Goal: Use online tool/utility: Utilize a website feature to perform a specific function

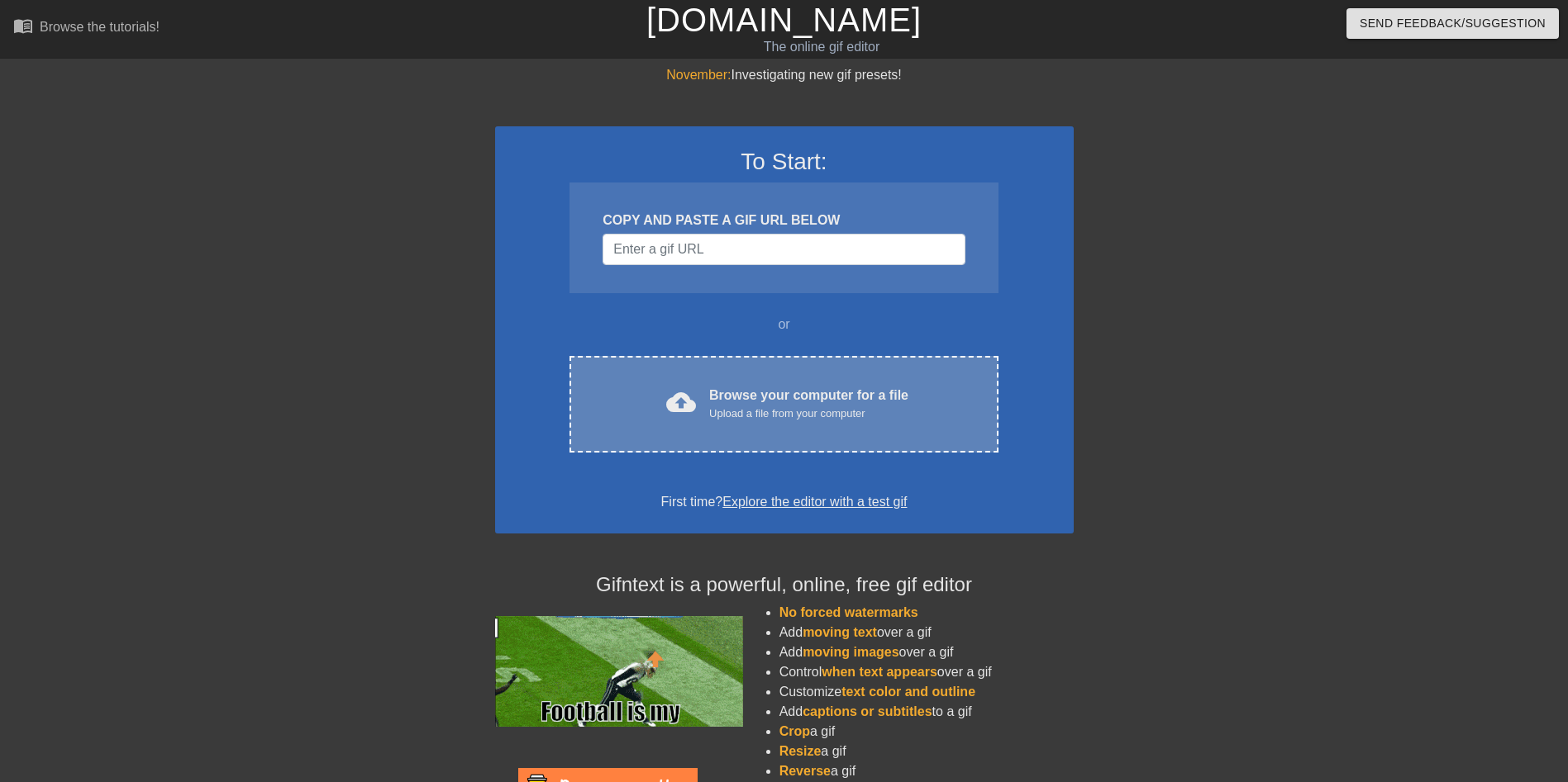
click at [827, 406] on div "Upload a file from your computer" at bounding box center [808, 413] width 199 height 16
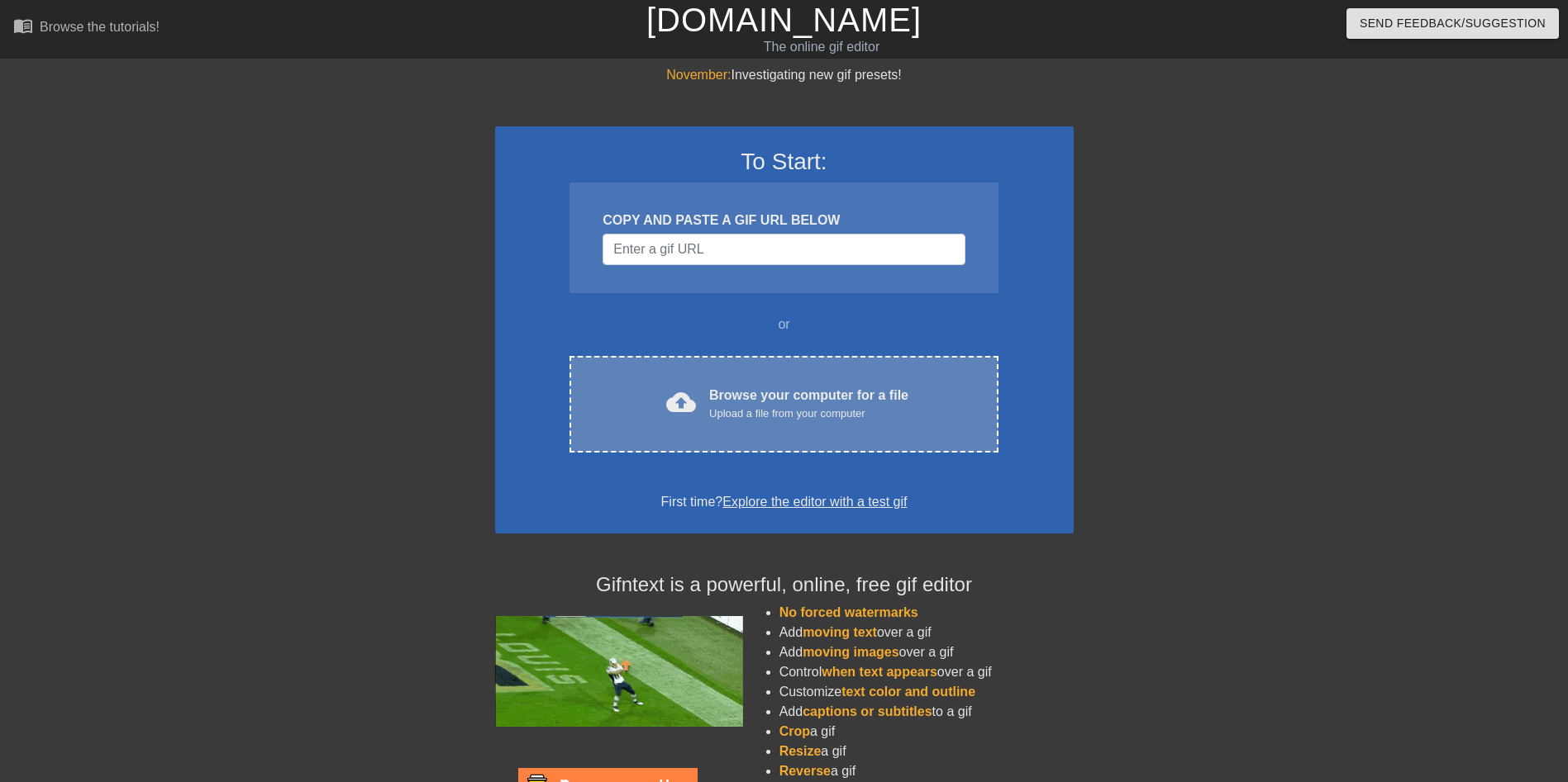
click at [845, 413] on div "Upload a file from your computer" at bounding box center [808, 413] width 199 height 16
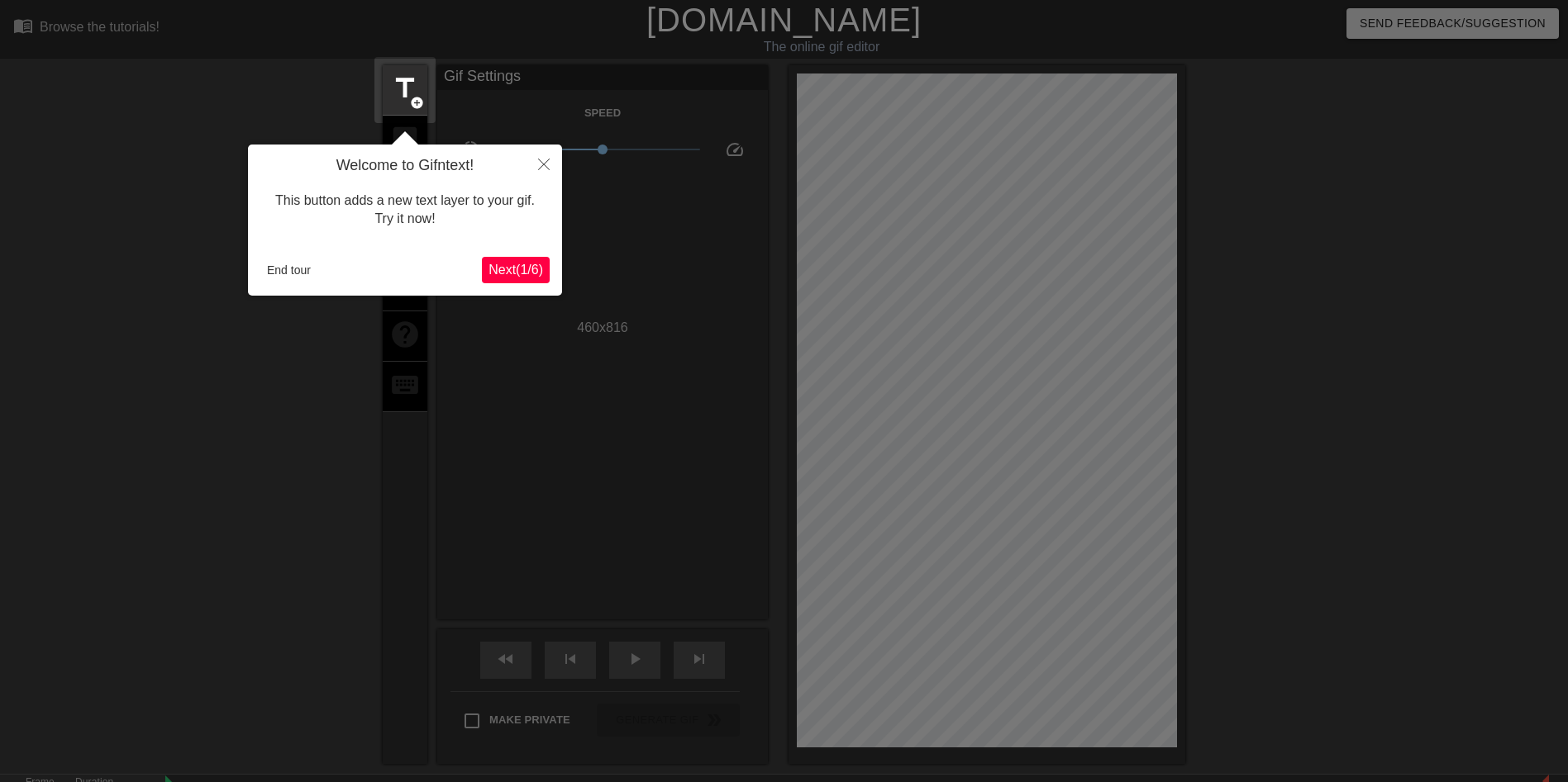
scroll to position [40, 0]
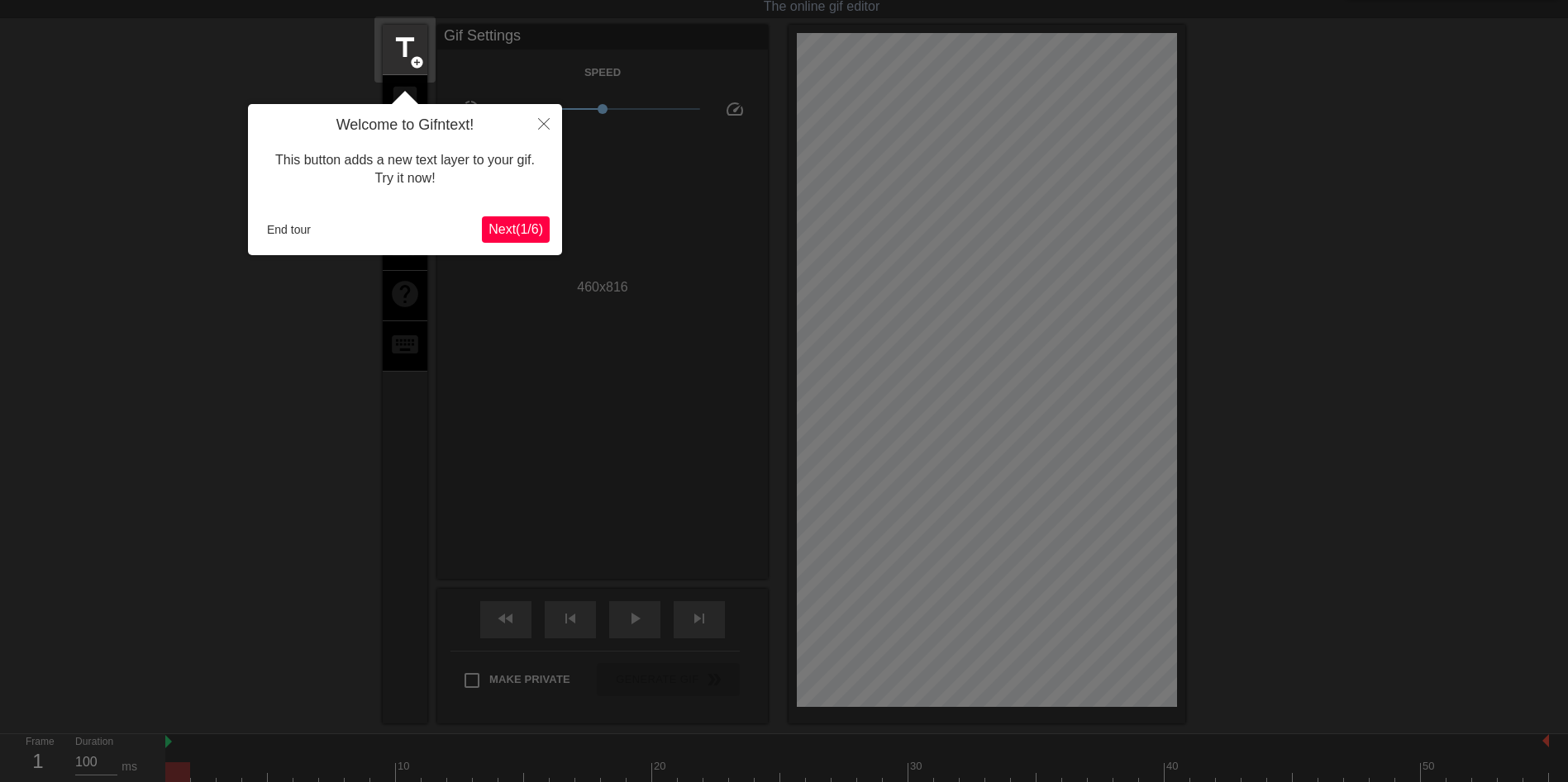
click at [520, 232] on span "Next ( 1 / 6 )" at bounding box center [516, 229] width 55 height 14
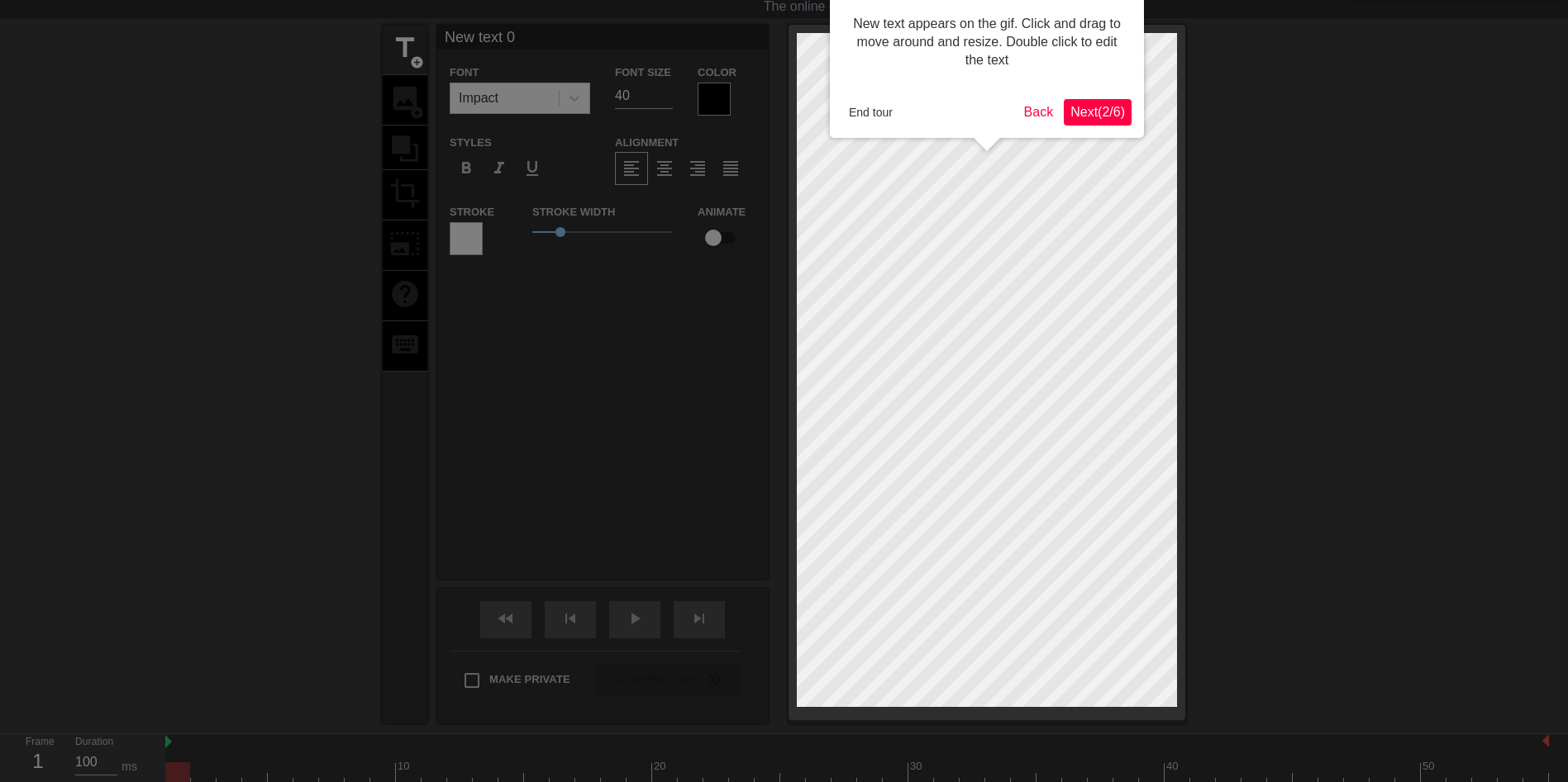
scroll to position [0, 0]
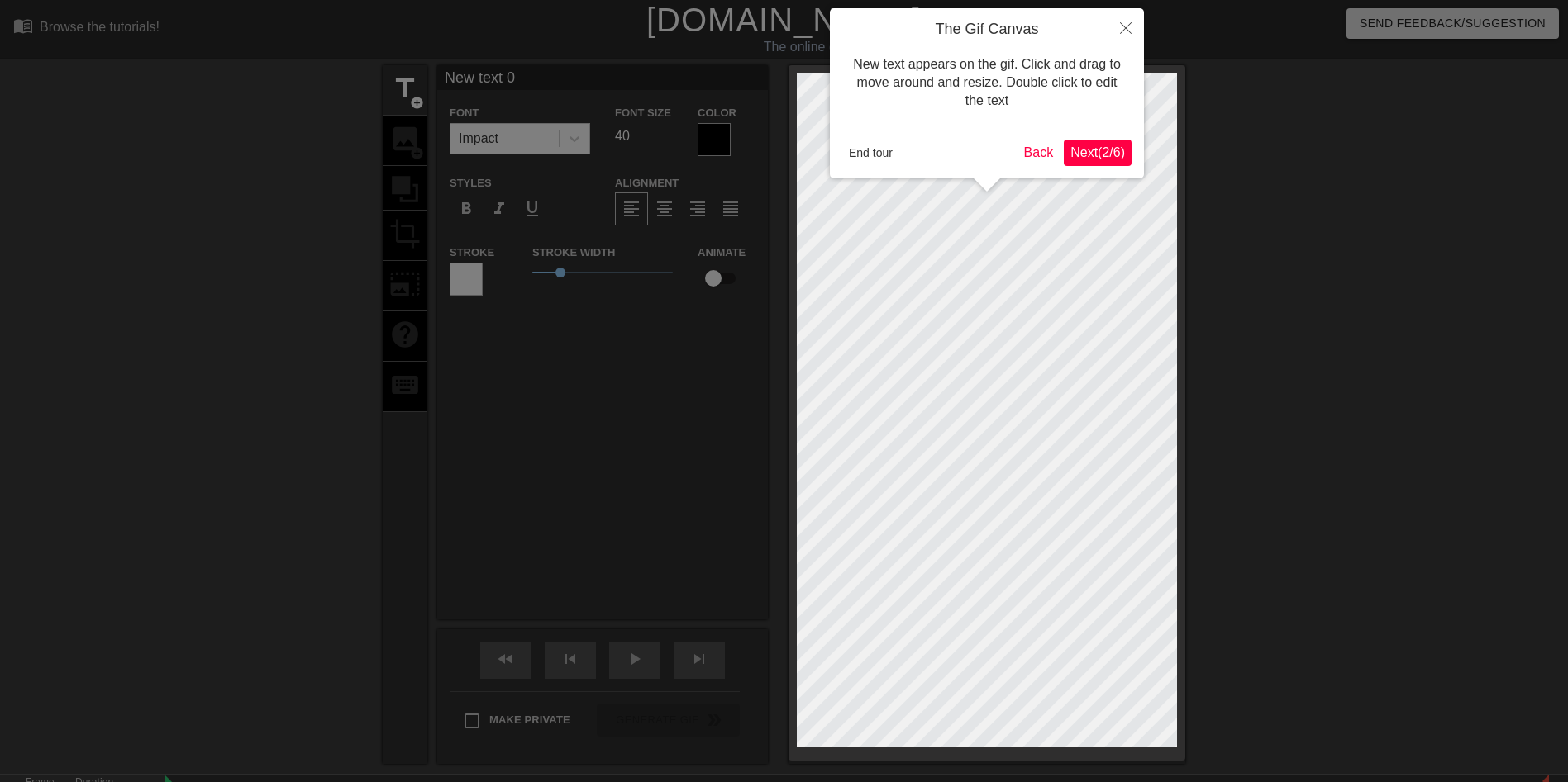
click at [1112, 152] on span "Next ( 2 / 6 )" at bounding box center [1097, 152] width 55 height 14
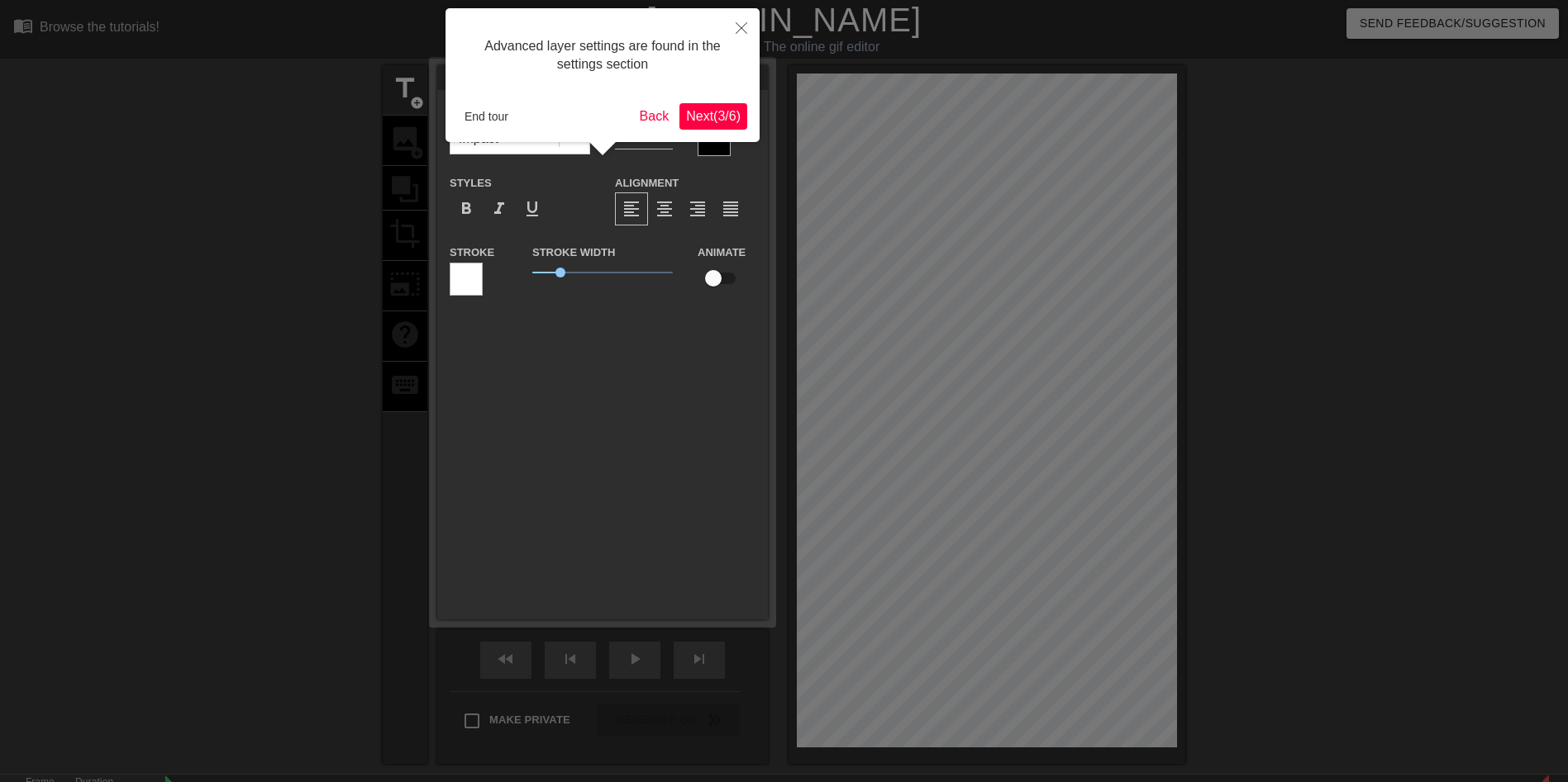
scroll to position [40, 0]
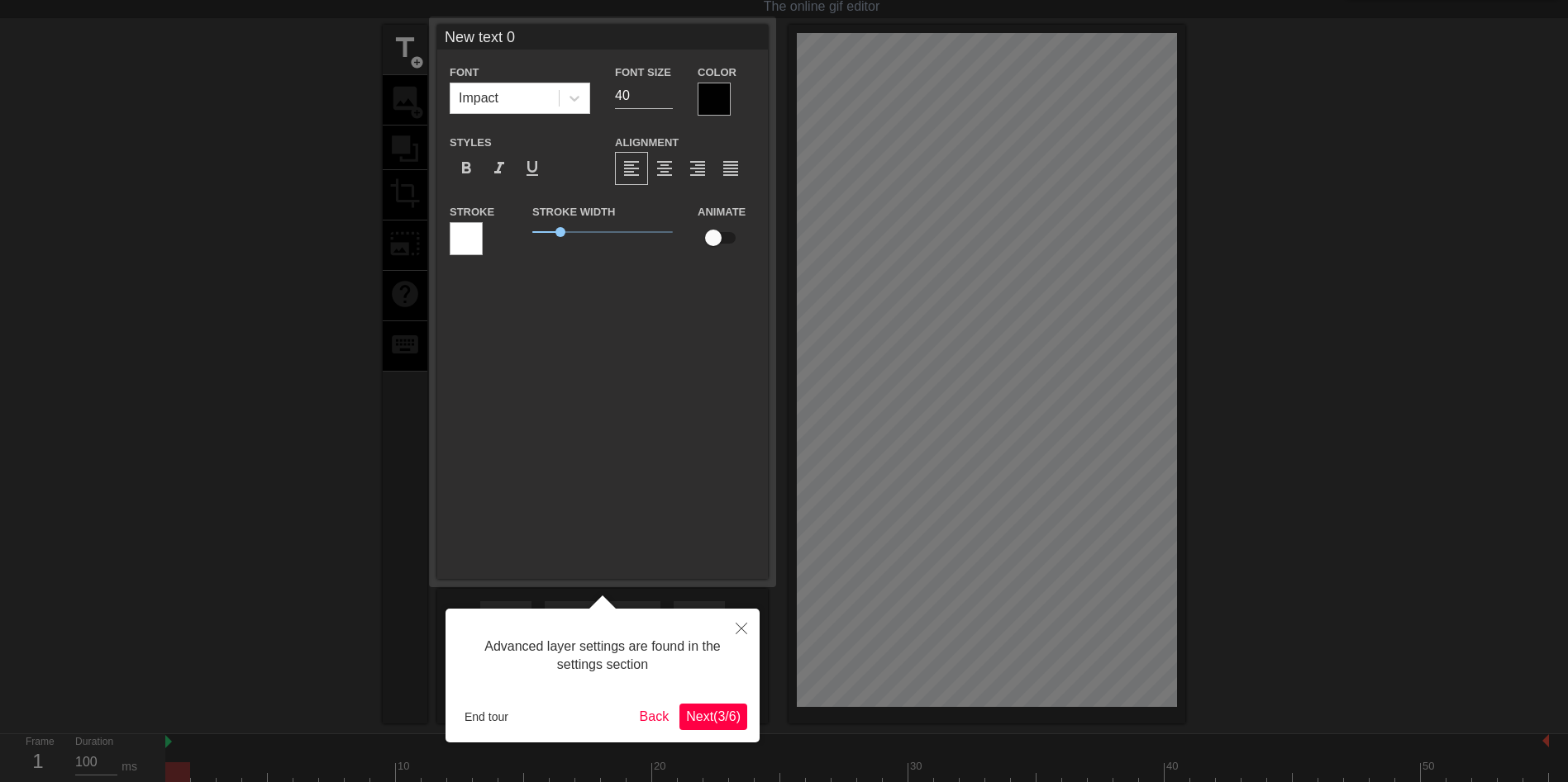
click at [723, 717] on span "Next ( 3 / 6 )" at bounding box center [713, 716] width 55 height 14
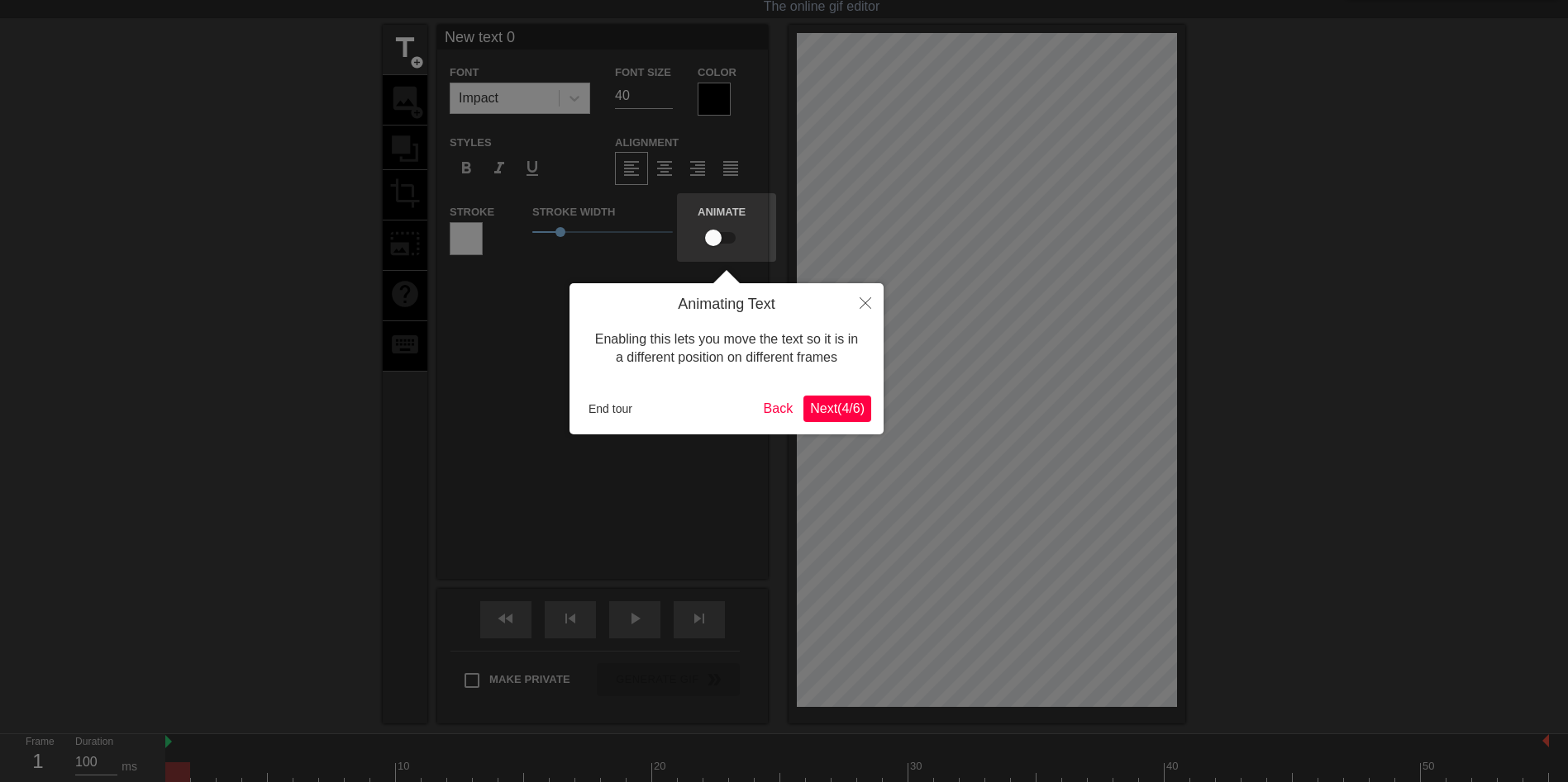
scroll to position [0, 0]
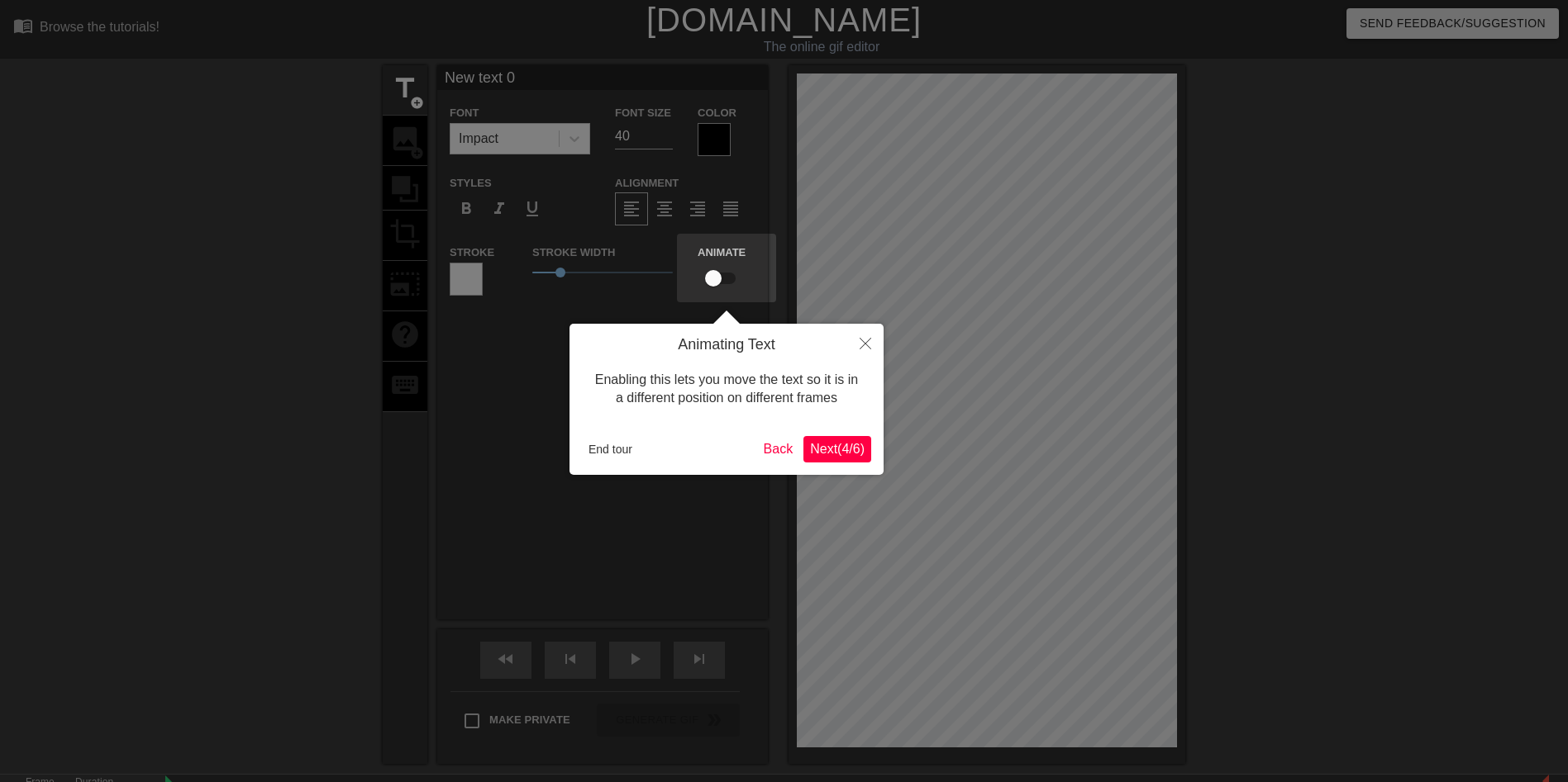
click at [834, 447] on span "Next ( 4 / 6 )" at bounding box center [837, 449] width 55 height 14
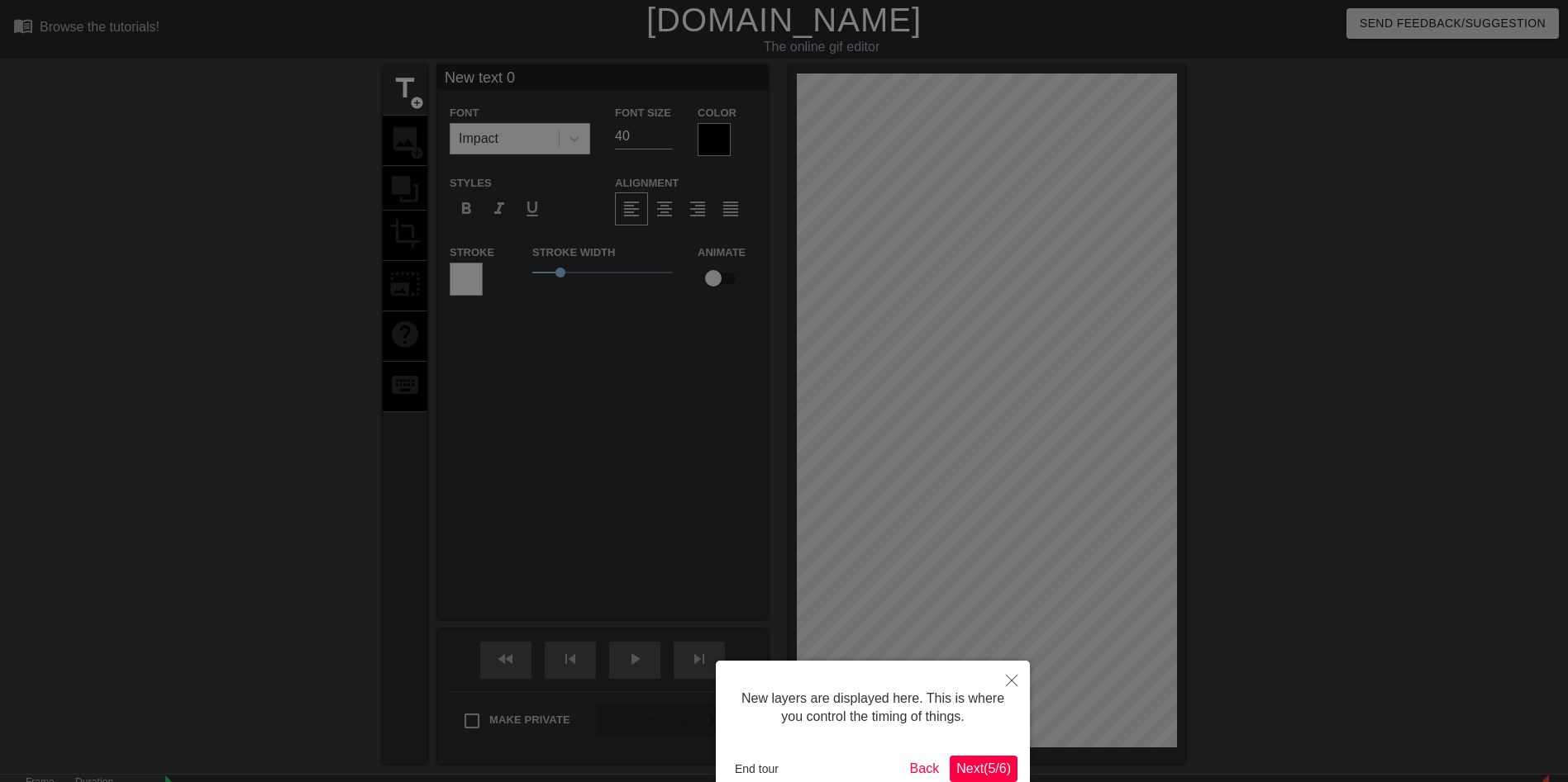
scroll to position [94, 0]
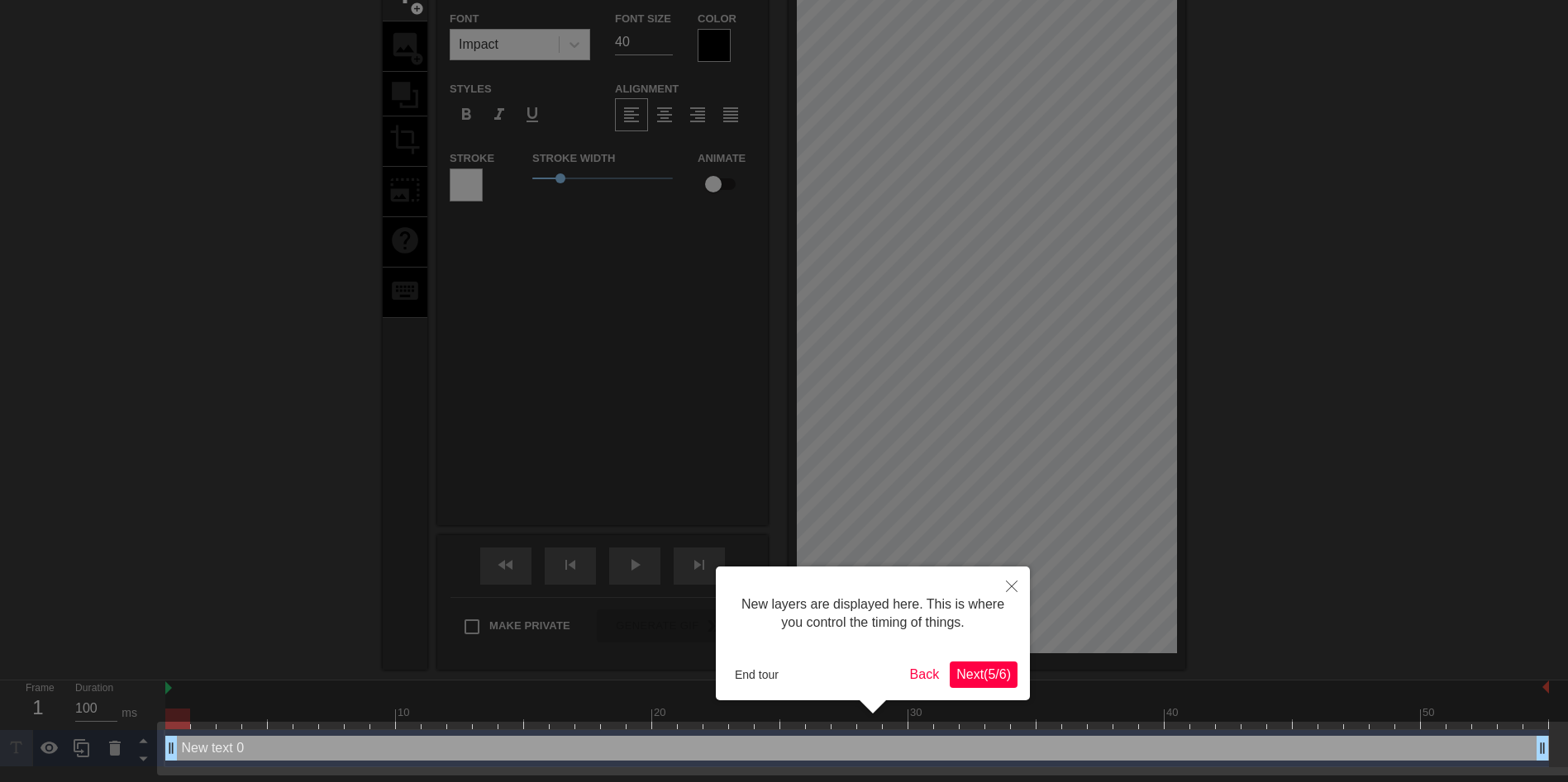
click at [971, 677] on span "Next ( 5 / 6 )" at bounding box center [983, 674] width 55 height 14
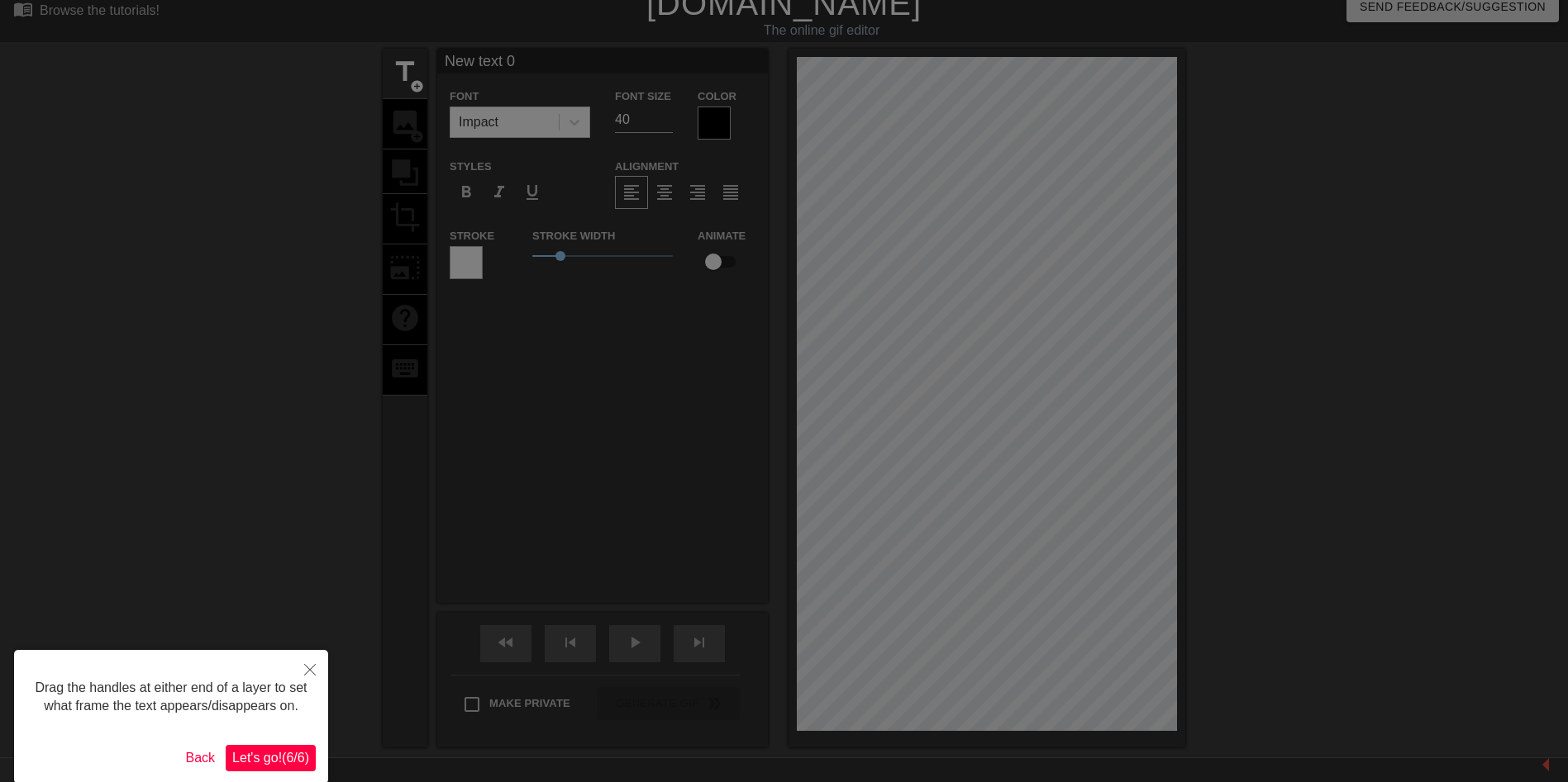
scroll to position [0, 0]
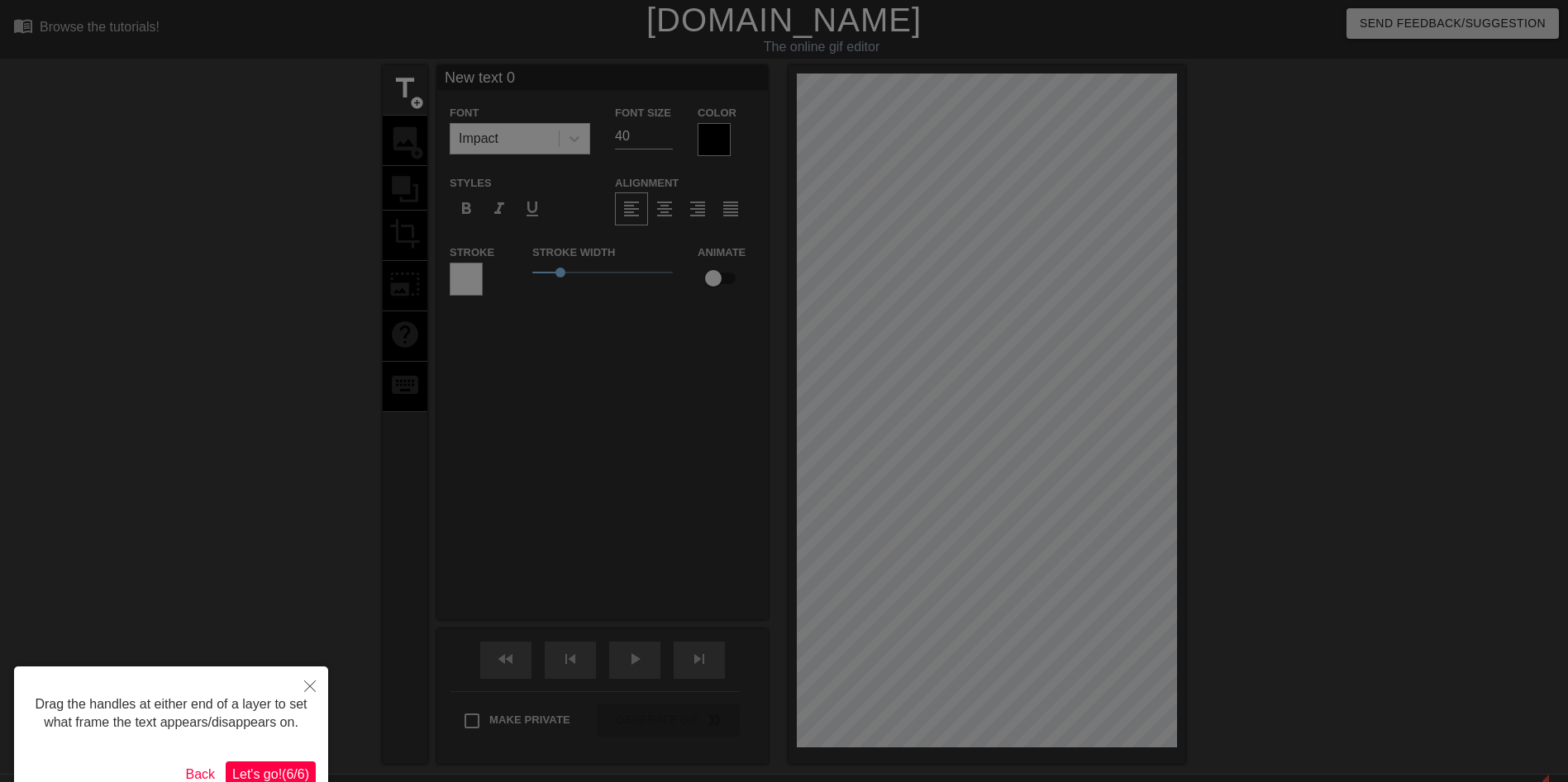
click at [284, 767] on span "Let's go! ( 6 / 6 )" at bounding box center [270, 774] width 77 height 14
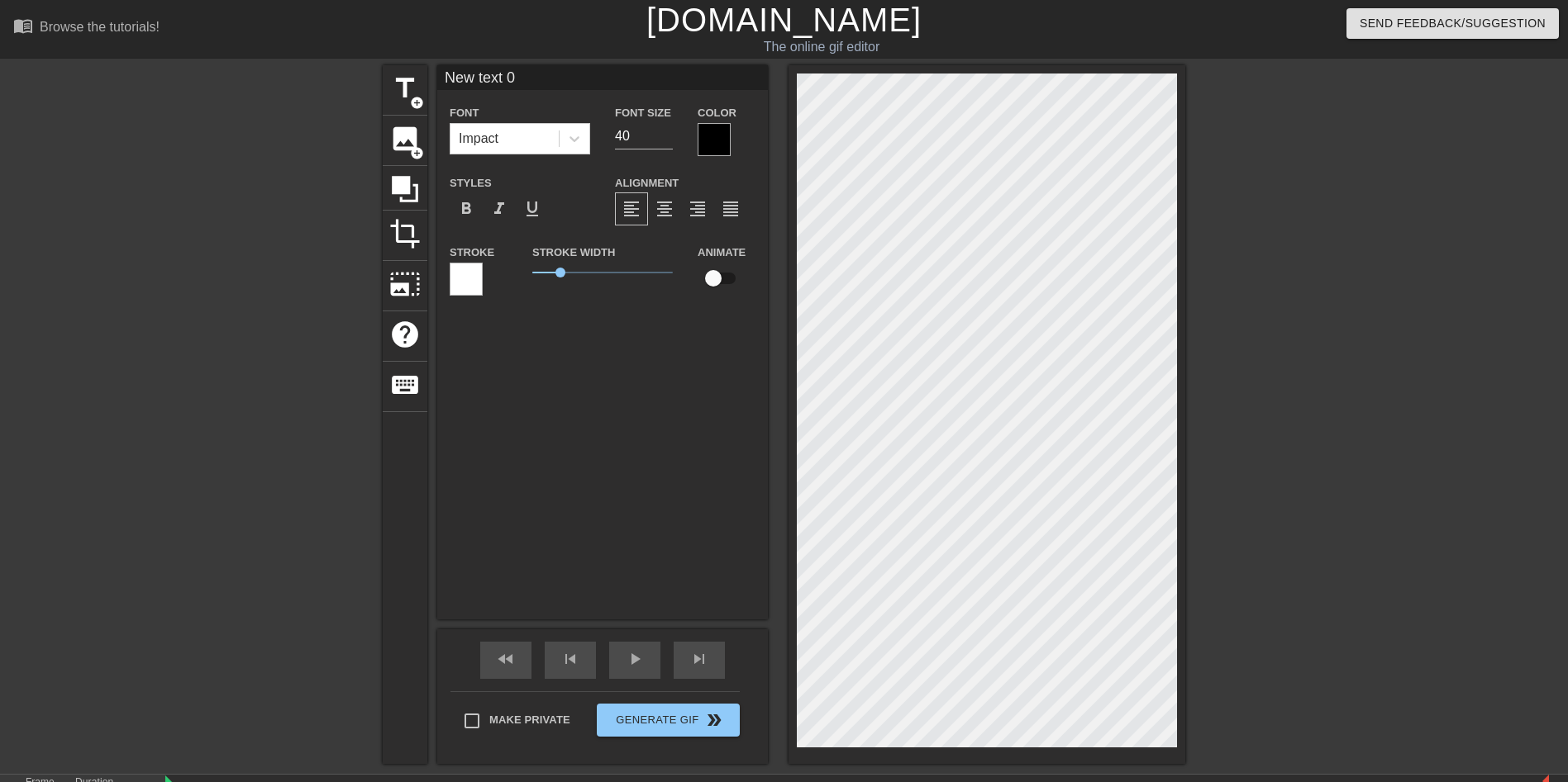
scroll to position [3, 3]
type input "New 0"
type textarea "New 0"
type input "New 0"
type textarea "New 0"
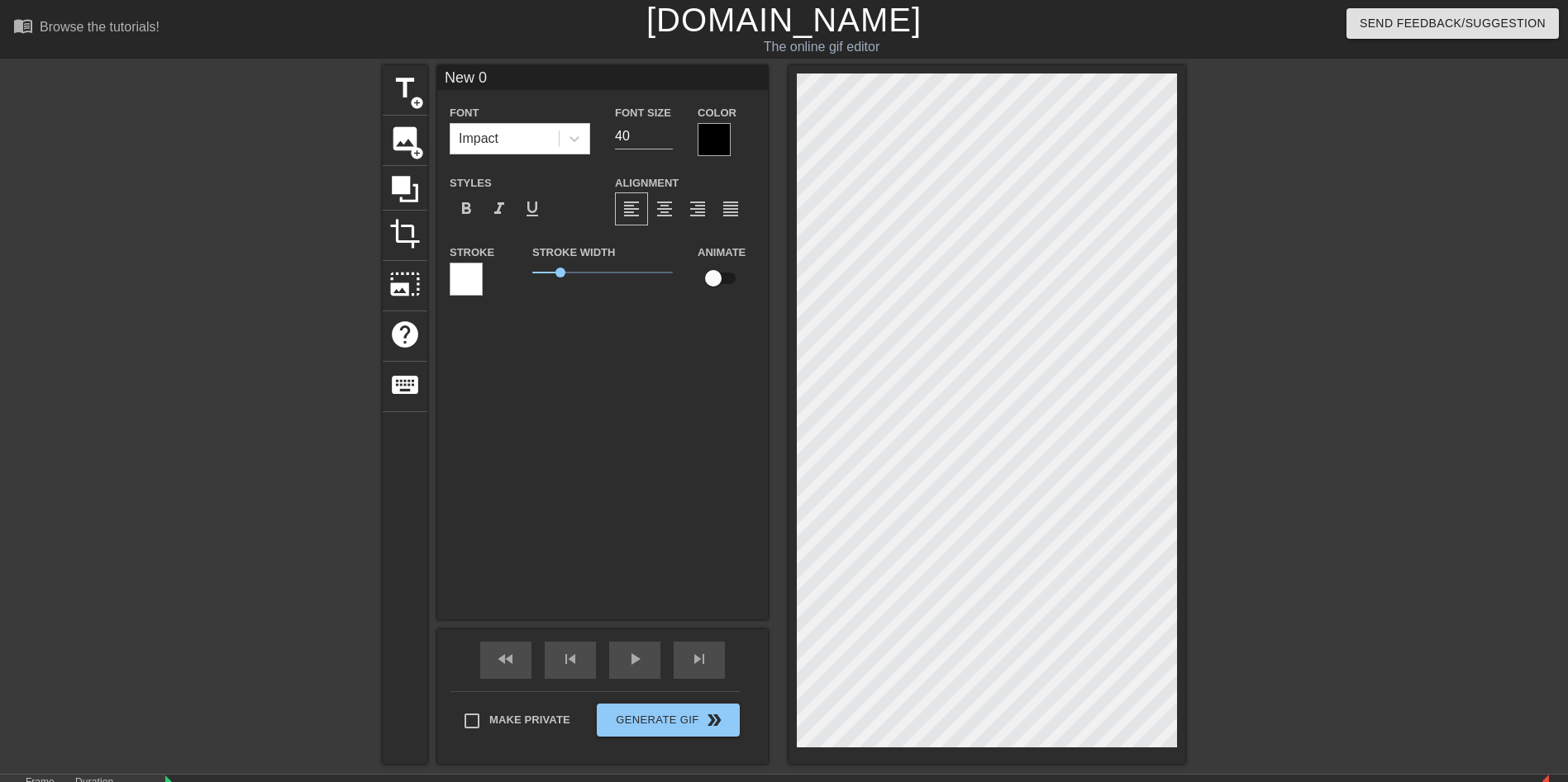
type input "New"
type textarea "New"
type input "New"
type textarea "New"
type input "Ne"
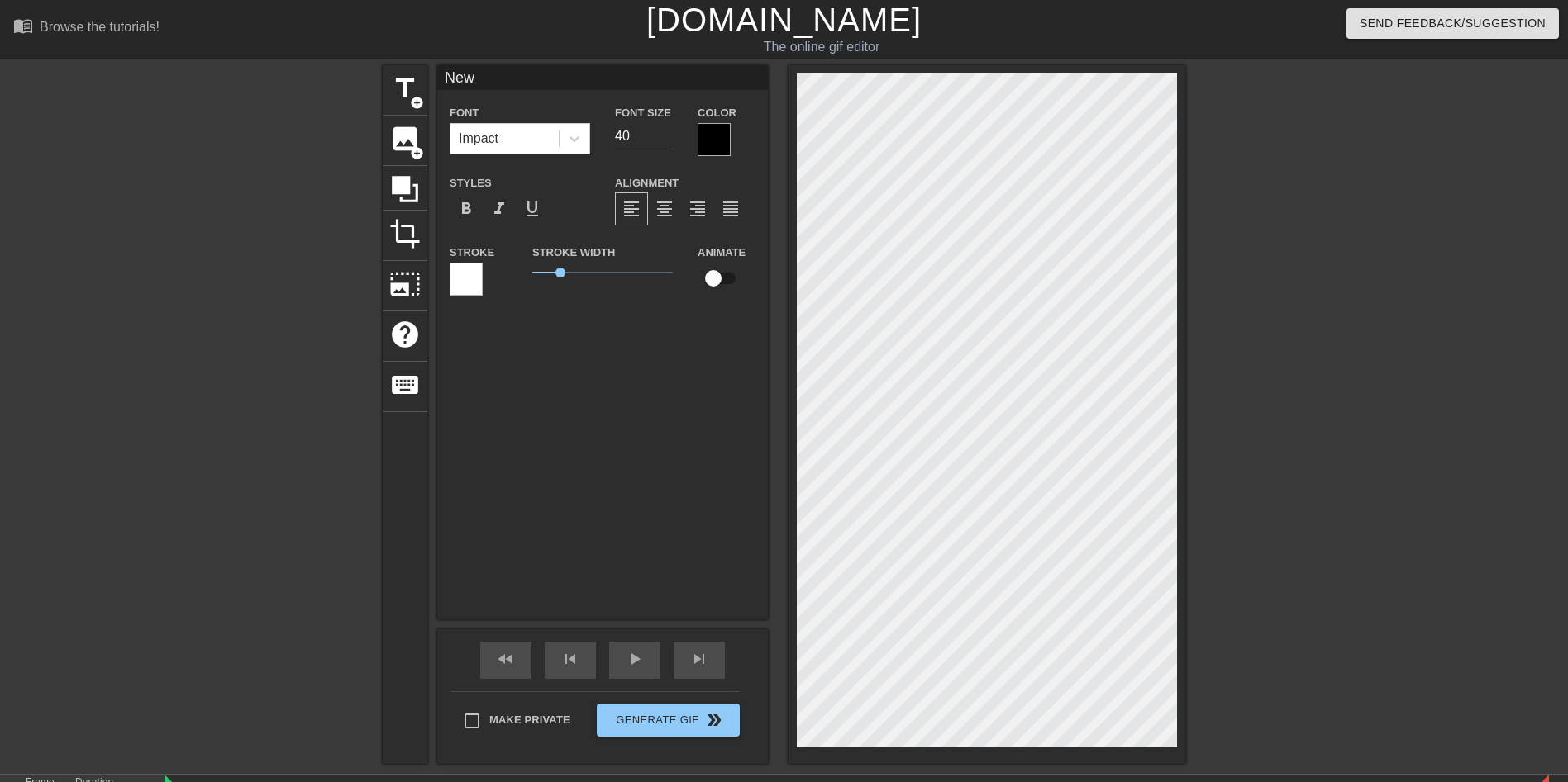
type textarea "Ne"
type input "N"
type textarea "N"
type input "T"
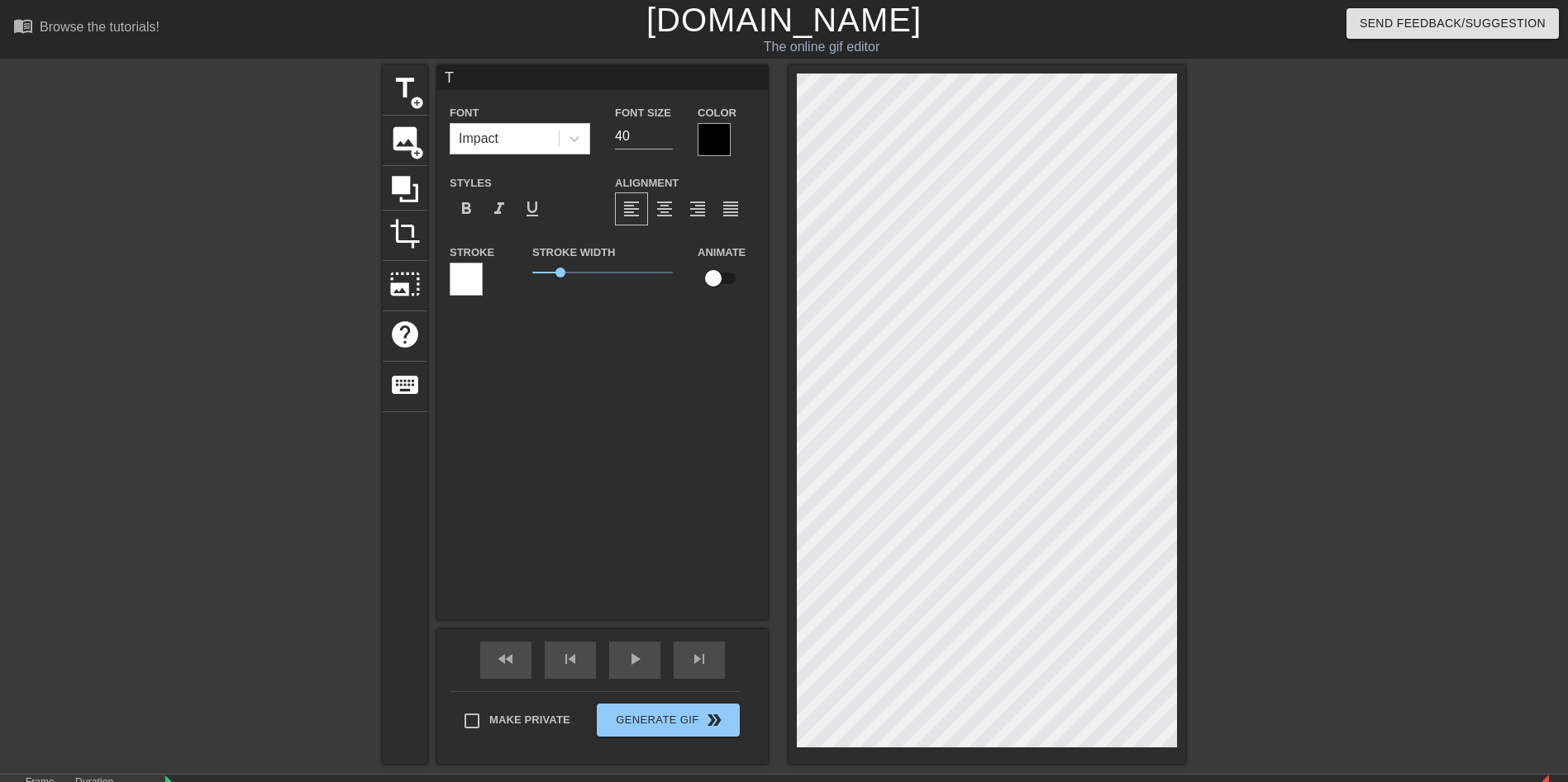
type textarea "T"
type input "Th"
type textarea "Th"
type input "Thu"
type textarea "Thu"
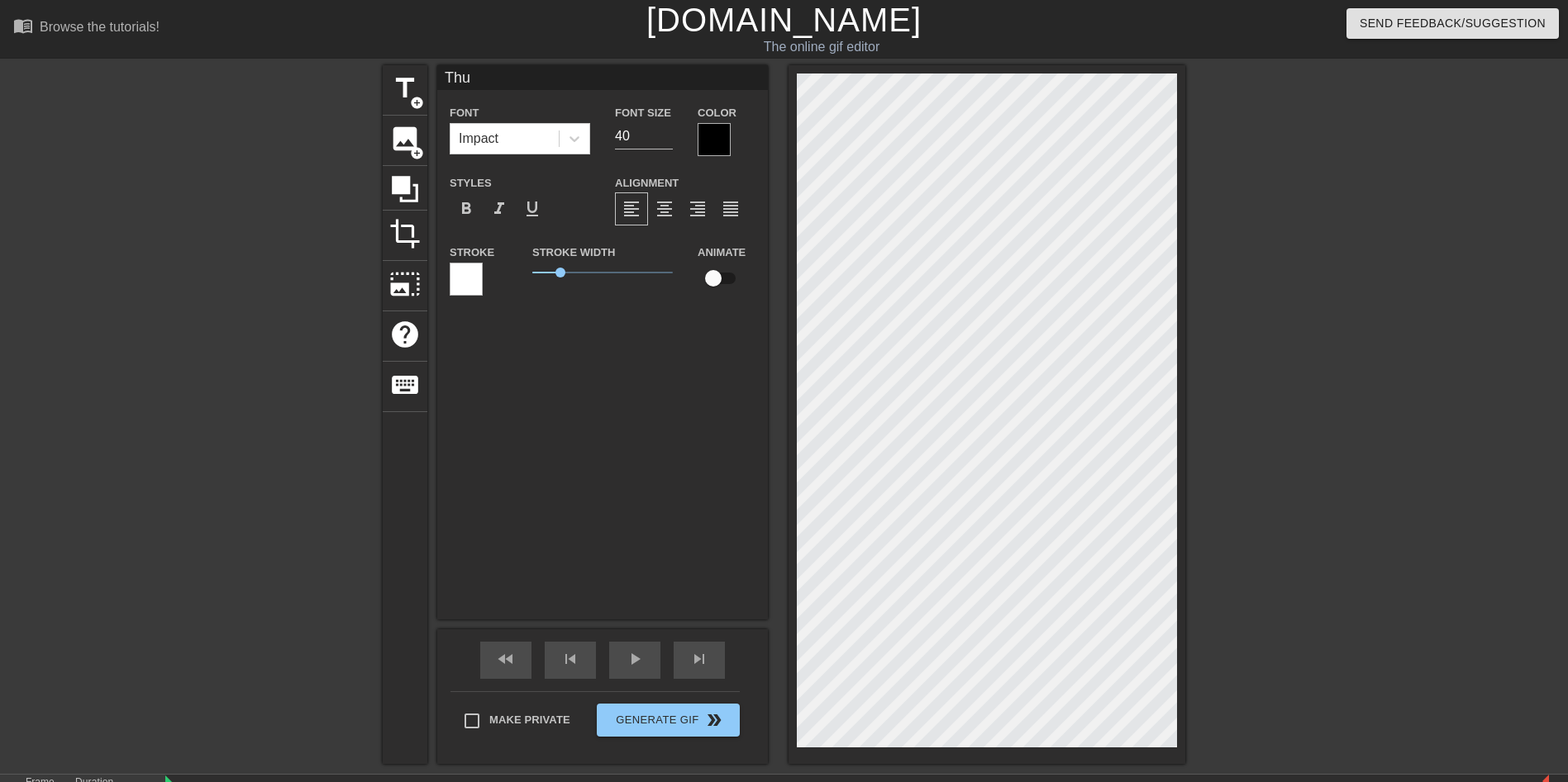
type input "Thur"
type textarea "Thur"
type input "Thurs"
type textarea "Thurs"
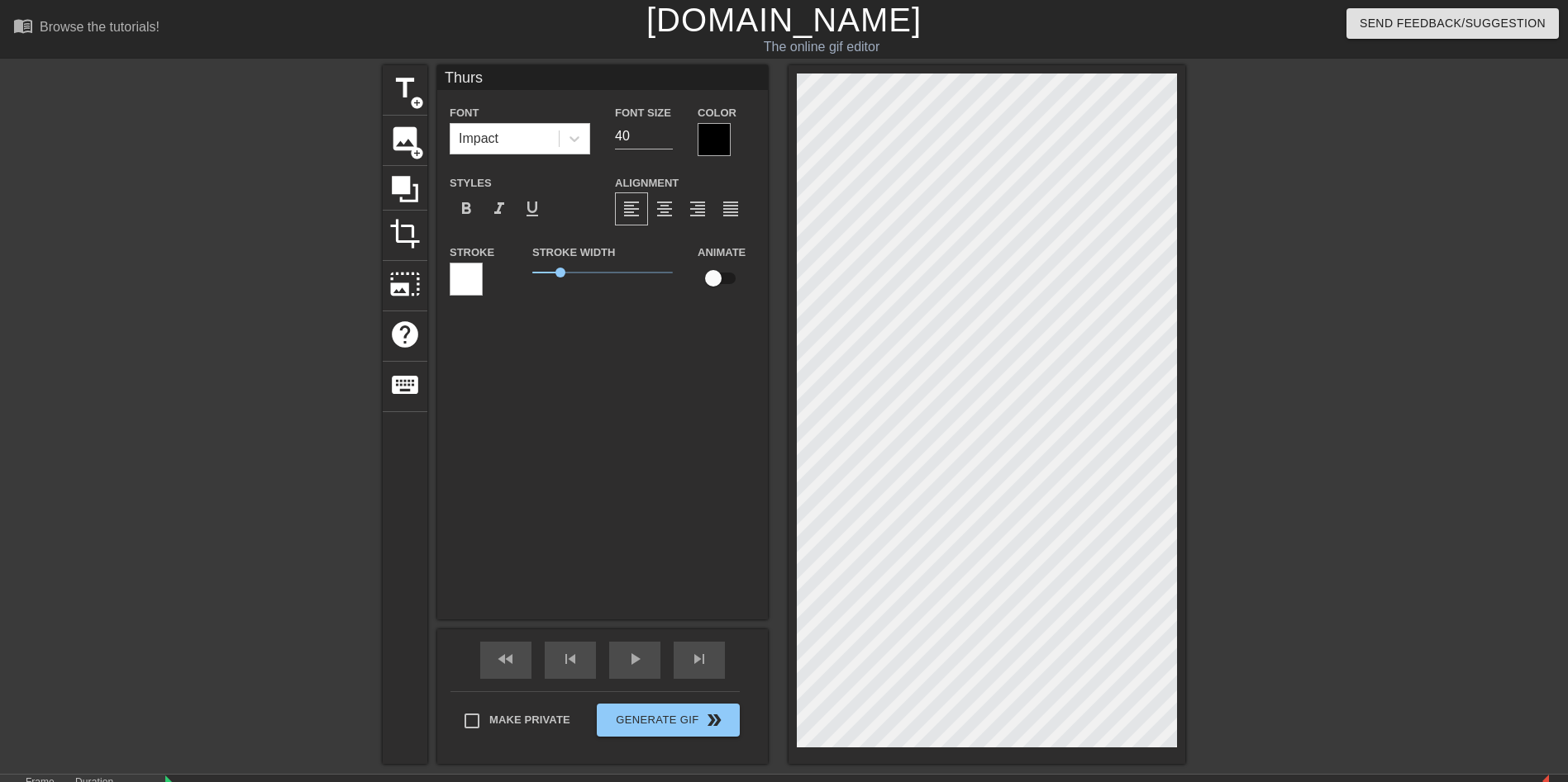
type input "Thursd"
type textarea "Thursd"
type input "Thursda"
type textarea "Thursda"
type input "[DATE]"
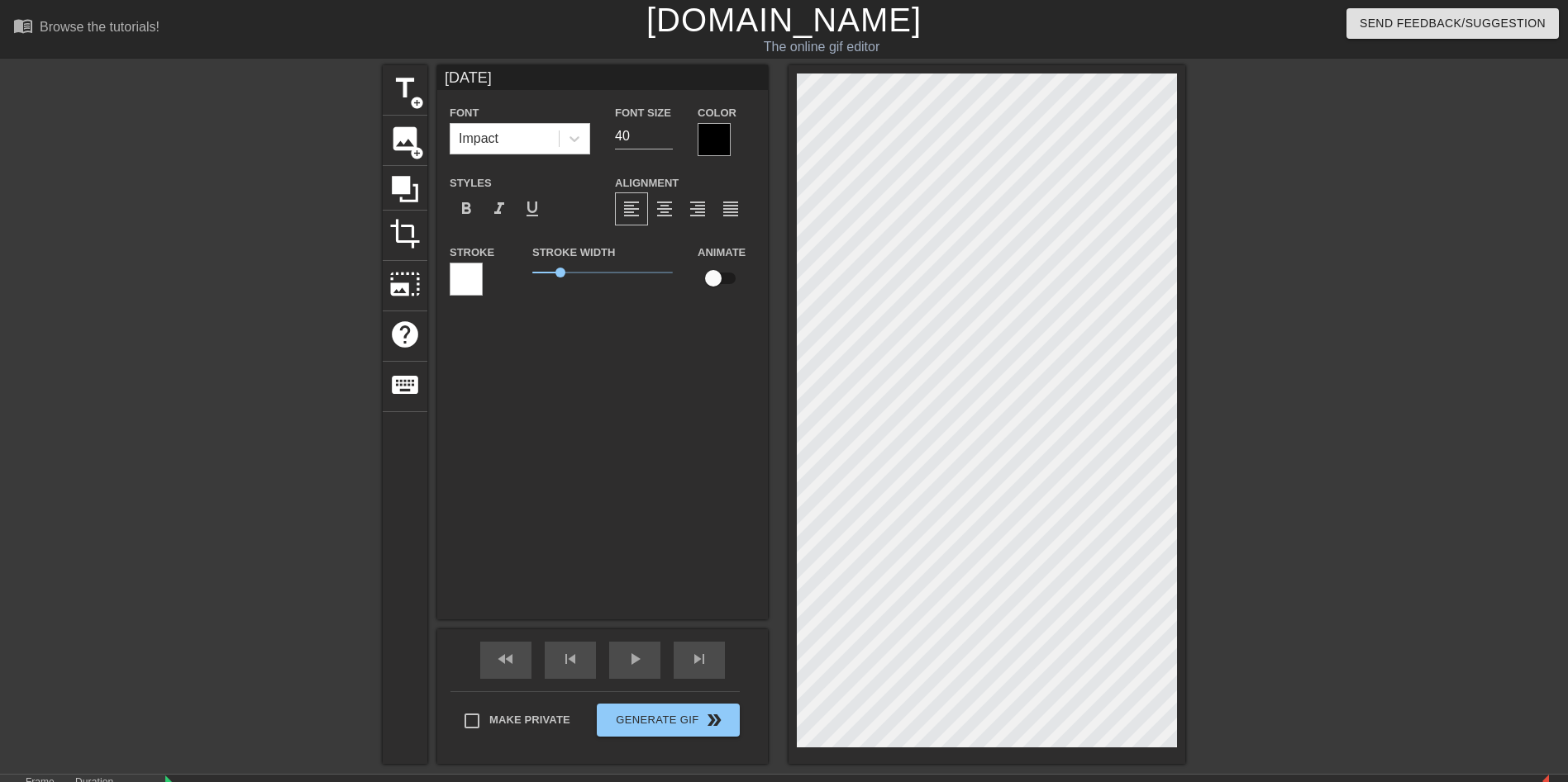
scroll to position [3, 4]
type textarea "[DATE]"
click at [721, 144] on div at bounding box center [714, 139] width 33 height 33
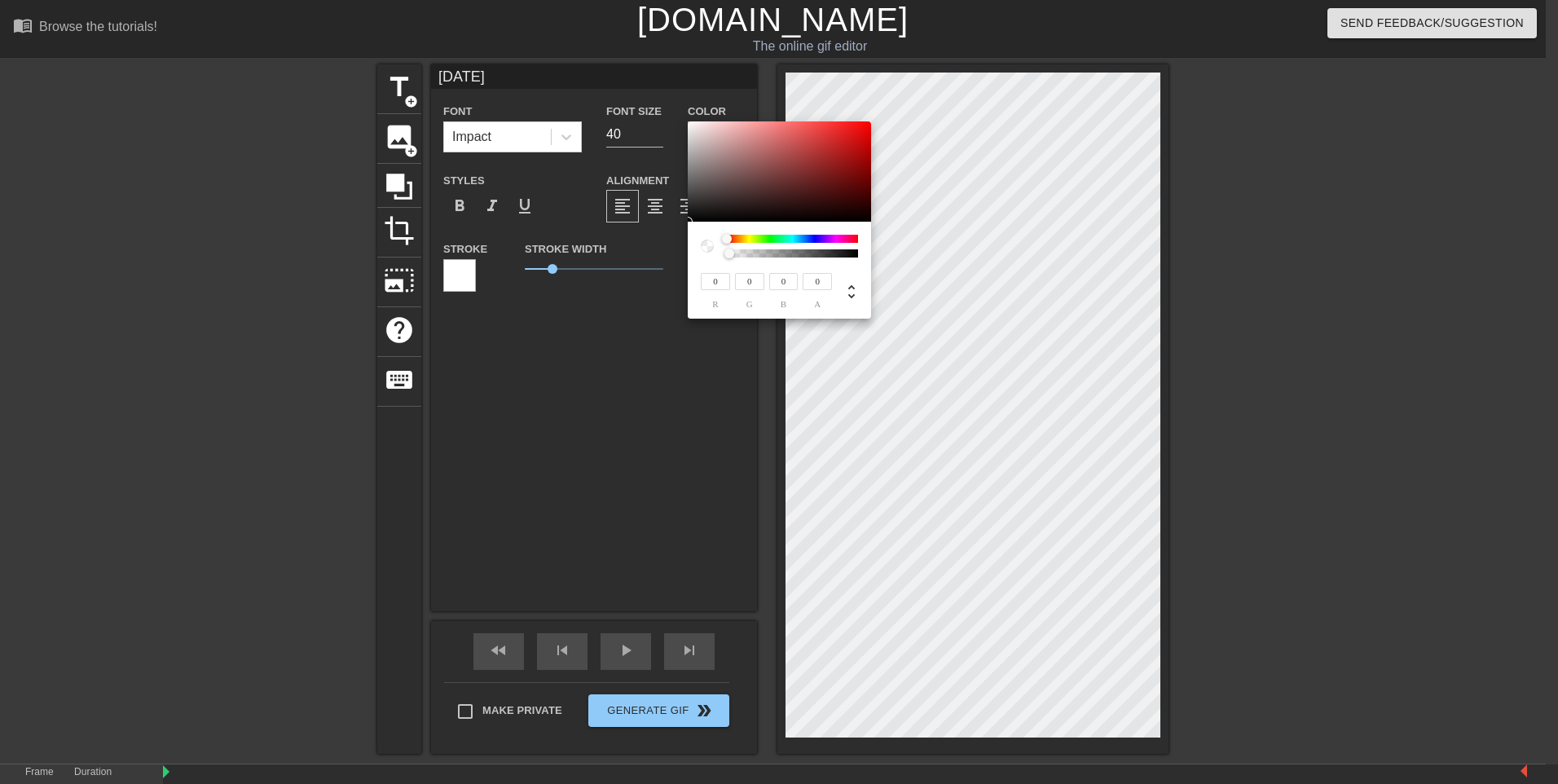
drag, startPoint x: 771, startPoint y: 252, endPoint x: 640, endPoint y: 251, distance: 131.0
click at [640, 251] on div "0 r 0 g 0 b 0 a" at bounding box center [779, 392] width 1558 height 784
type input "237"
type input "234"
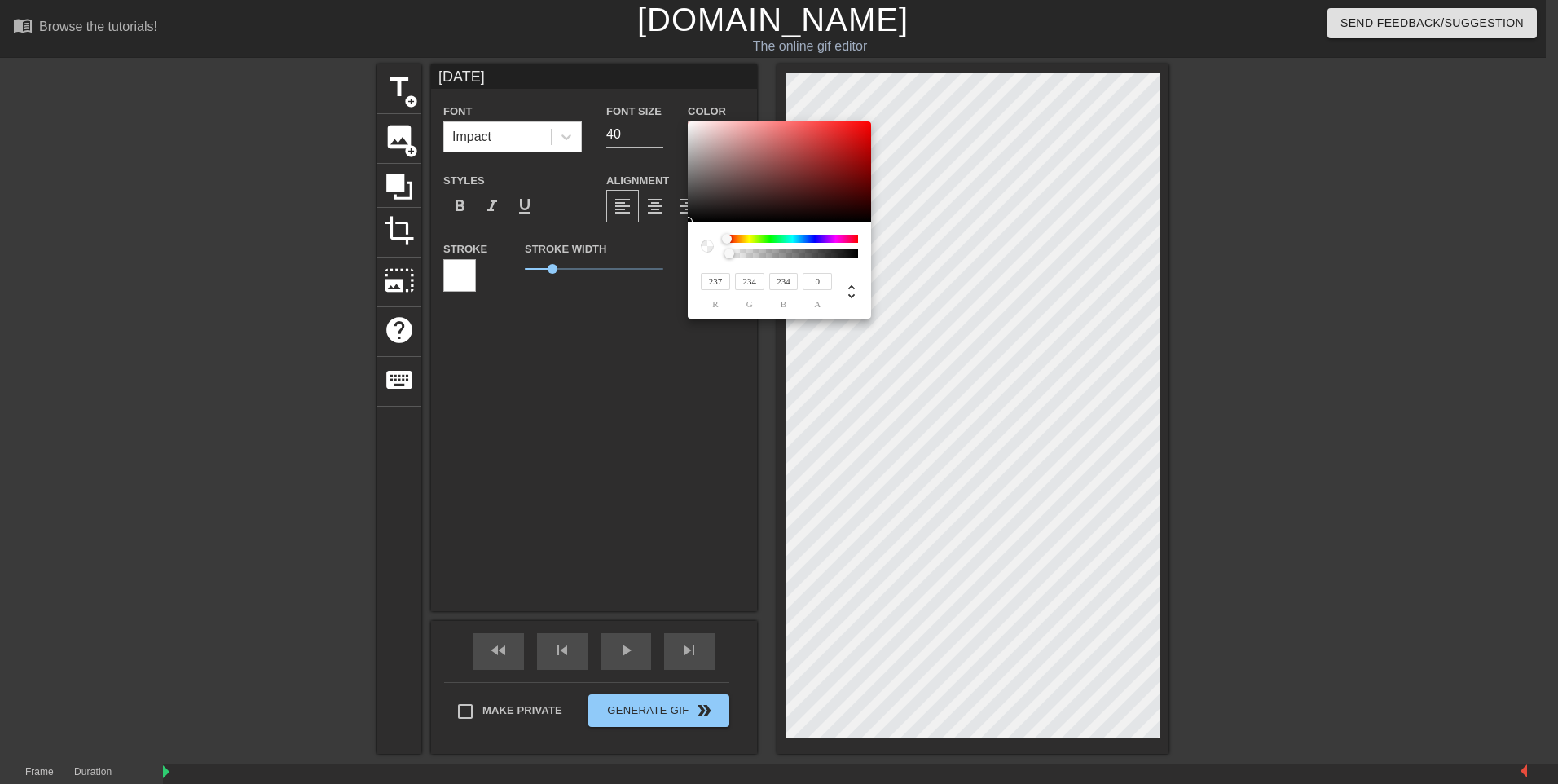
type input "240"
type input "27"
type input "255"
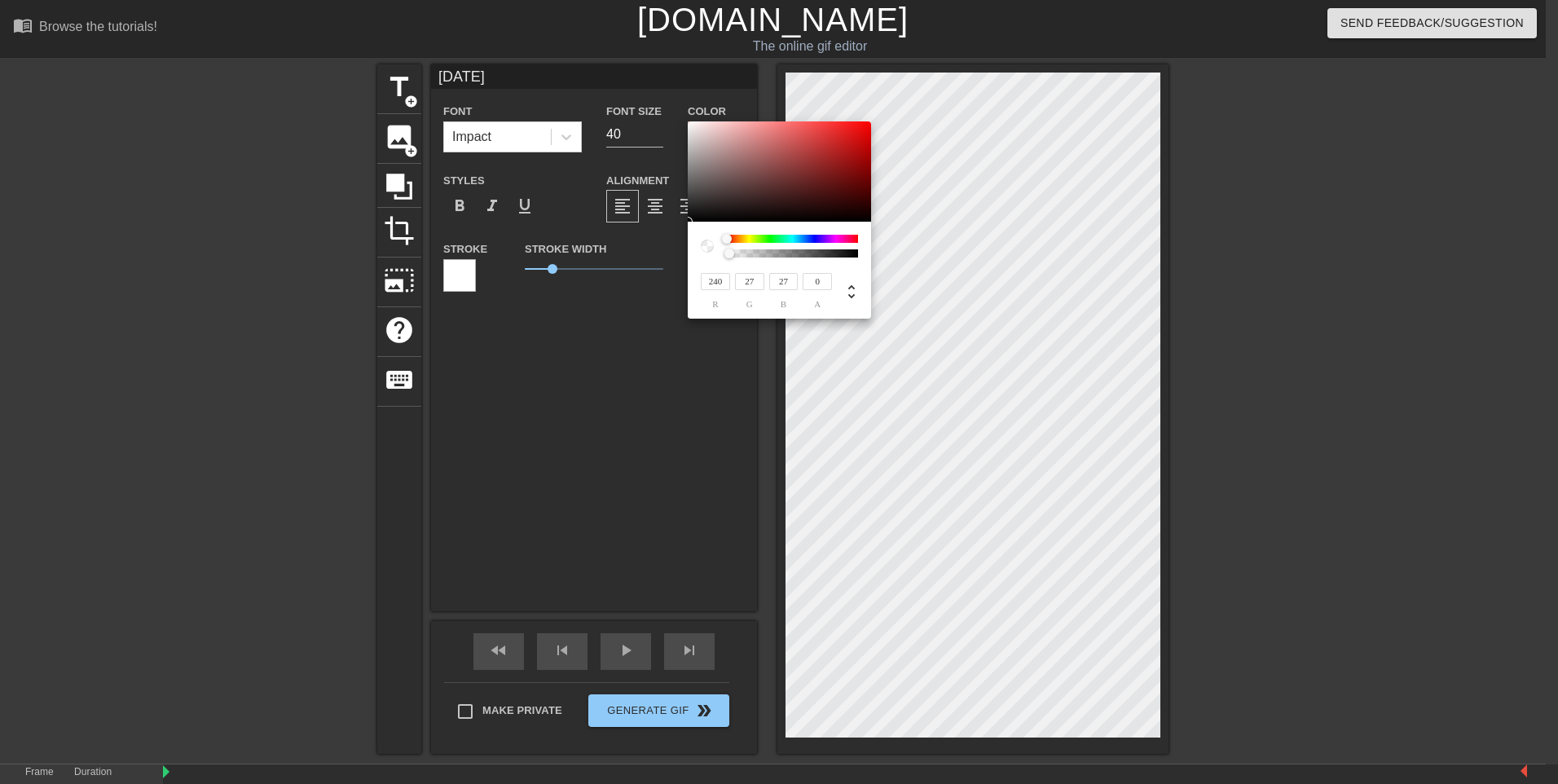
type input "255"
type input "237"
type input "219"
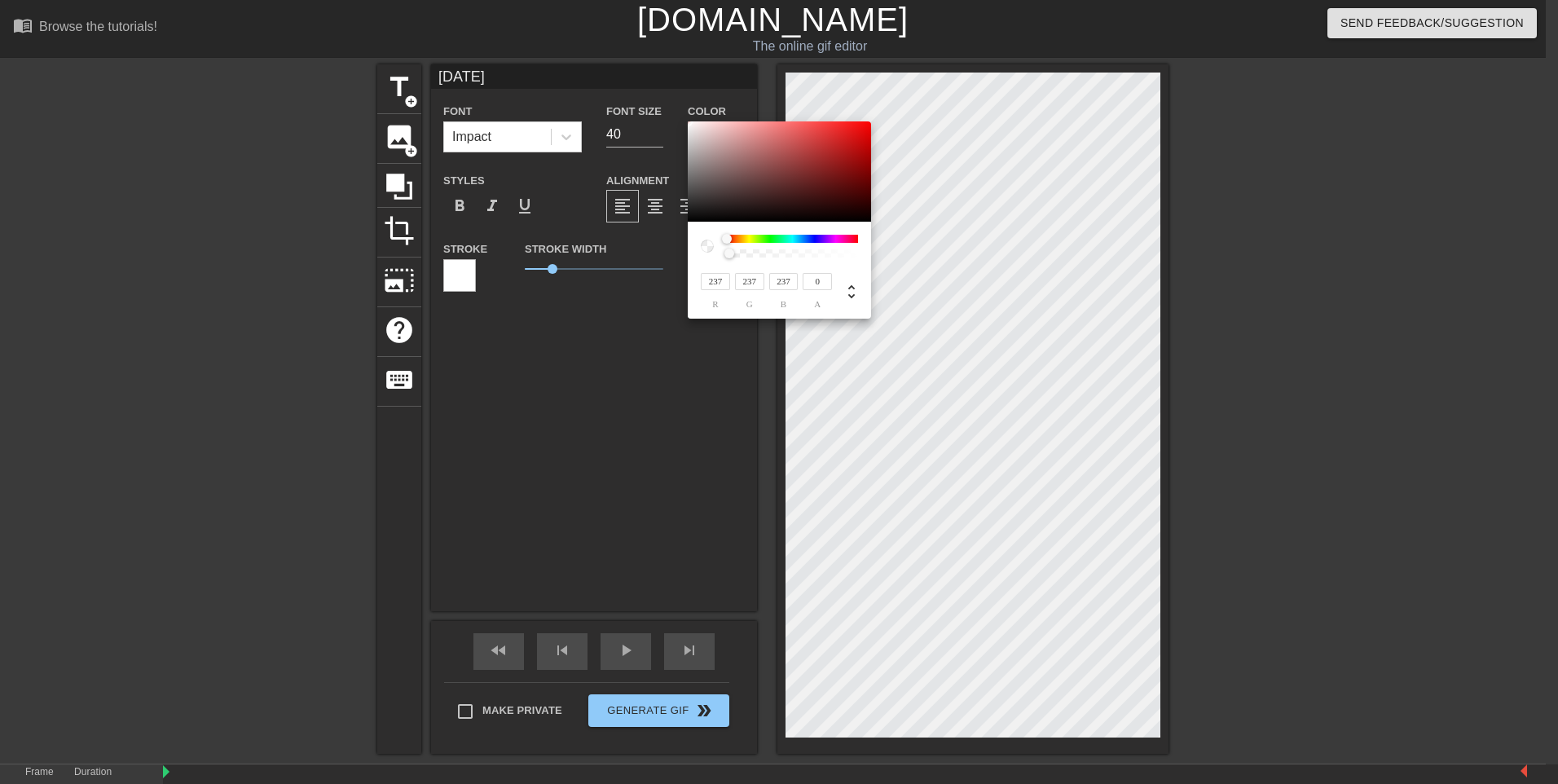
type input "122"
type input "215"
type input "207"
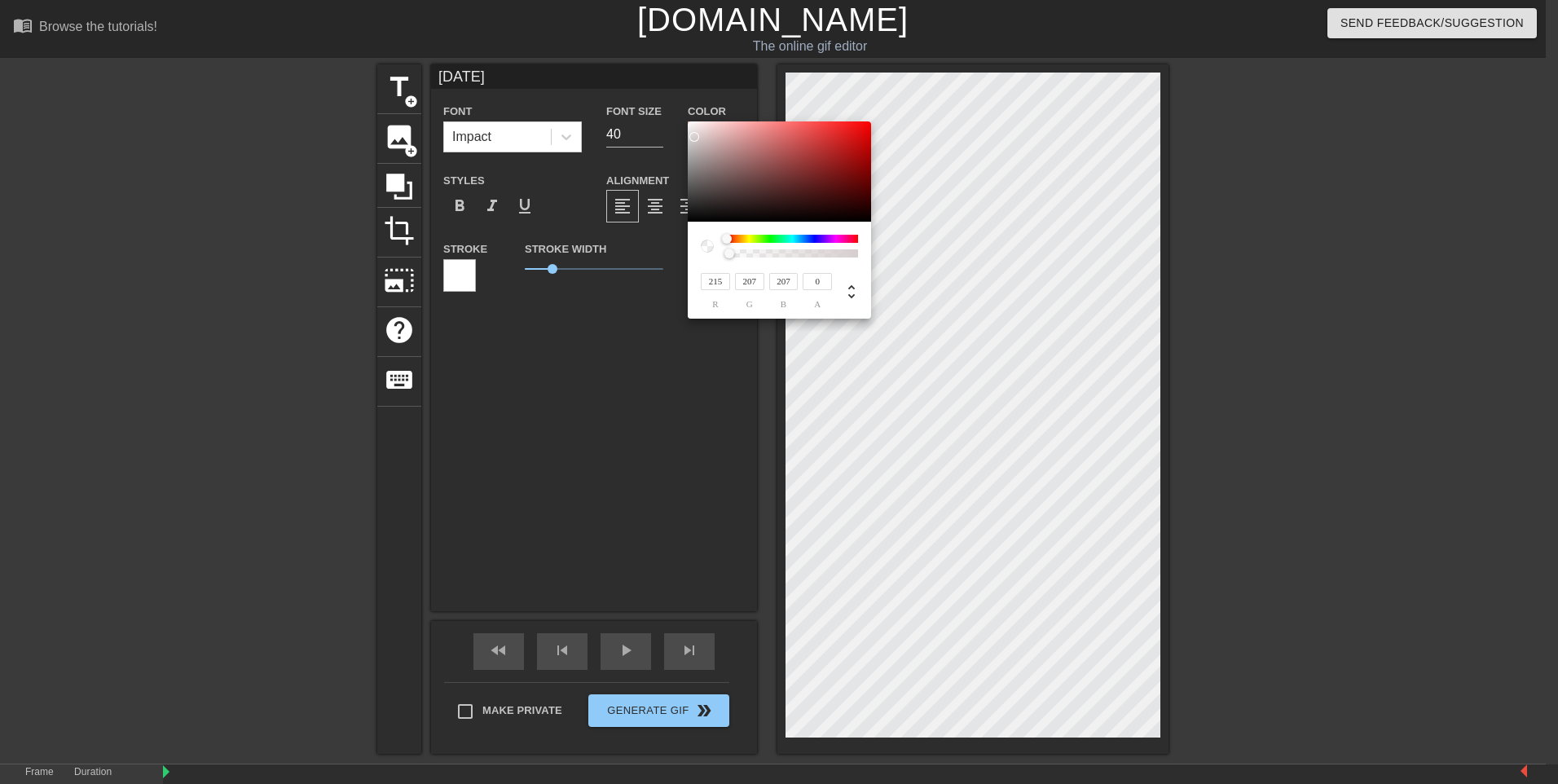
type input "206"
type input "217"
type input "208"
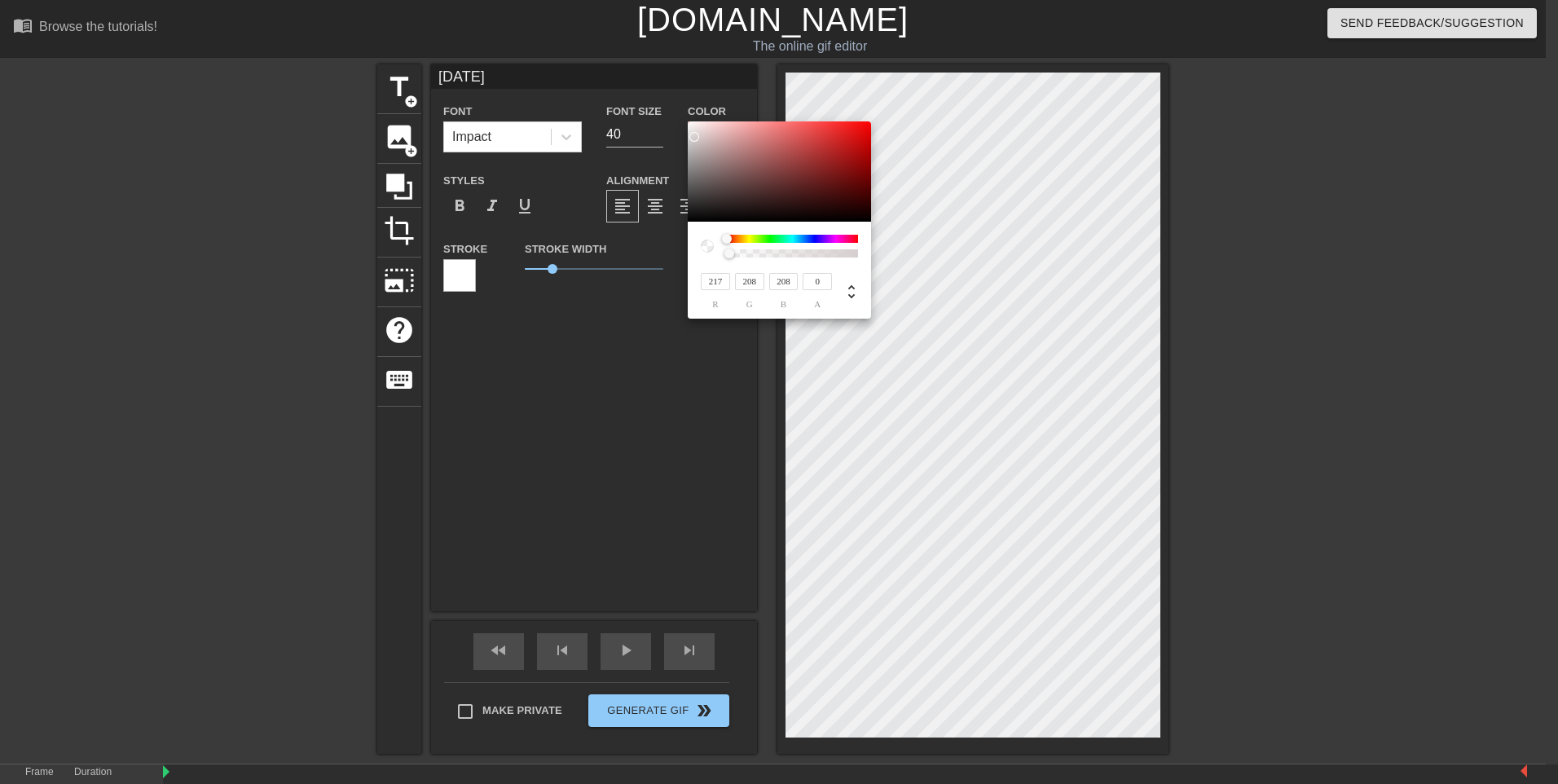
type input "221"
type input "212"
type input "223"
type input "217"
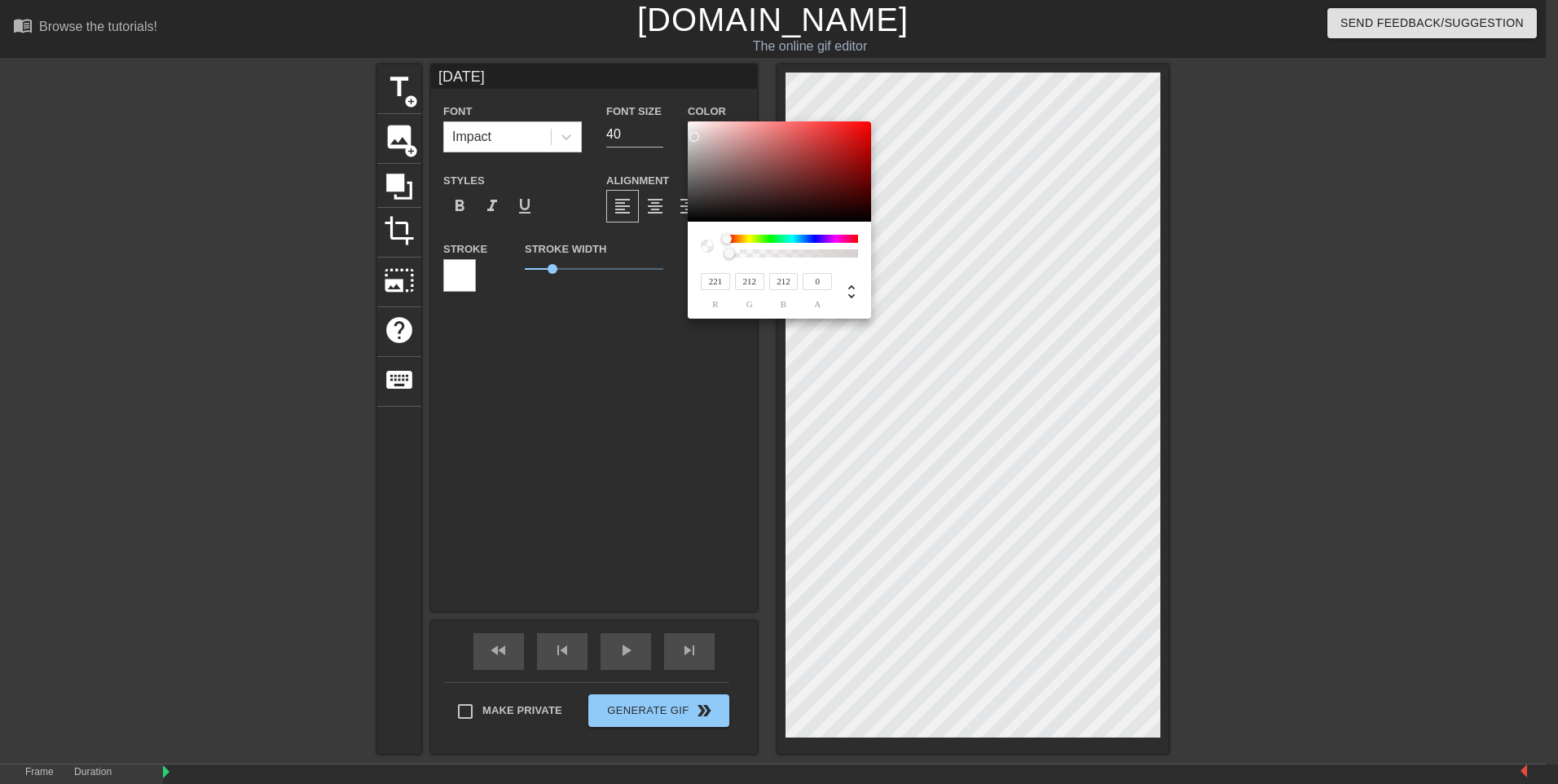
type input "217"
type input "223"
type input "229"
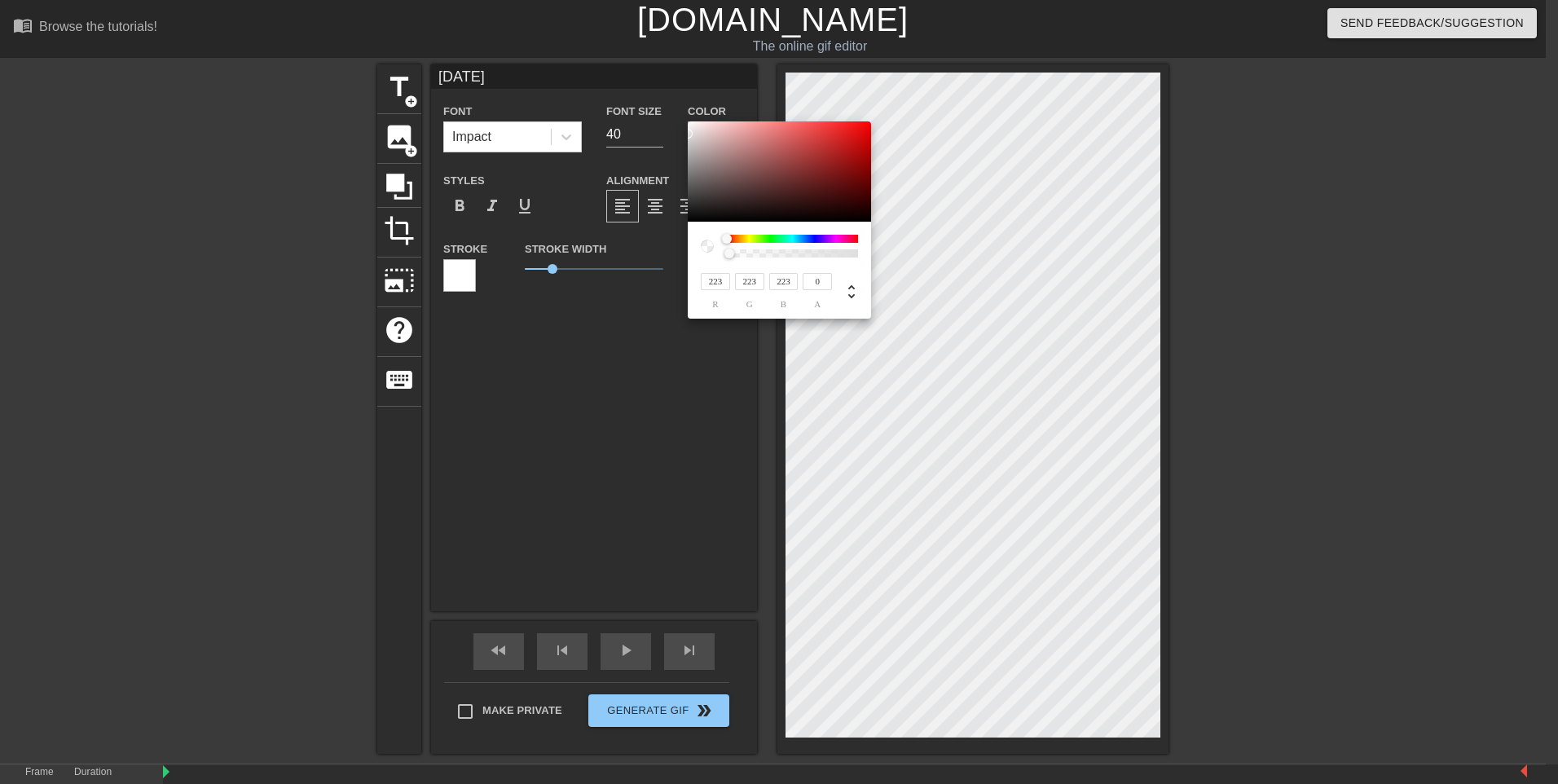
type input "229"
type input "235"
type input "254"
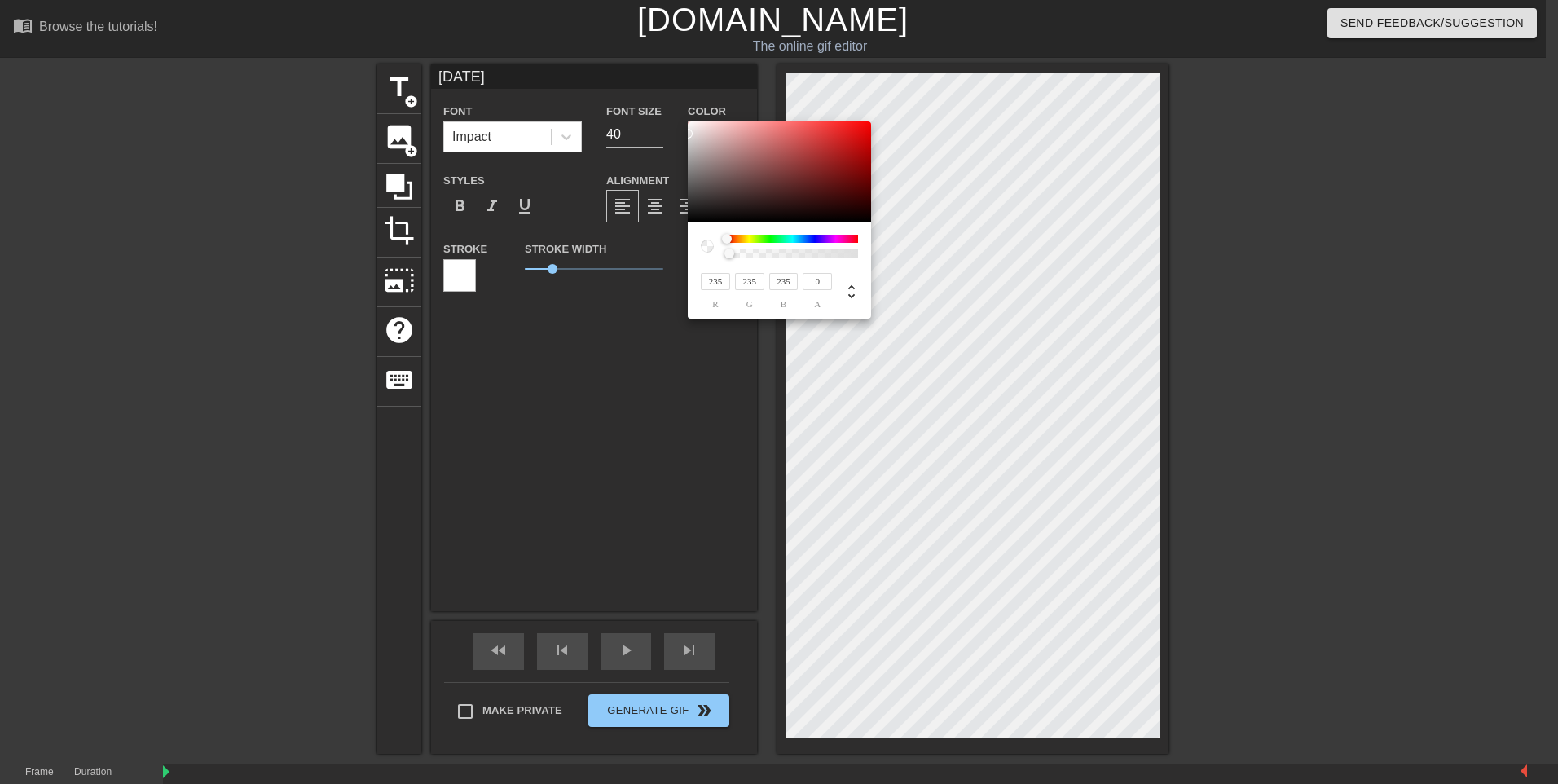
type input "254"
type input "255"
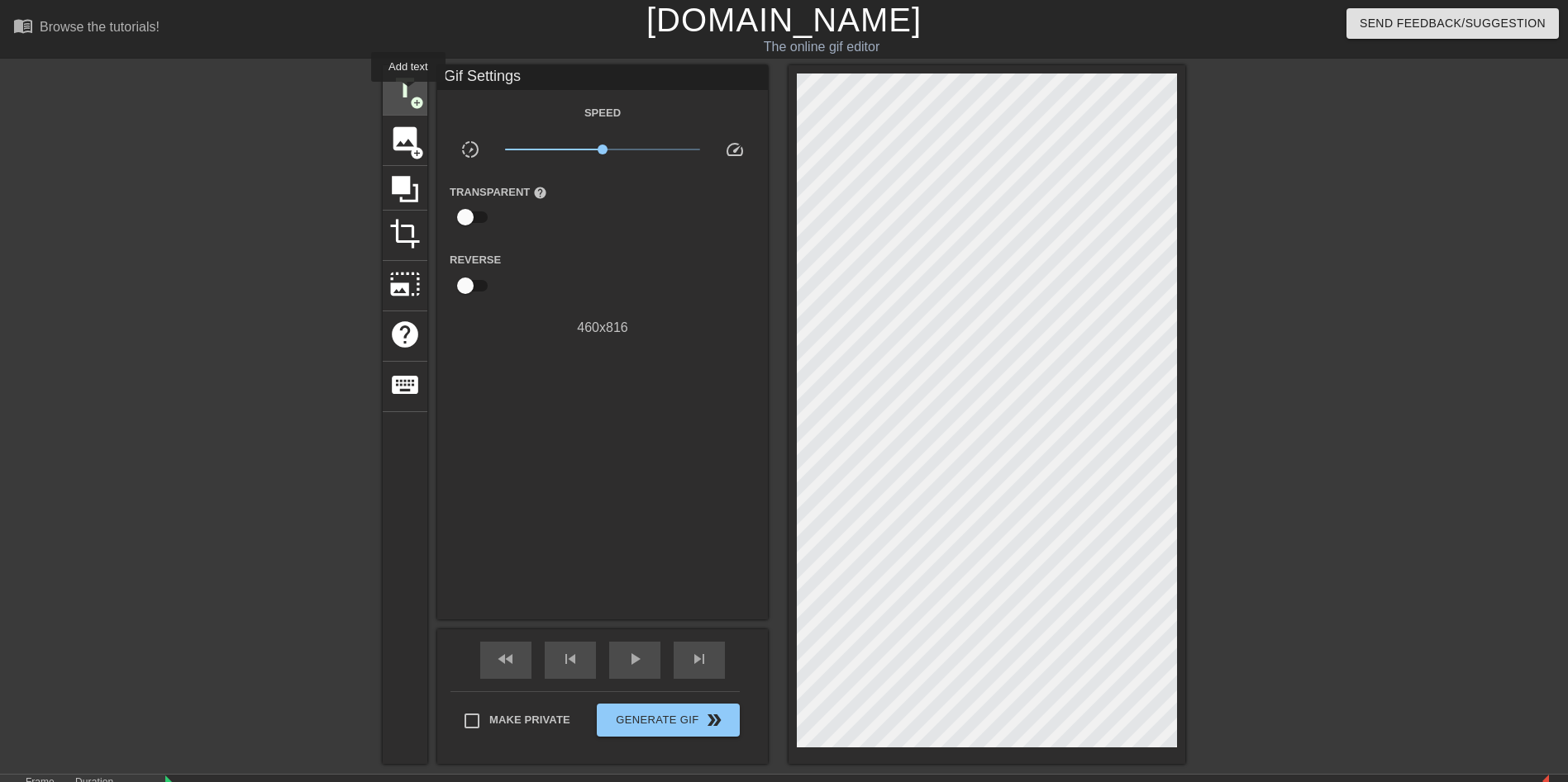
click at [407, 92] on span "title" at bounding box center [405, 88] width 32 height 32
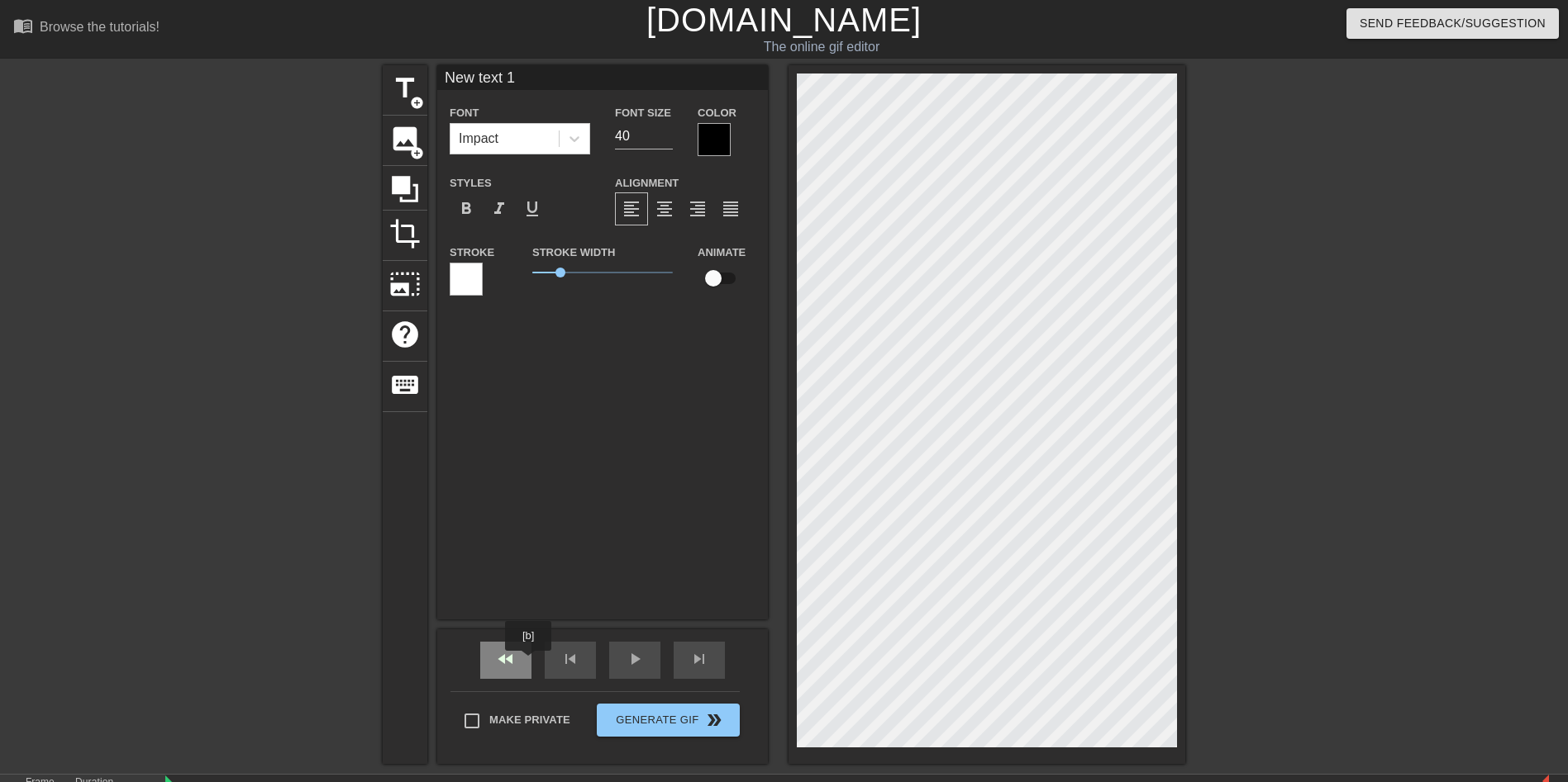
click at [521, 662] on div "fast_rewind" at bounding box center [506, 660] width 51 height 37
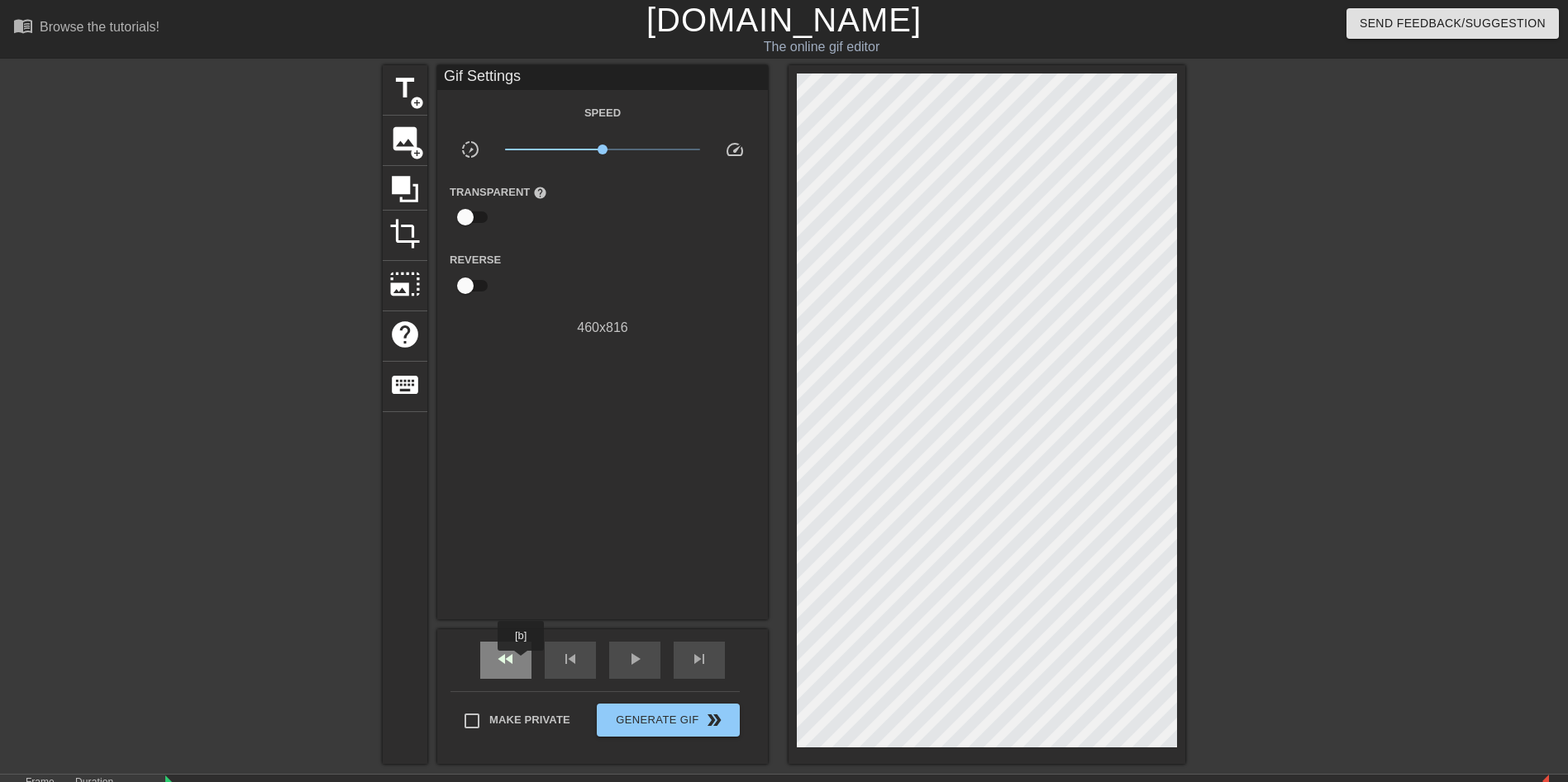
click at [521, 662] on div "fast_rewind" at bounding box center [506, 660] width 51 height 37
click at [551, 661] on div "skip_previous" at bounding box center [570, 660] width 51 height 37
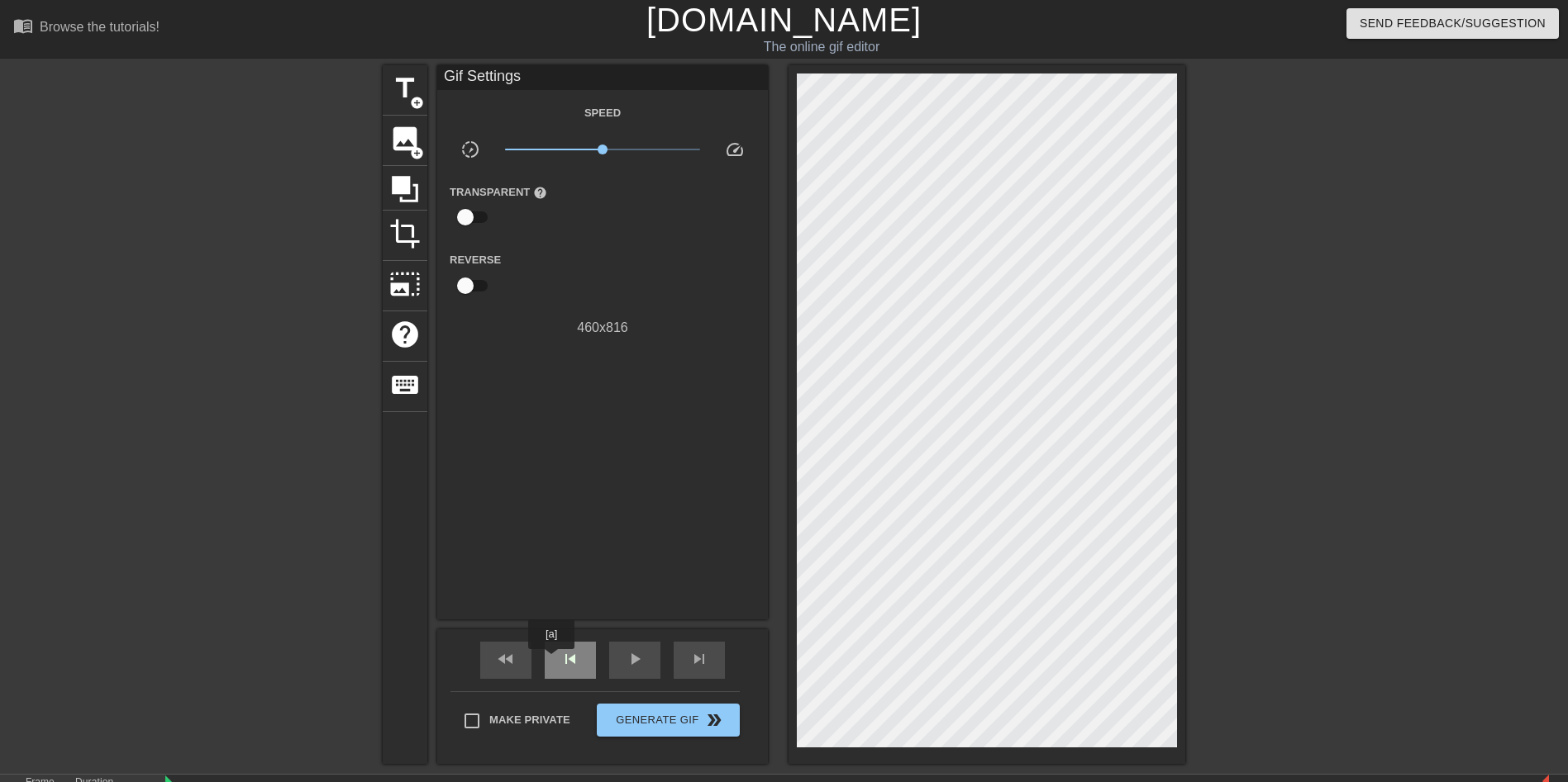
click at [551, 661] on div "skip_previous" at bounding box center [570, 660] width 51 height 37
drag, startPoint x: 417, startPoint y: 315, endPoint x: 431, endPoint y: 314, distance: 14.0
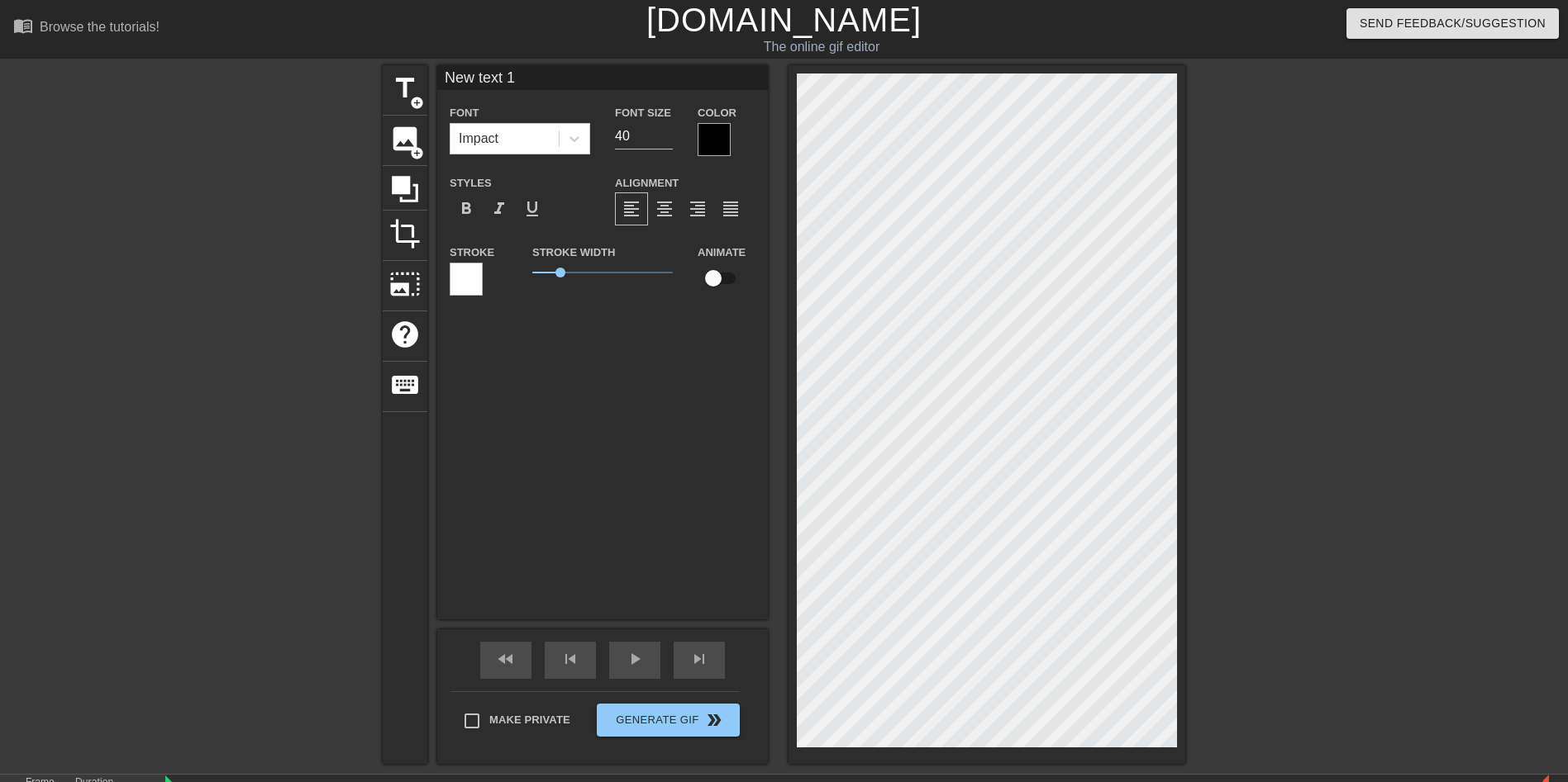
click at [1313, 607] on div "title add_circle image add_circle crop photo_size_select_large help keyboard Ne…" at bounding box center [784, 414] width 1568 height 699
type input "[DATE]"
click at [720, 138] on div at bounding box center [714, 139] width 33 height 33
click at [714, 282] on input "checkbox" at bounding box center [713, 278] width 94 height 32
checkbox input "true"
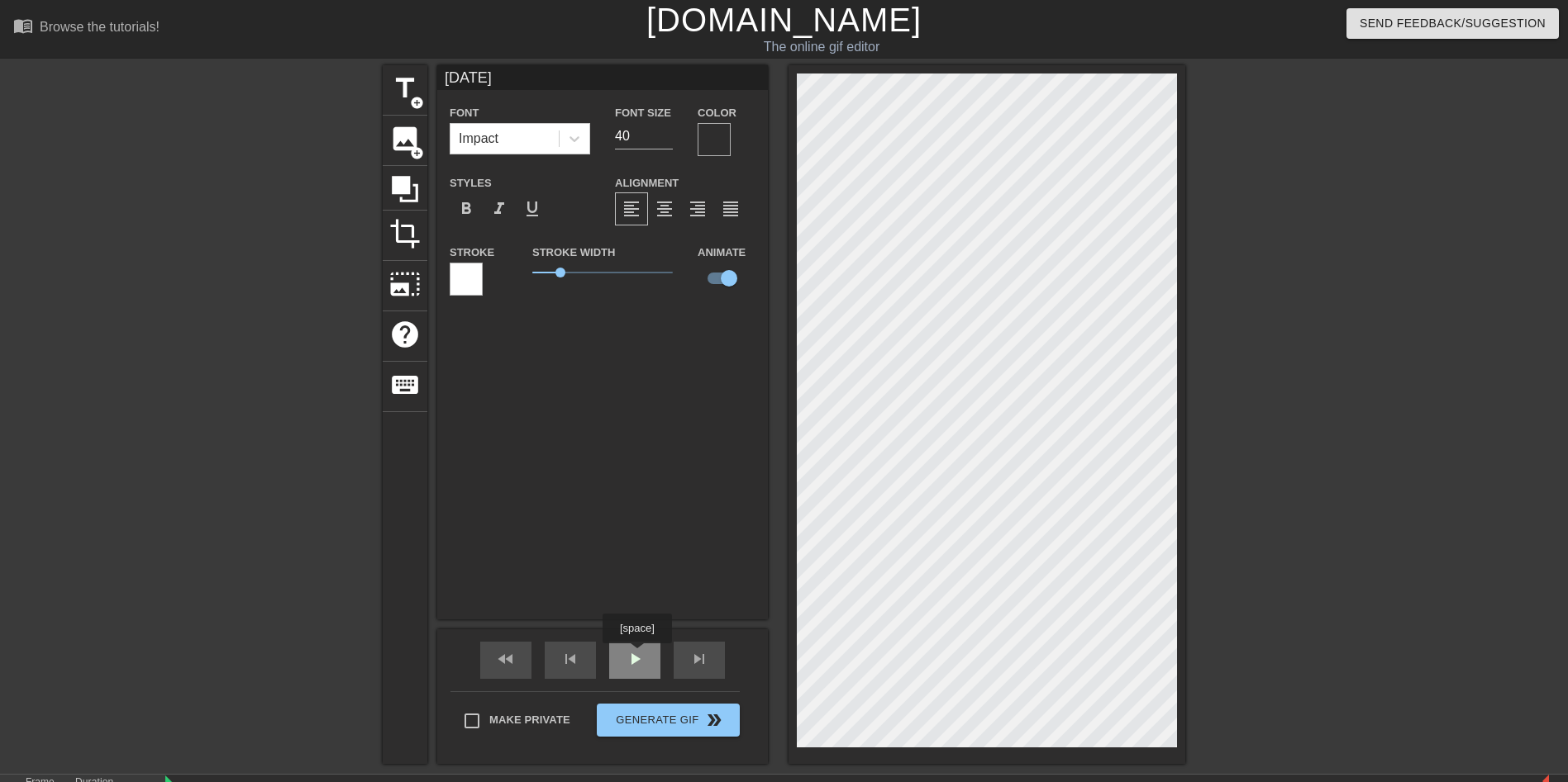
click at [636, 655] on span "play_arrow" at bounding box center [634, 659] width 20 height 20
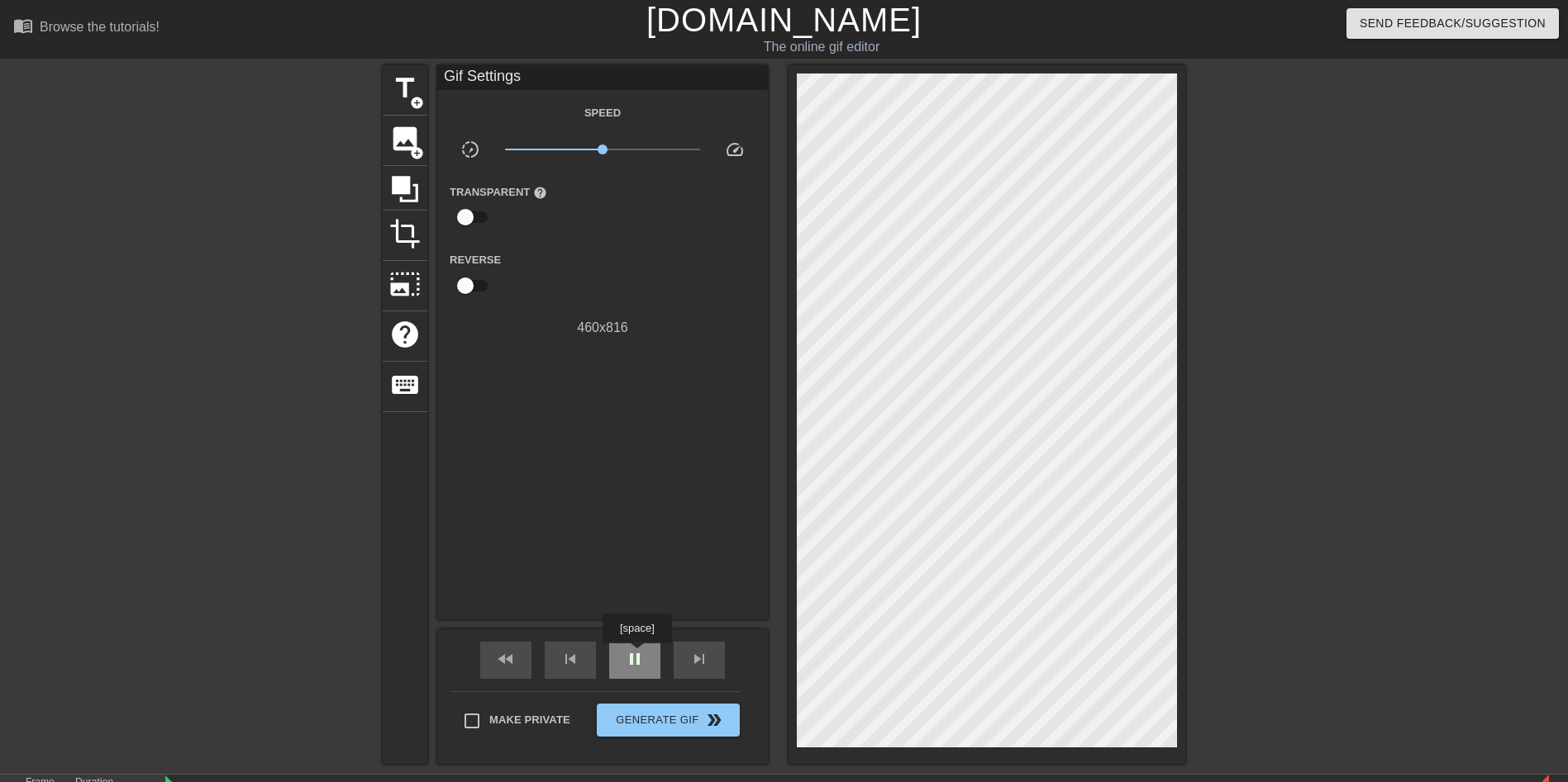
click at [636, 655] on span "pause" at bounding box center [634, 659] width 20 height 20
click at [528, 654] on div "fast_rewind" at bounding box center [506, 660] width 51 height 37
click at [524, 656] on div "fast_rewind" at bounding box center [506, 660] width 51 height 37
click at [518, 658] on div "fast_rewind" at bounding box center [506, 660] width 51 height 37
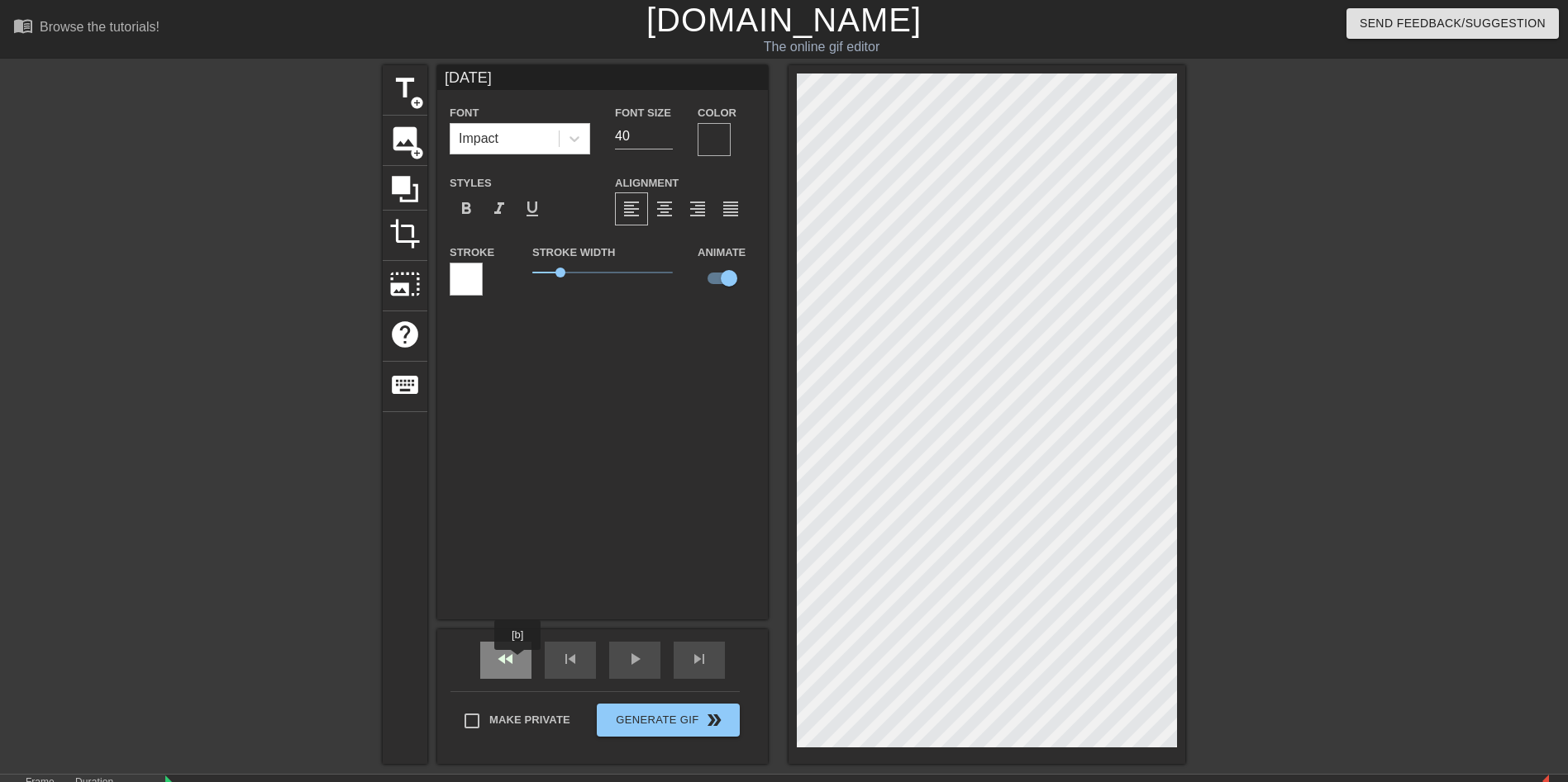
click at [515, 662] on div "fast_rewind" at bounding box center [506, 660] width 51 height 37
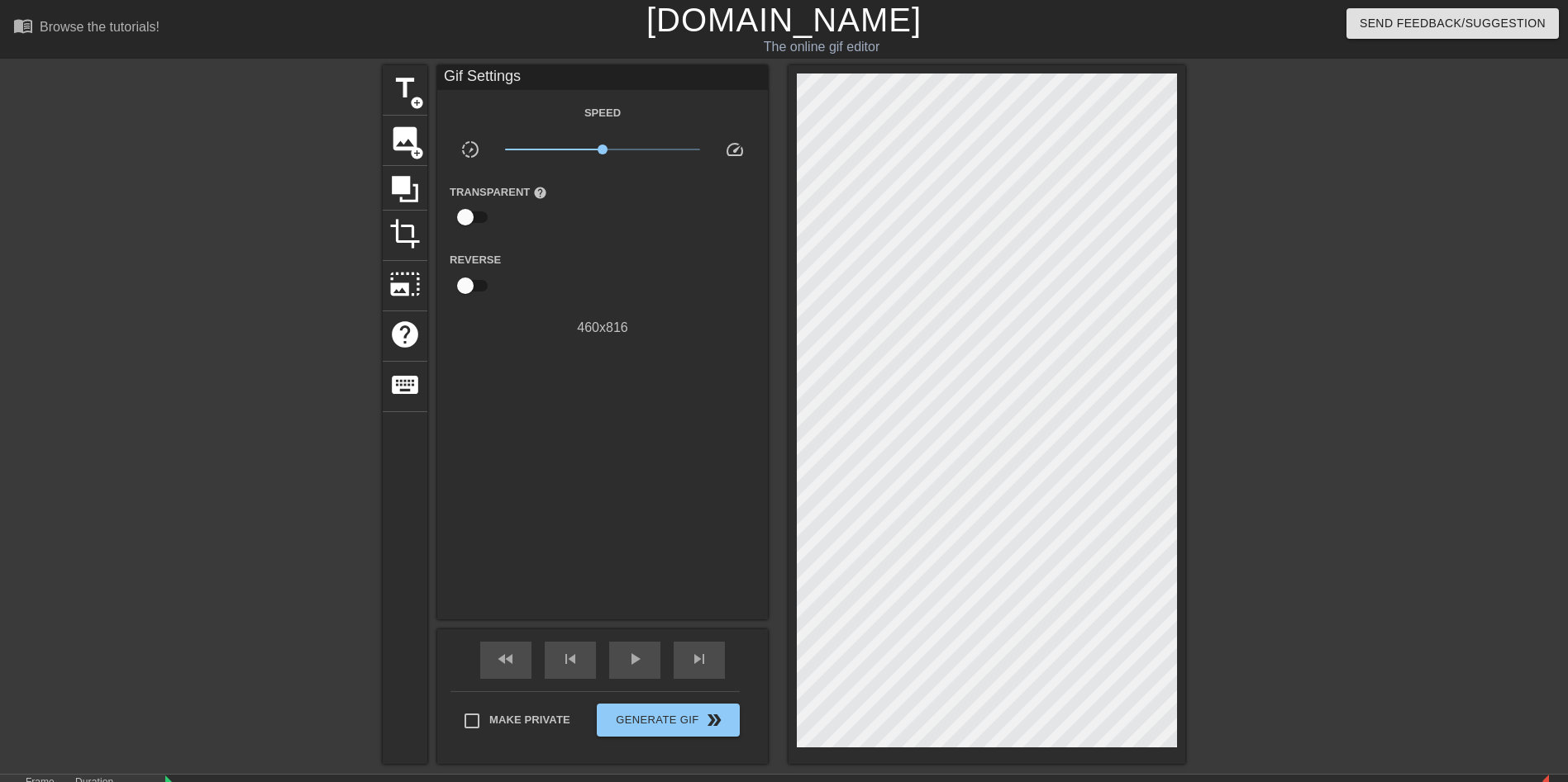
scroll to position [83, 0]
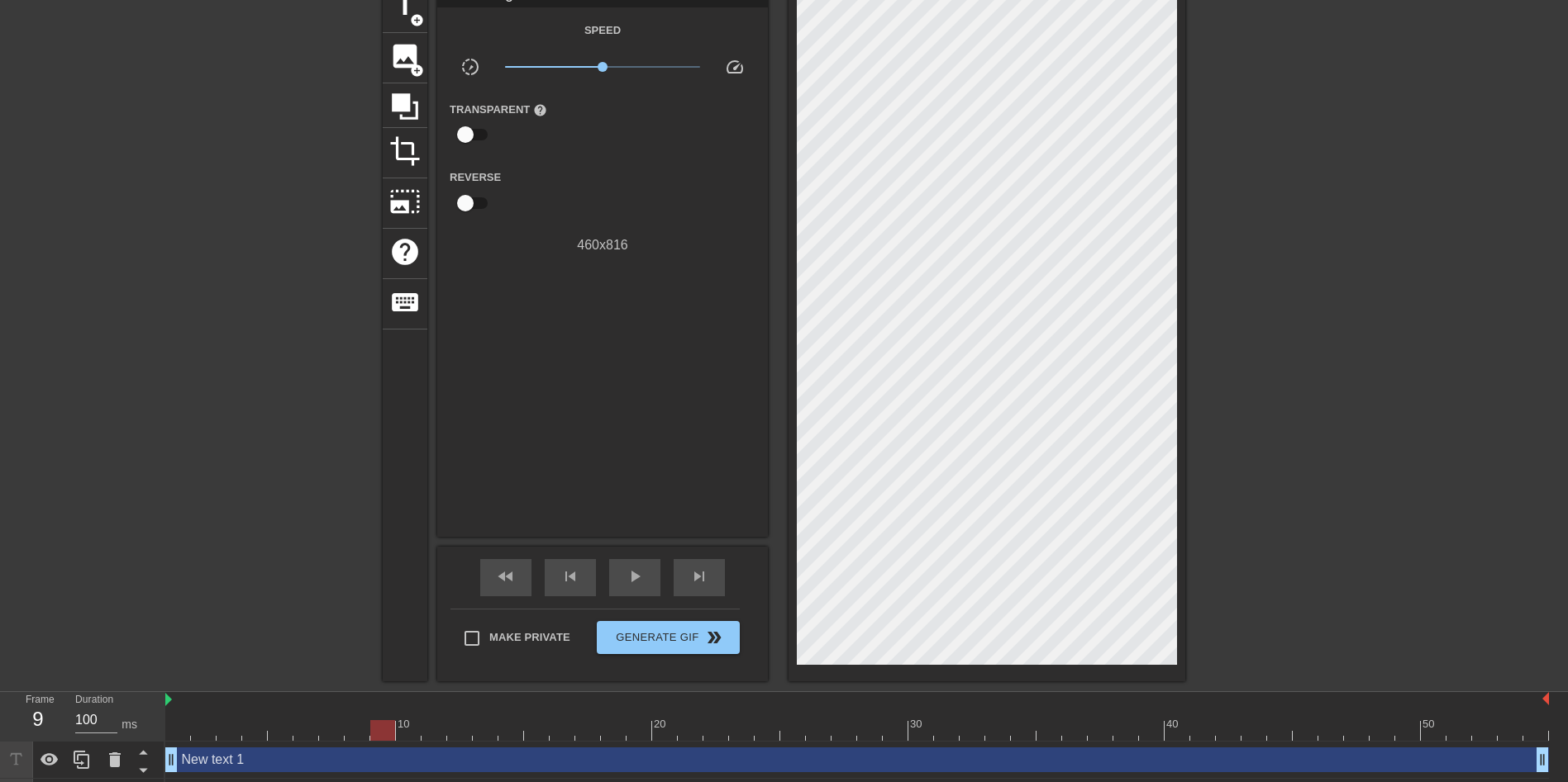
drag, startPoint x: 192, startPoint y: 727, endPoint x: 384, endPoint y: 707, distance: 193.0
click at [384, 707] on div "10 20 30 40 50" at bounding box center [857, 716] width 1383 height 49
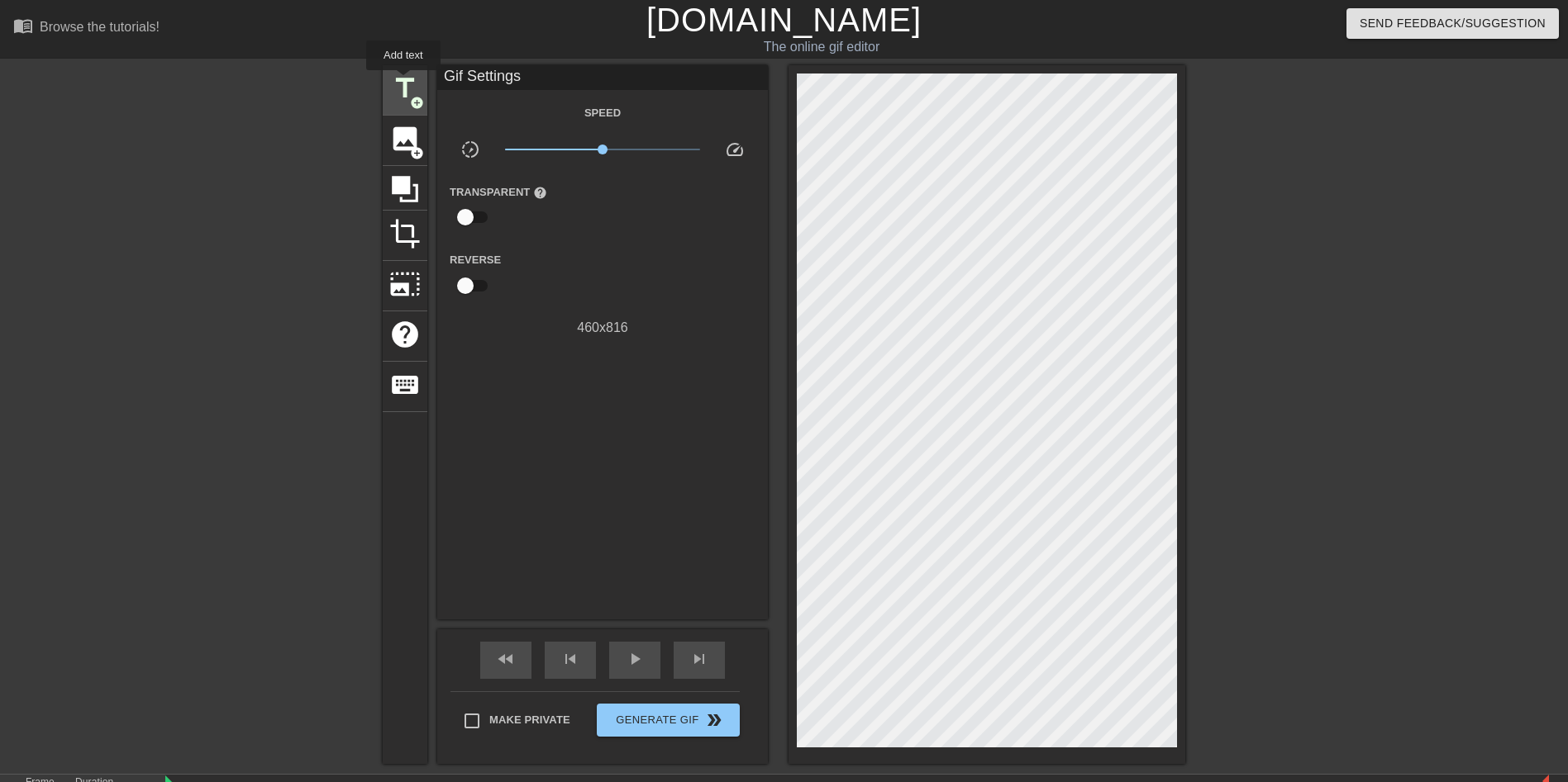
click at [403, 82] on span "title" at bounding box center [405, 88] width 32 height 32
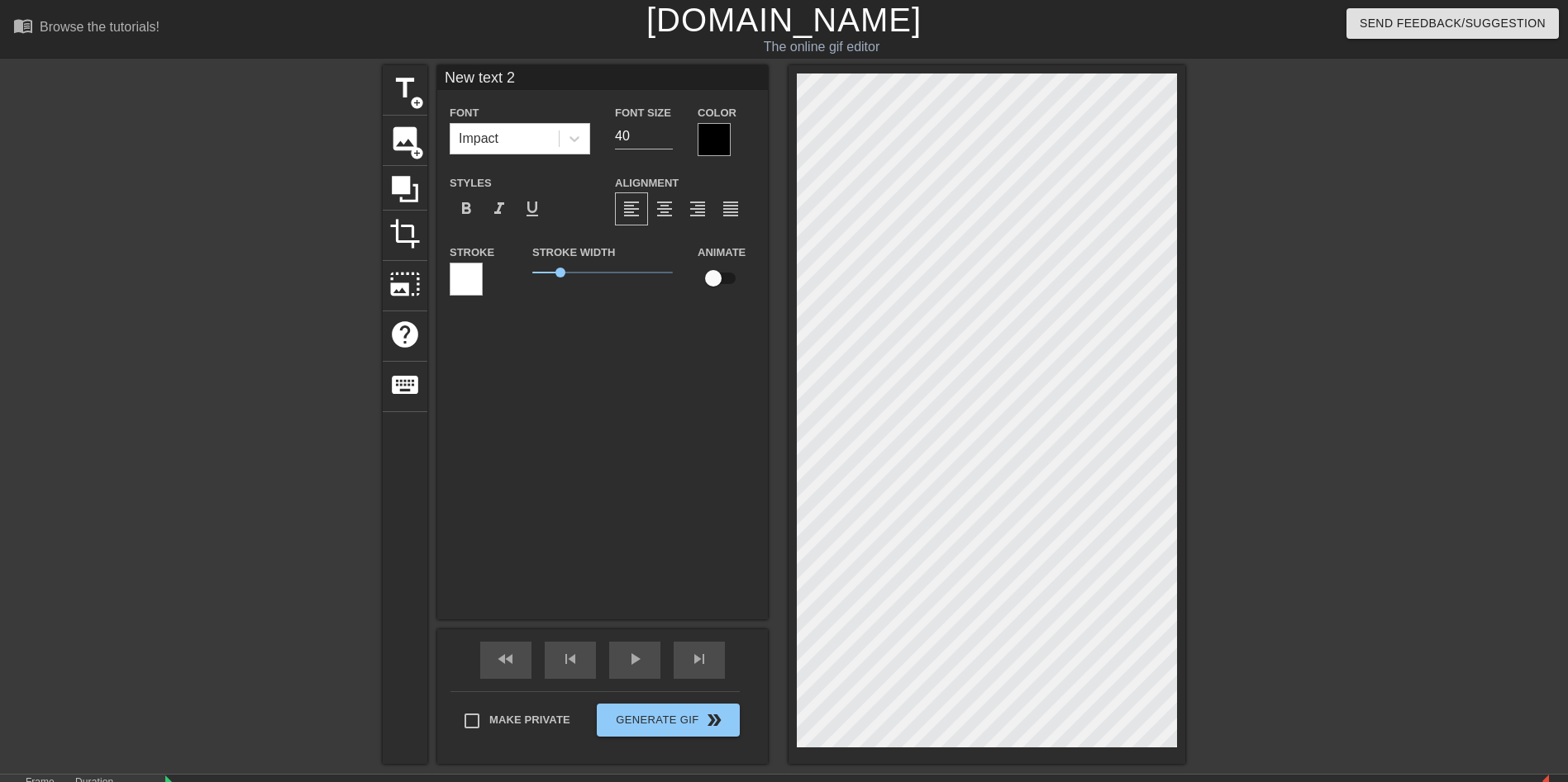
scroll to position [3, 4]
type input "T"
type textarea "T"
type input "TH"
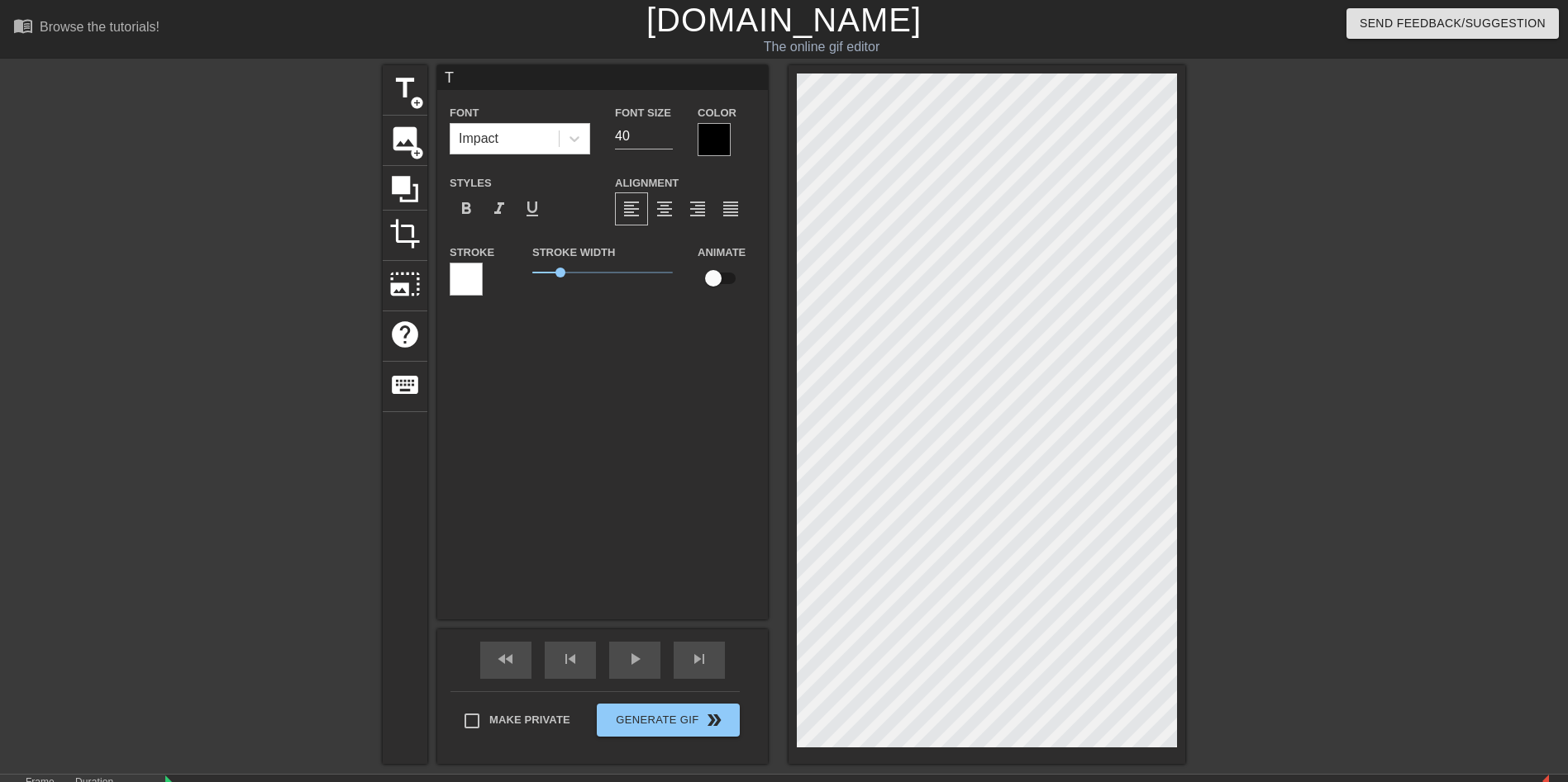
type textarea "TH"
type input "THU"
type textarea "THU"
type input "THUR"
type textarea "THUR"
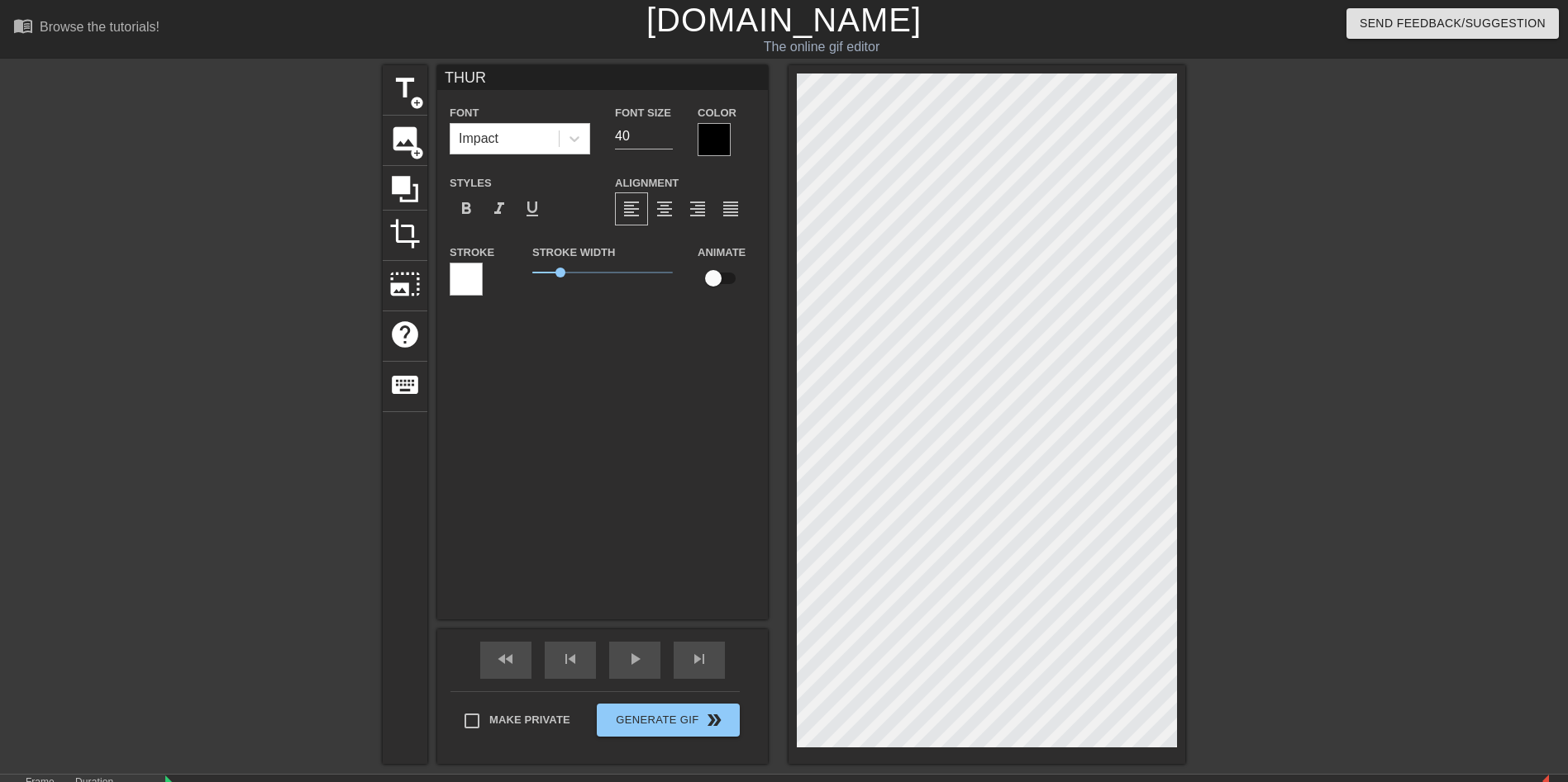
type input "THURS"
type textarea "THURS"
type input "THURSD"
type textarea "THURSD"
type input "THURSDA"
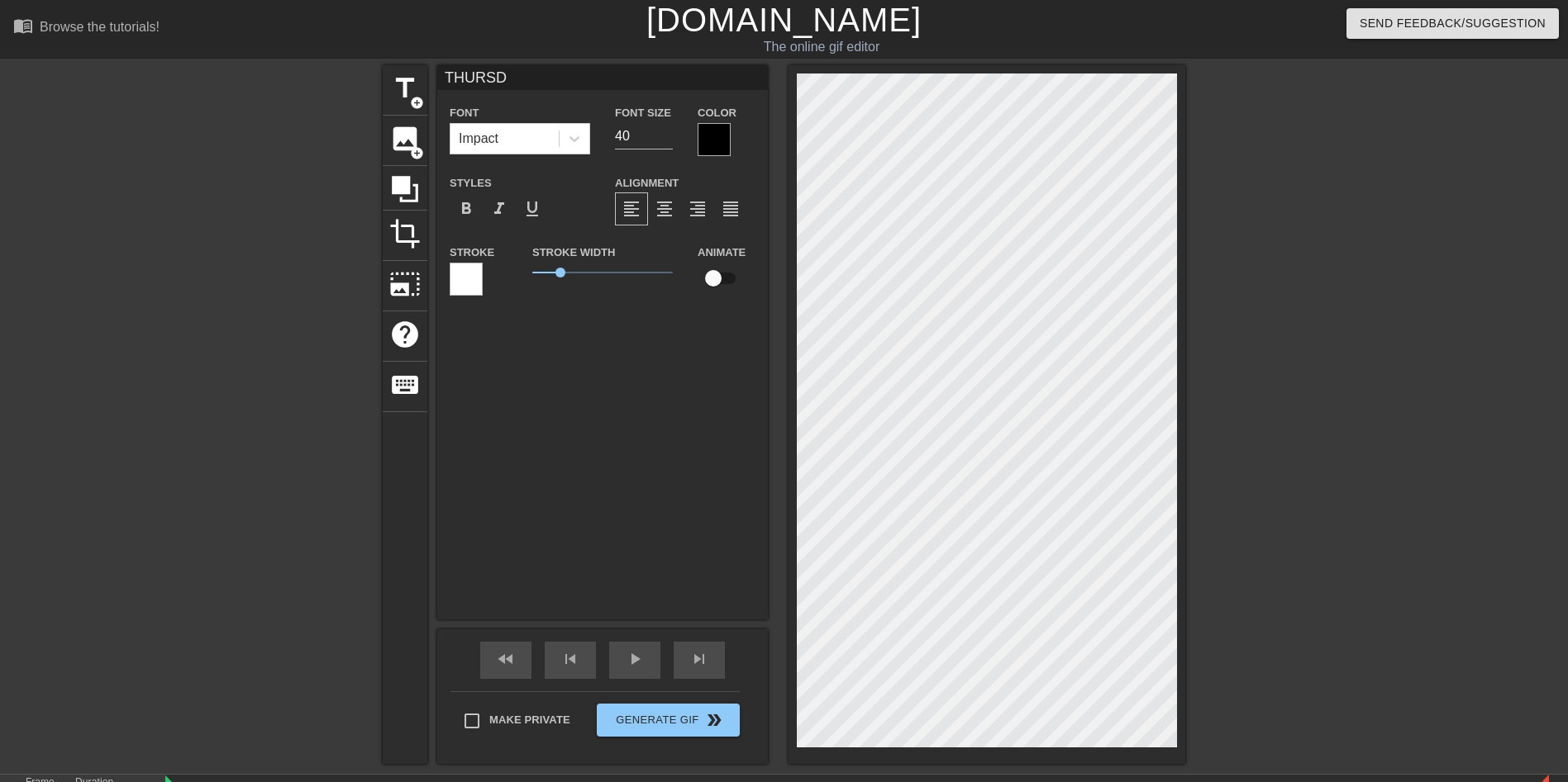
type textarea "THURSDA"
type input "THURSDA>"
type textarea "THURSDA>"
type input "THURSDA>Y"
type textarea "THURSDA>Y"
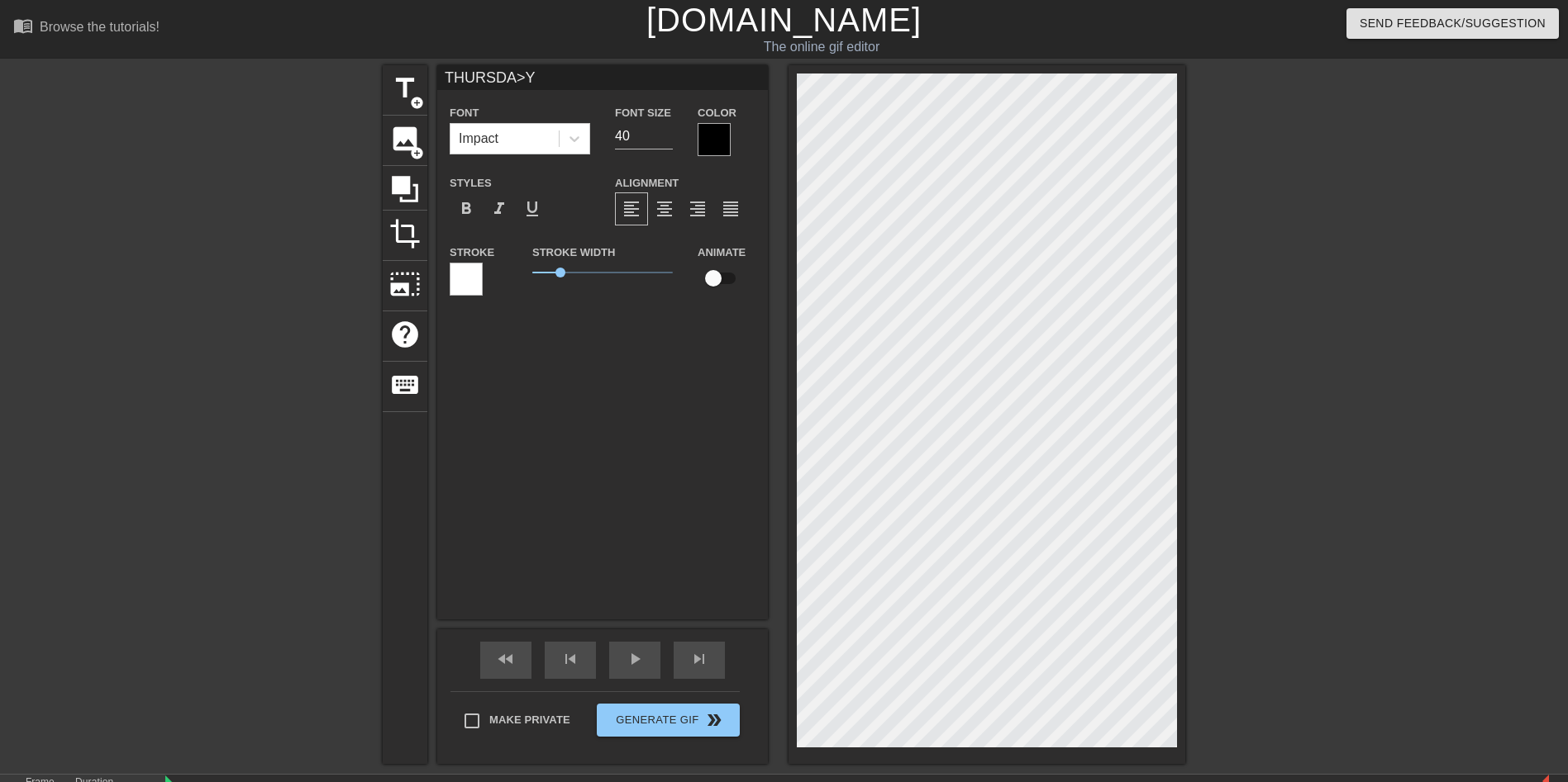
scroll to position [3, 5]
type input "THURSDA>"
type textarea "THURSDA>"
type input "THURSDA"
type textarea "THURSDA"
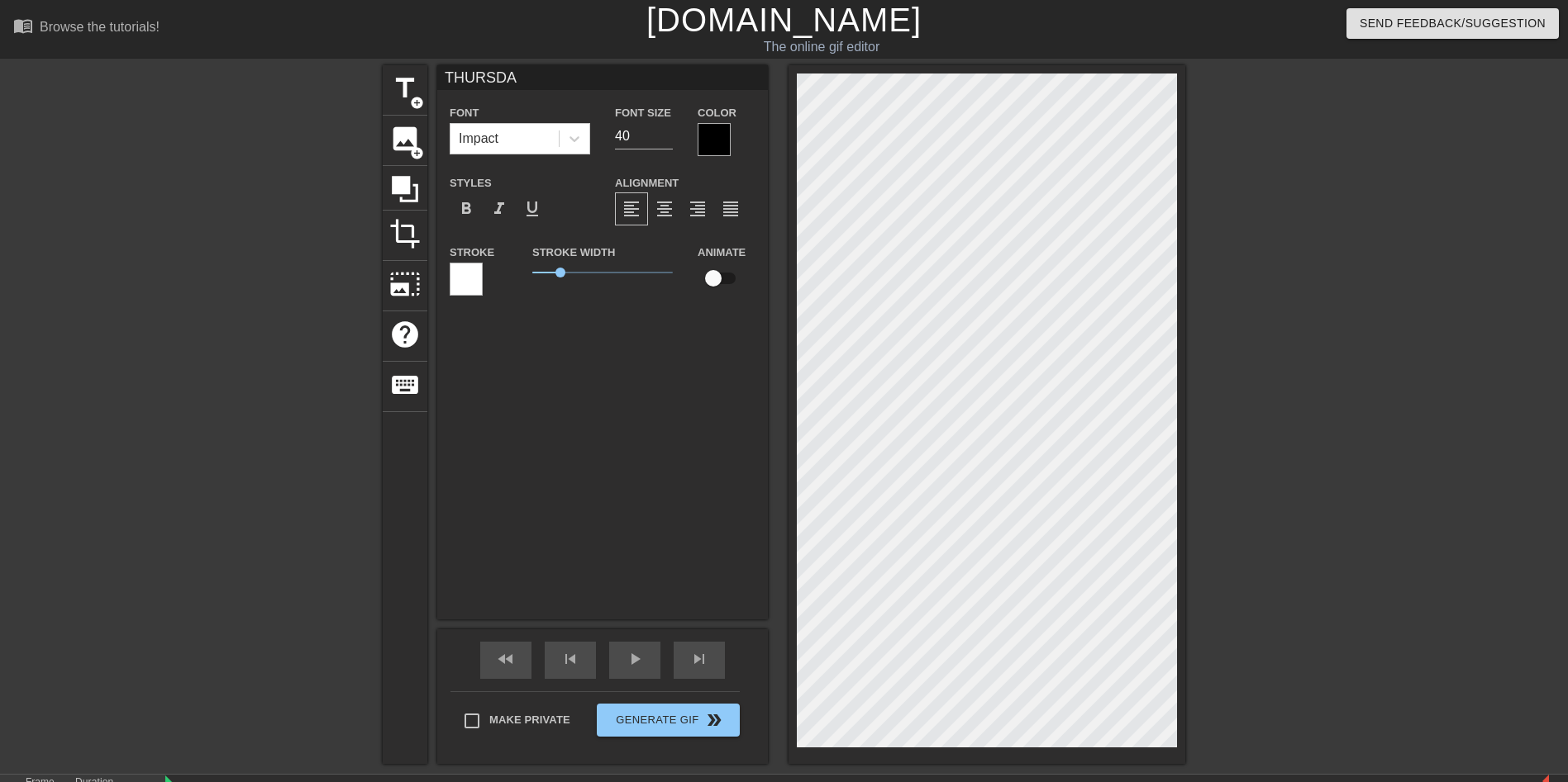
type input "[DATE]"
type textarea "[DATE]"
click at [721, 141] on div at bounding box center [714, 139] width 33 height 33
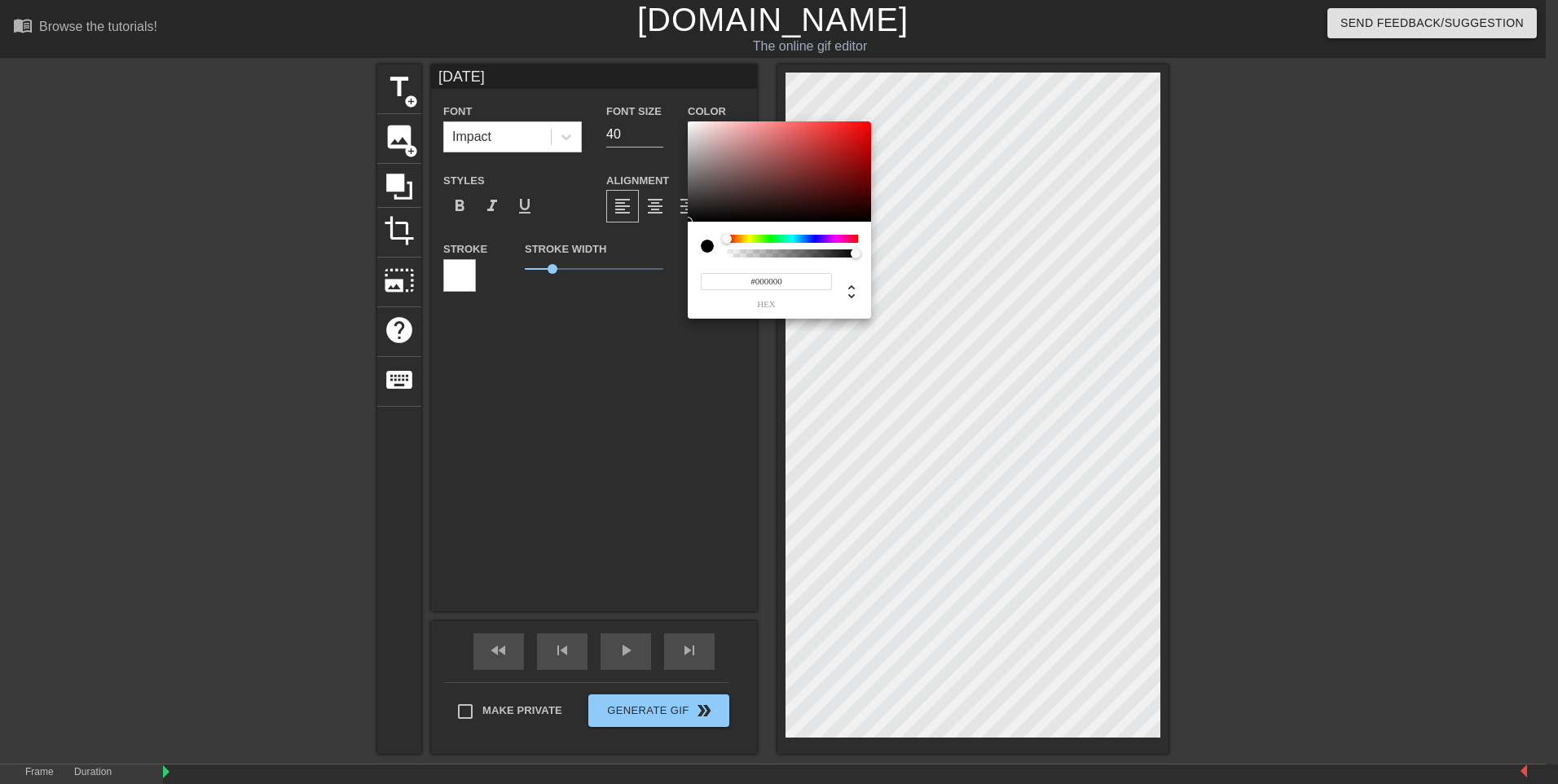
drag, startPoint x: 724, startPoint y: 253, endPoint x: 670, endPoint y: 254, distance: 54.0
click at [670, 254] on div "#000000 hex" at bounding box center [779, 392] width 1558 height 784
type input "#F8F3F3"
click at [691, 124] on div at bounding box center [692, 124] width 10 height 10
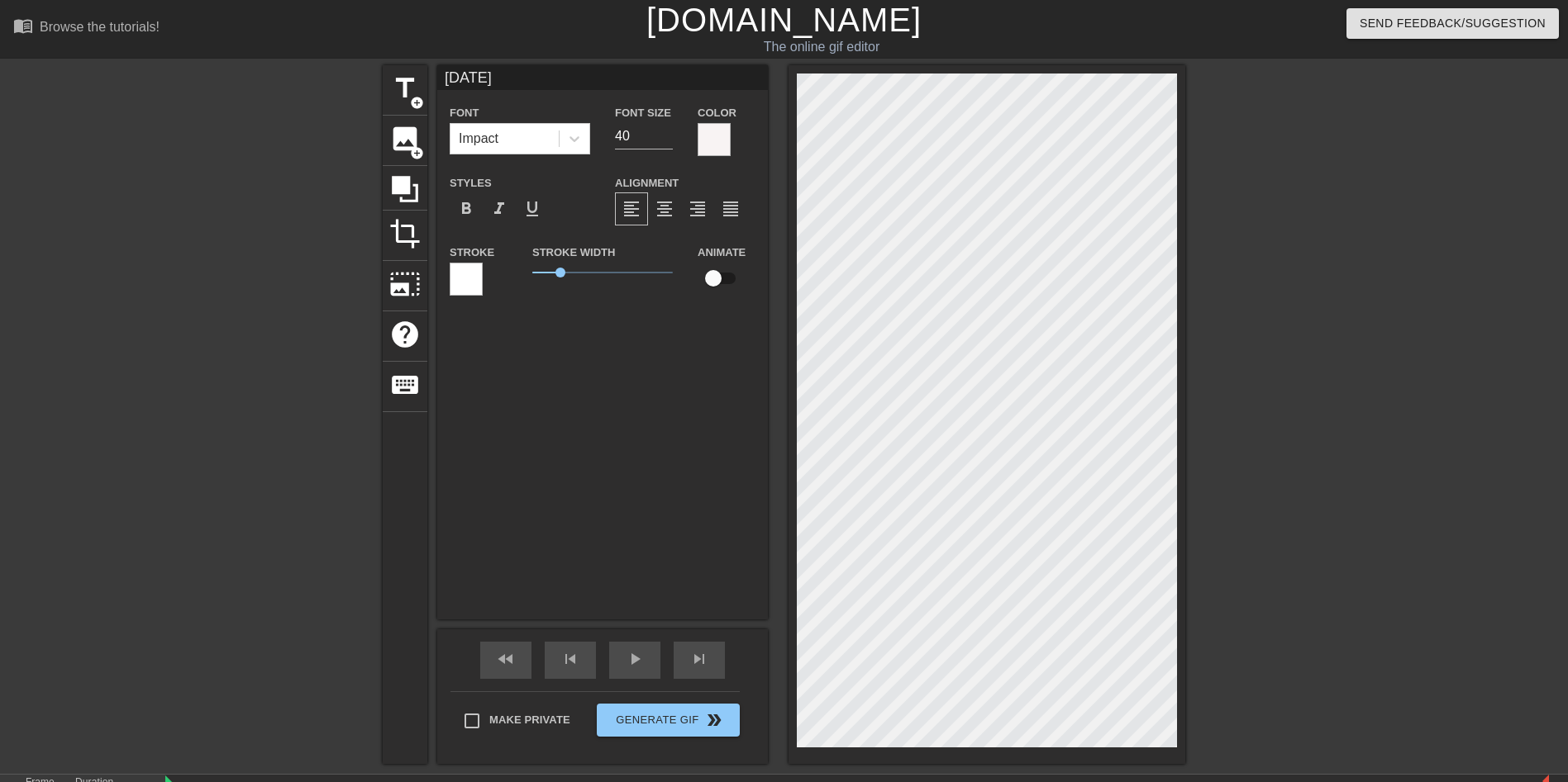
drag, startPoint x: 973, startPoint y: 408, endPoint x: 711, endPoint y: 323, distance: 275.4
click at [711, 323] on div "title add_circle image add_circle crop photo_size_select_large help keyboard [D…" at bounding box center [784, 414] width 803 height 699
type input "[DATE]"
checkbox input "true"
click at [1567, 781] on html "menu_book Browse the tutorials! [DOMAIN_NAME] The online gif editor Send Feedba…" at bounding box center [784, 468] width 1568 height 936
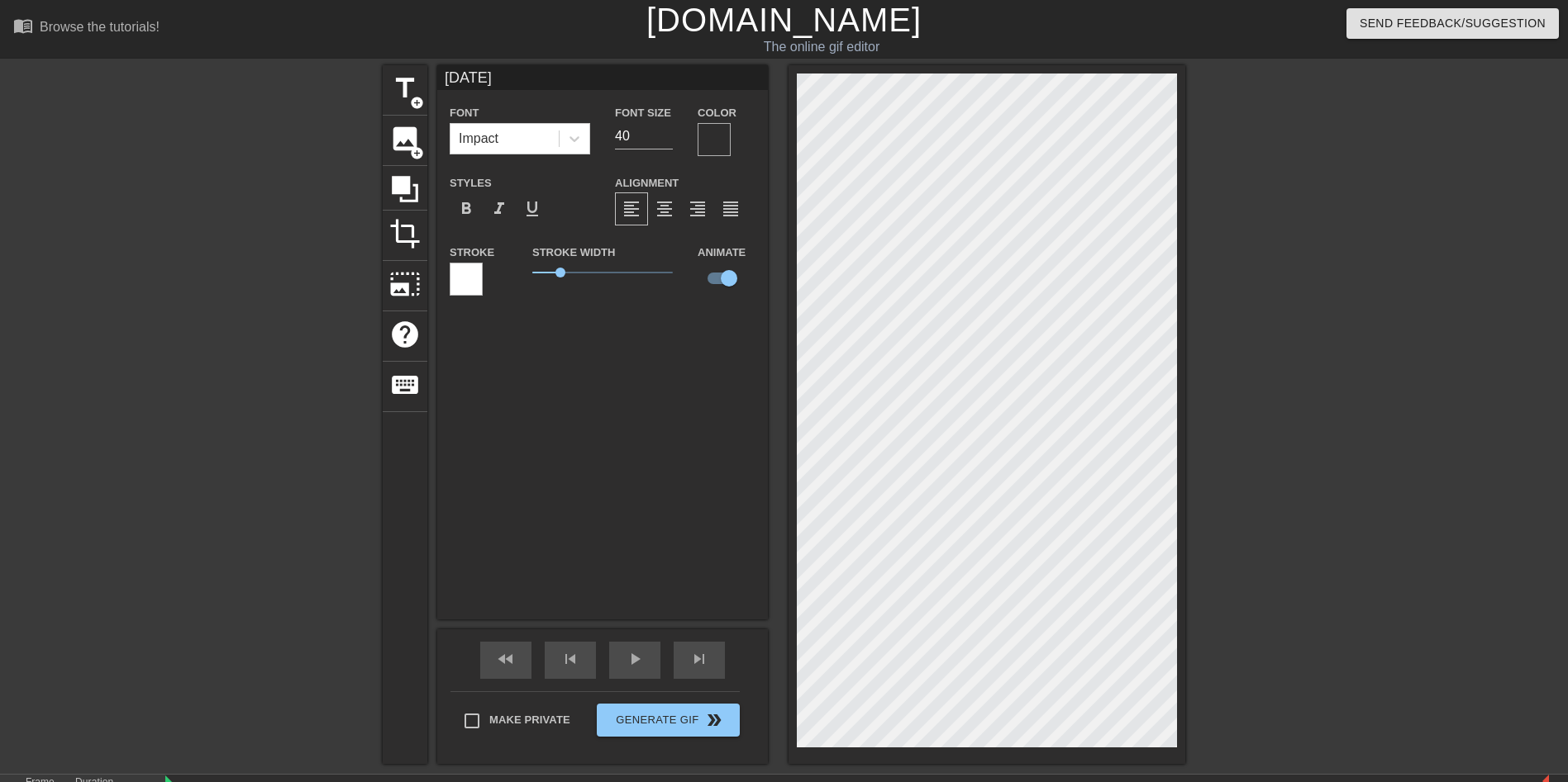
type input "[DATE]"
checkbox input "false"
click at [796, 275] on div at bounding box center [986, 414] width 396 height 699
click at [793, 265] on div at bounding box center [986, 414] width 396 height 699
click at [794, 254] on div at bounding box center [986, 414] width 396 height 699
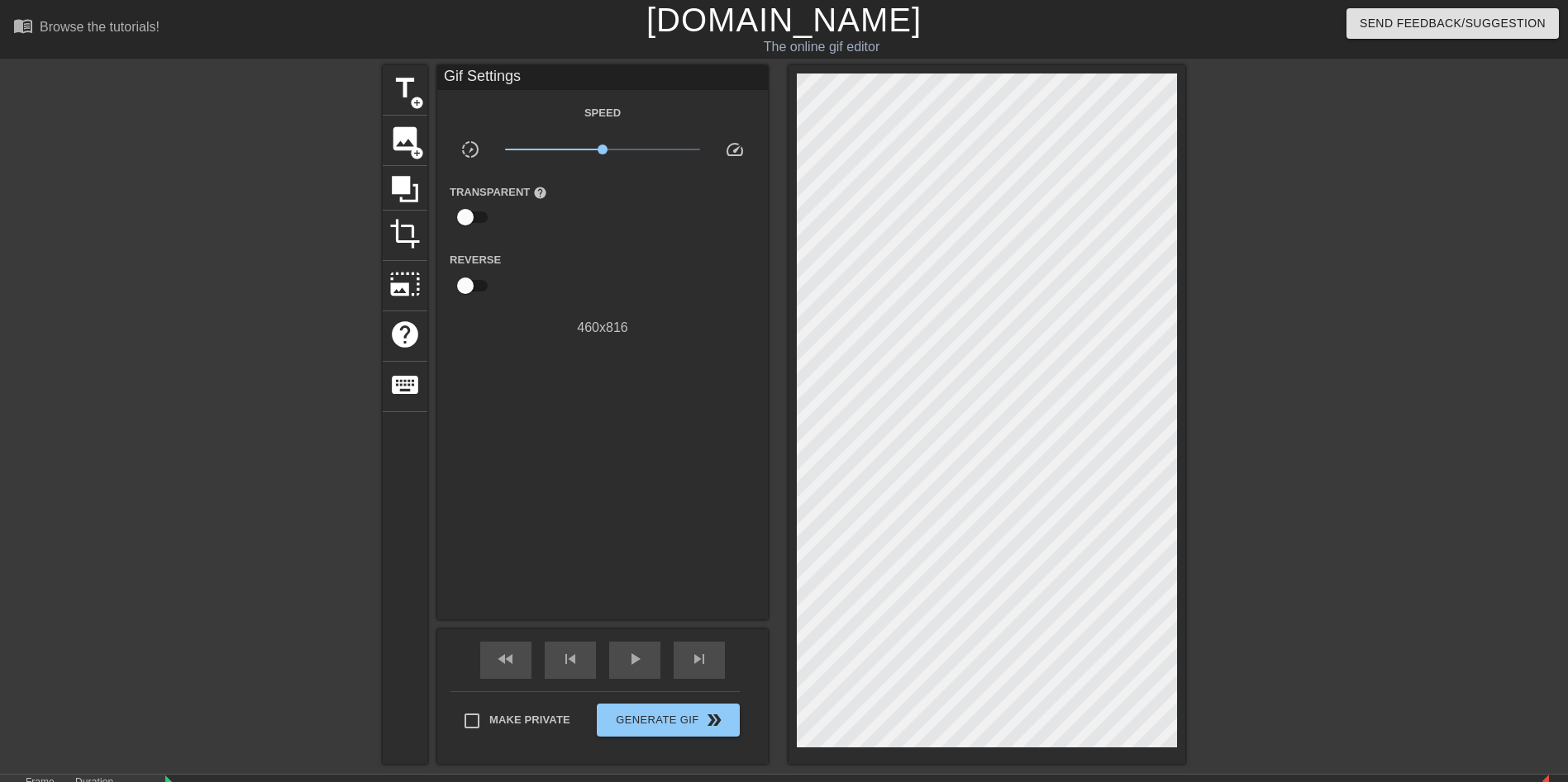
click at [794, 249] on div at bounding box center [986, 414] width 396 height 699
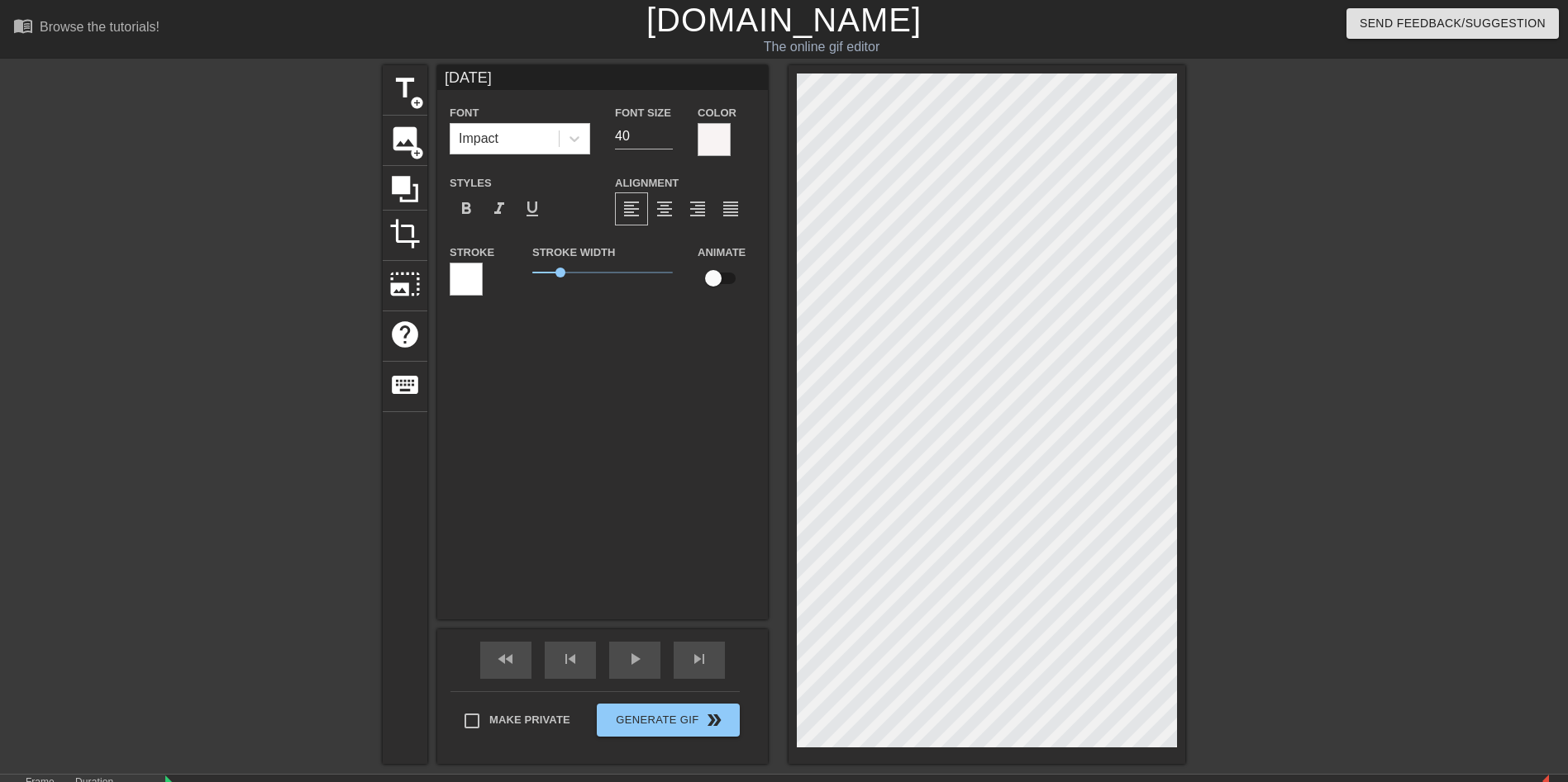
click at [776, 244] on div "title add_circle image add_circle crop photo_size_select_large help keyboard [D…" at bounding box center [784, 414] width 803 height 699
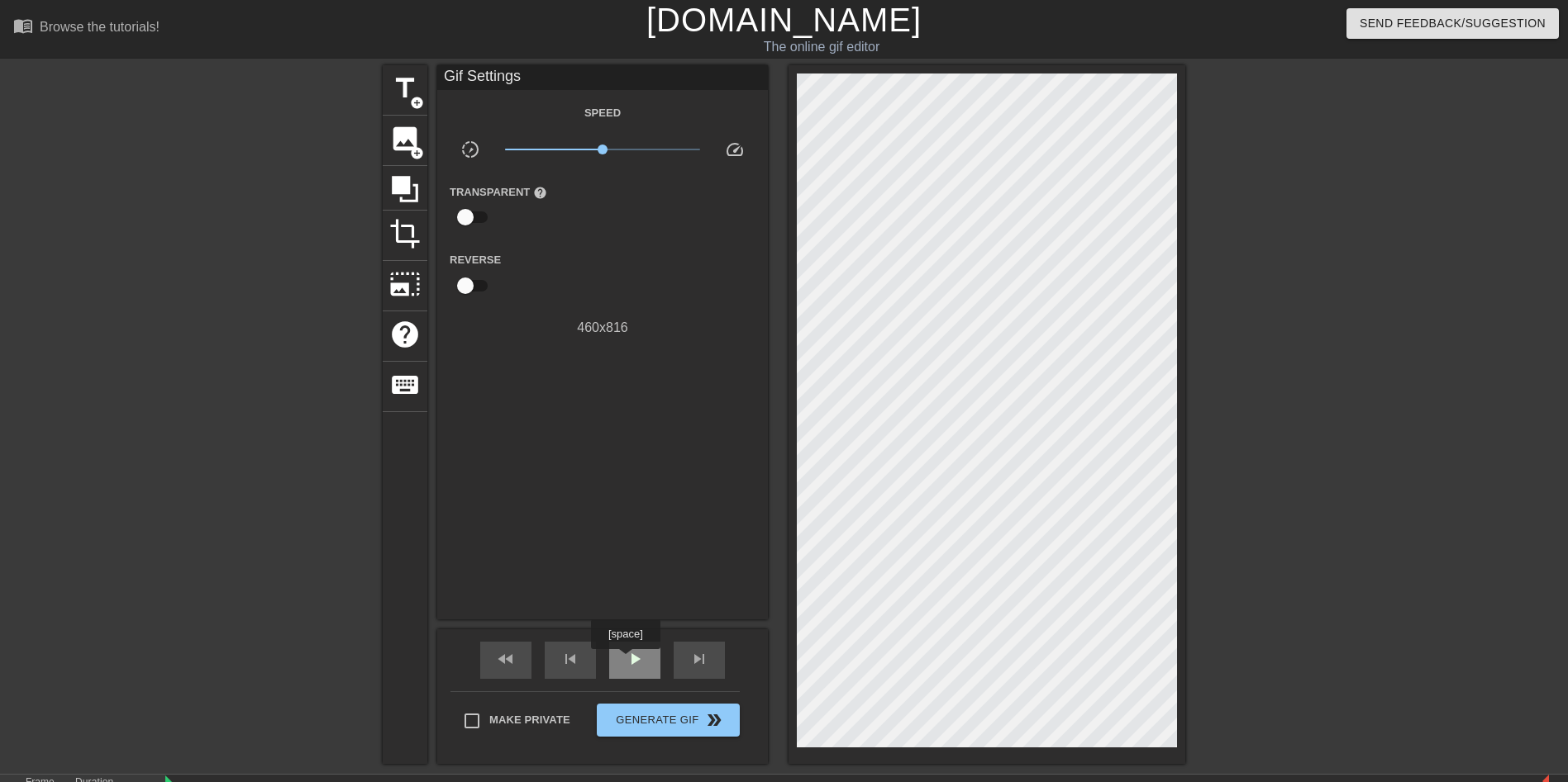
click at [625, 661] on span "play_arrow" at bounding box center [634, 659] width 20 height 20
click at [411, 96] on span "add_circle" at bounding box center [417, 103] width 14 height 14
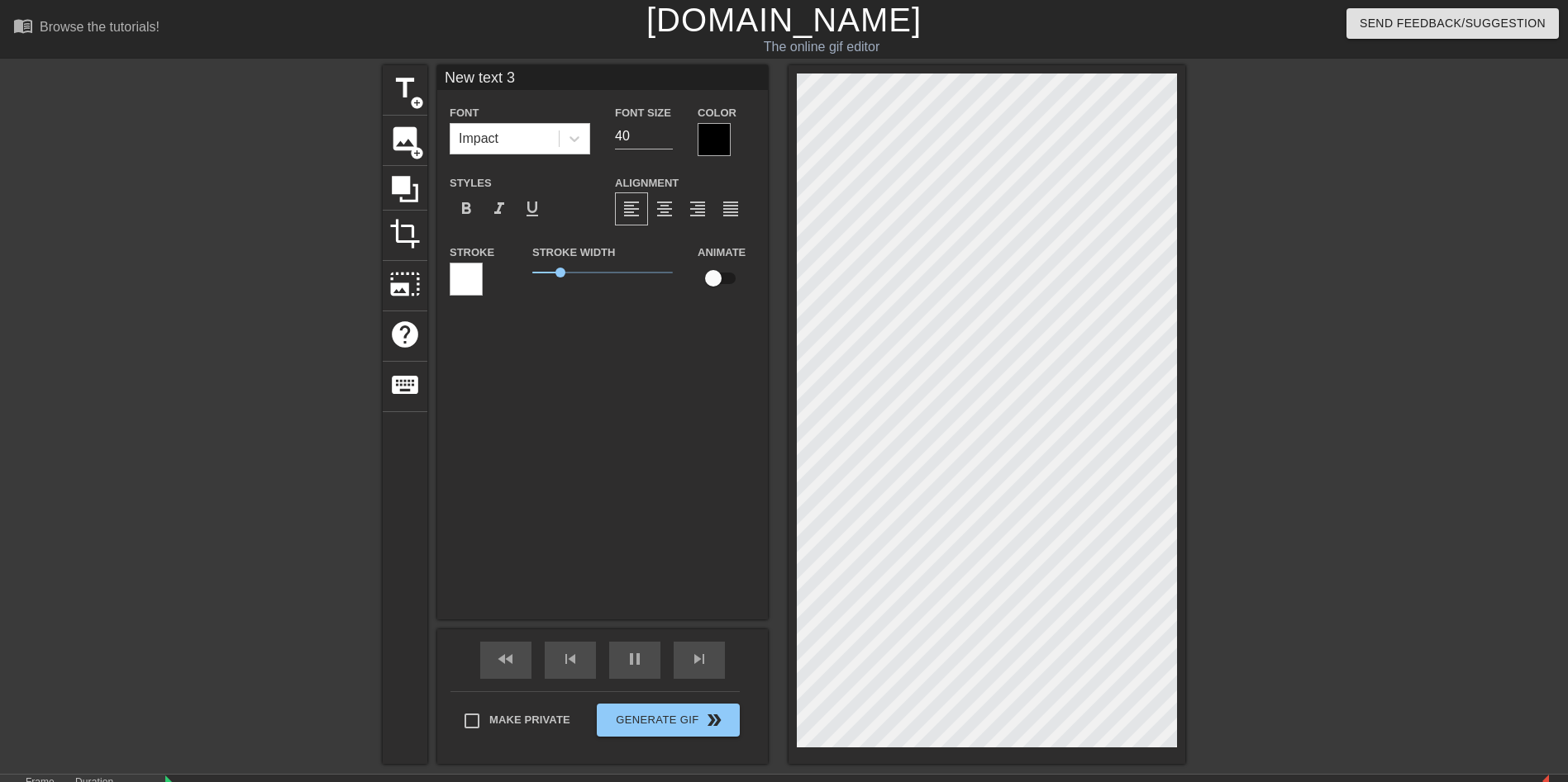
scroll to position [194, 0]
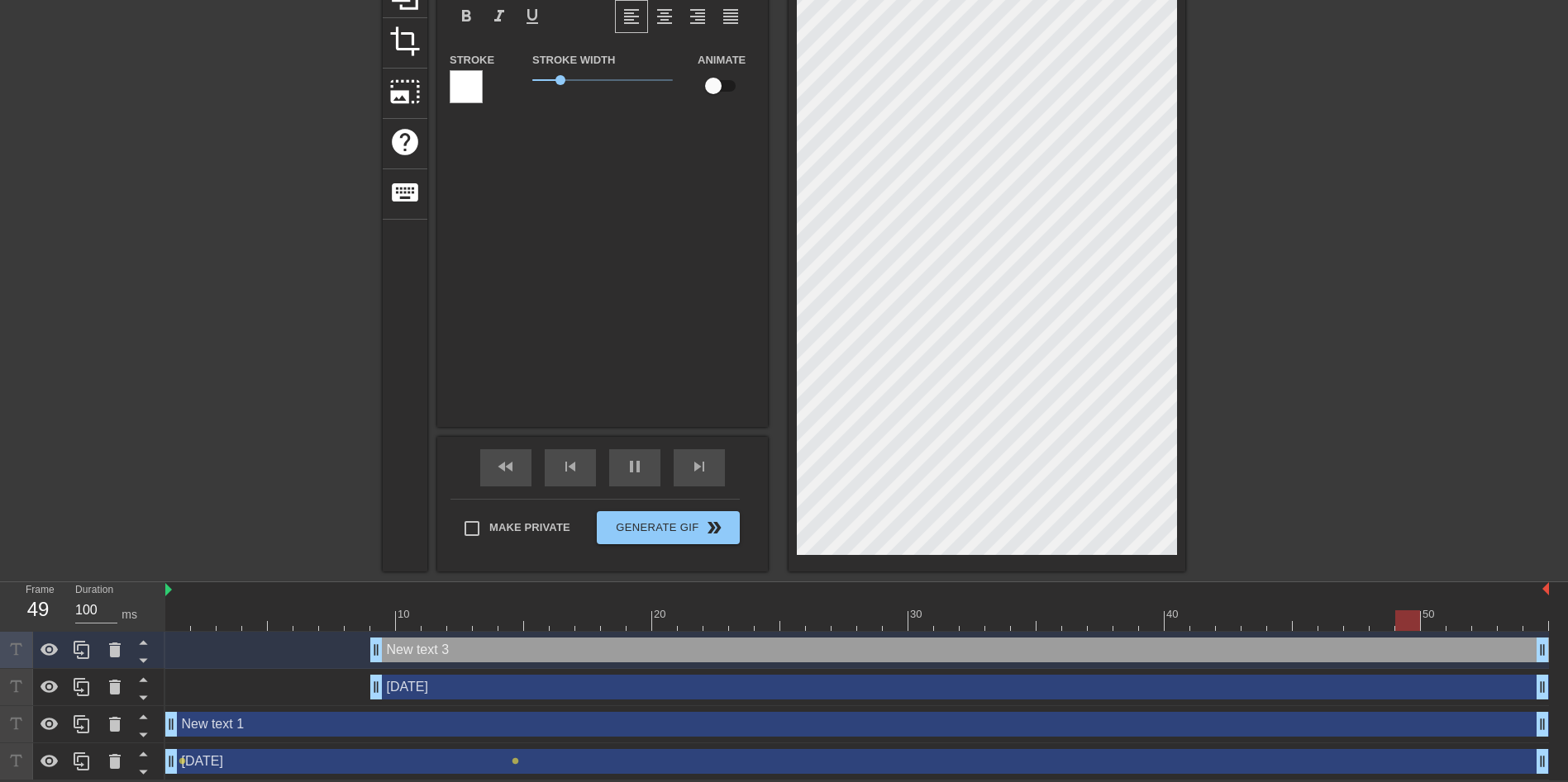
click at [470, 686] on div "[DATE] drag_handle drag_handle" at bounding box center [959, 687] width 1179 height 25
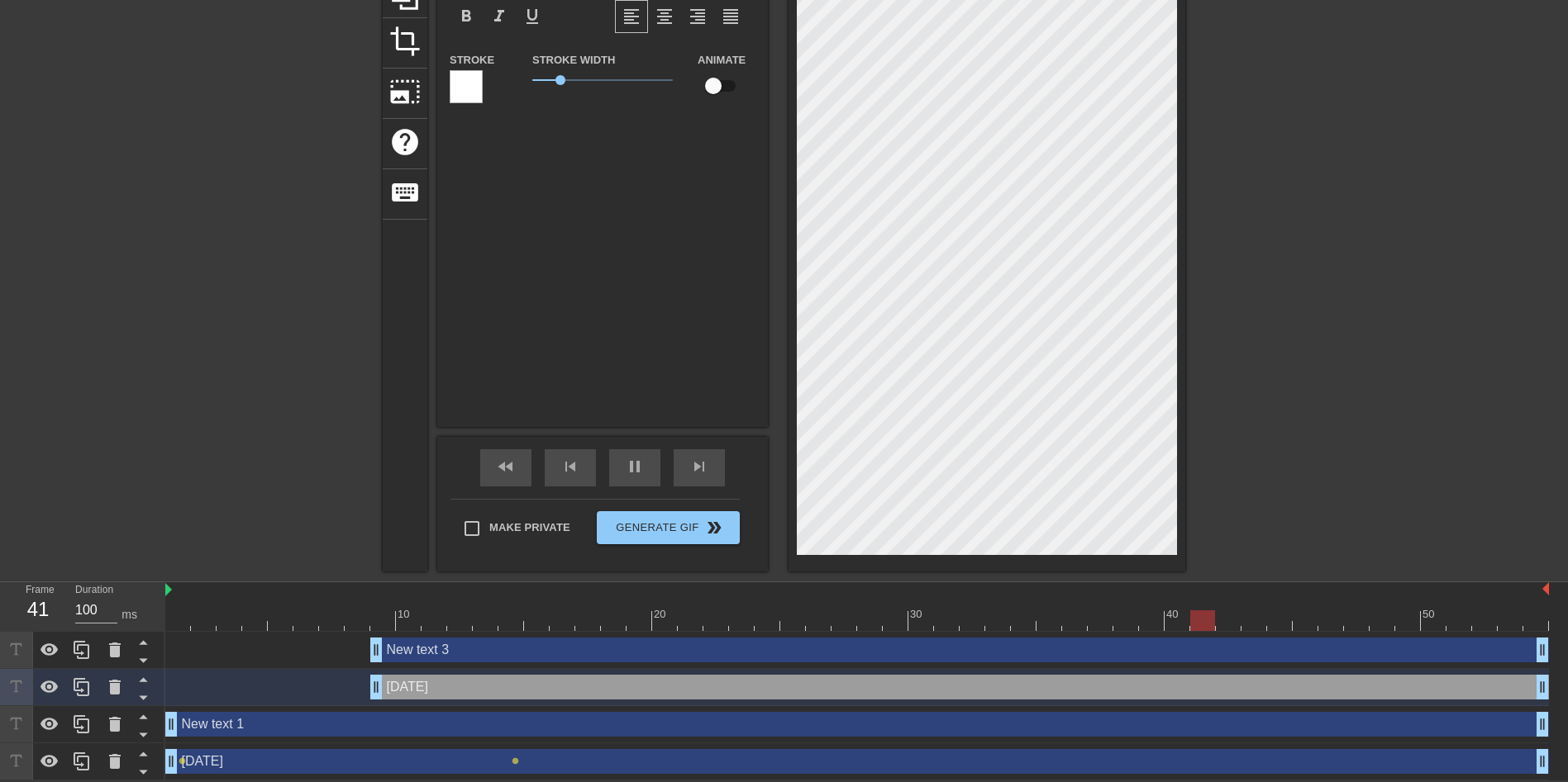
click at [324, 762] on div "[DATE] drag_handle drag_handle" at bounding box center [857, 761] width 1383 height 25
type input "[DATE]"
checkbox input "true"
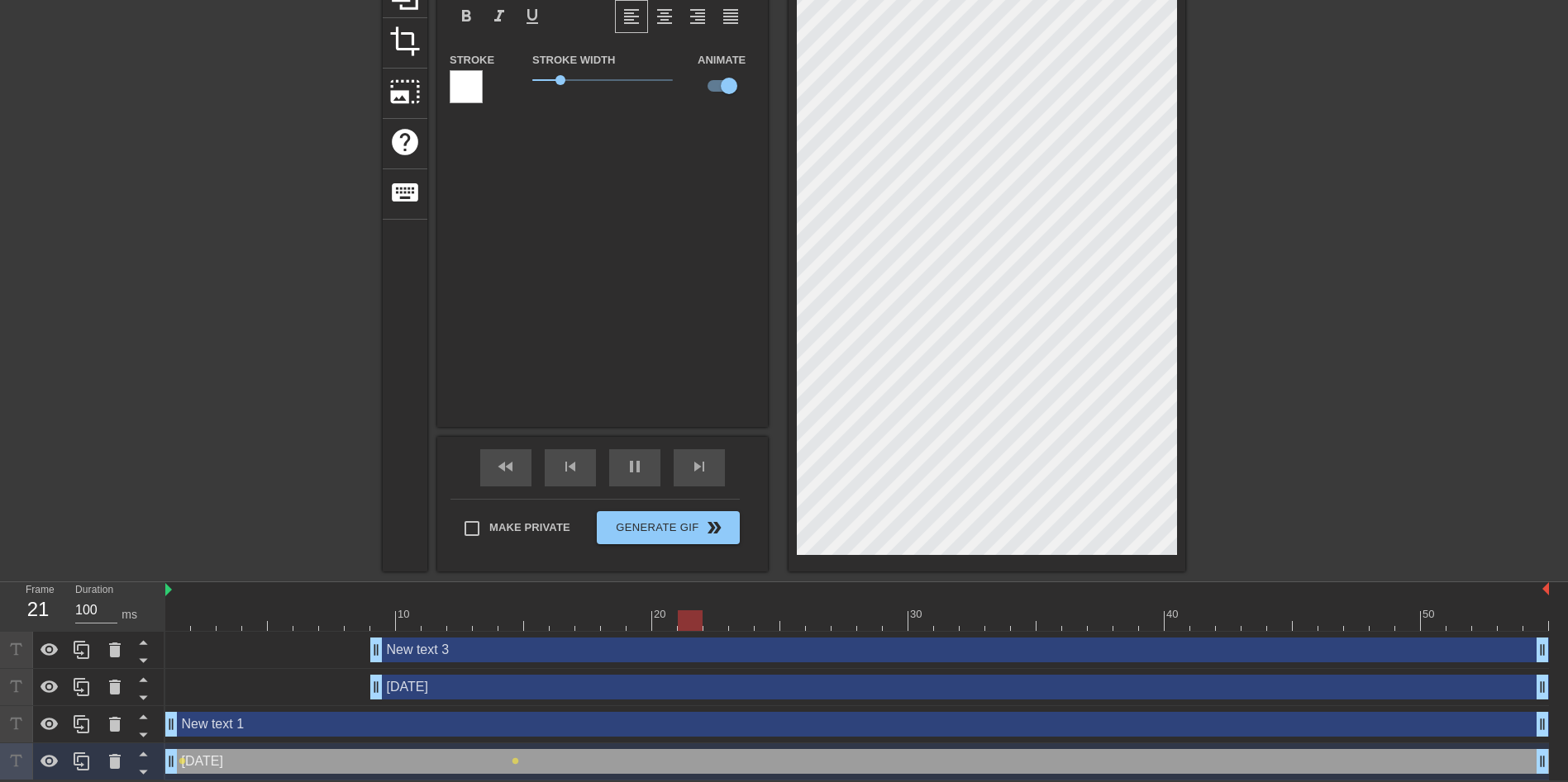
click at [238, 761] on div "[DATE] drag_handle drag_handle" at bounding box center [857, 761] width 1383 height 25
click at [145, 749] on icon at bounding box center [143, 754] width 21 height 21
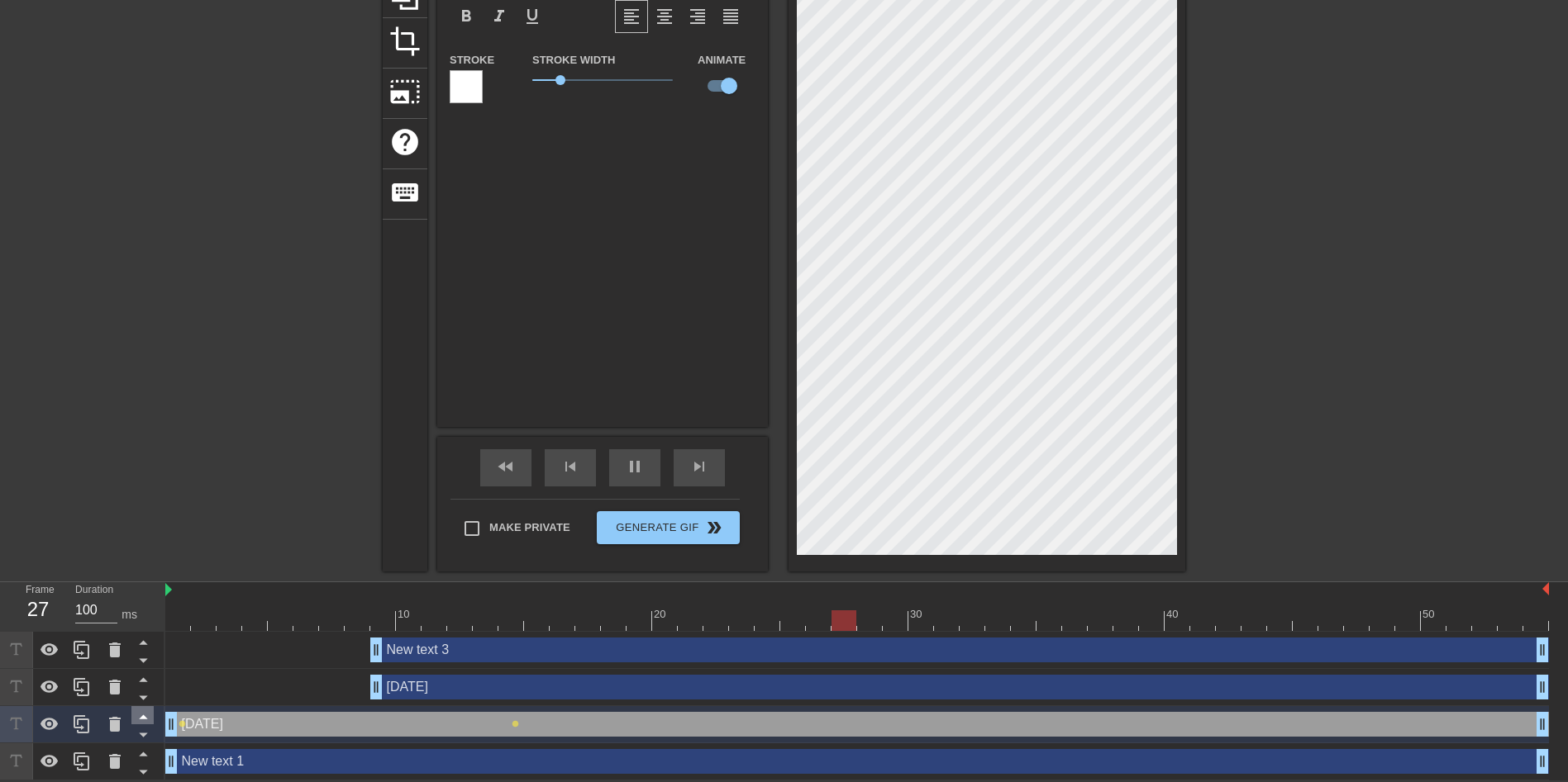
click at [143, 717] on icon at bounding box center [143, 717] width 9 height 4
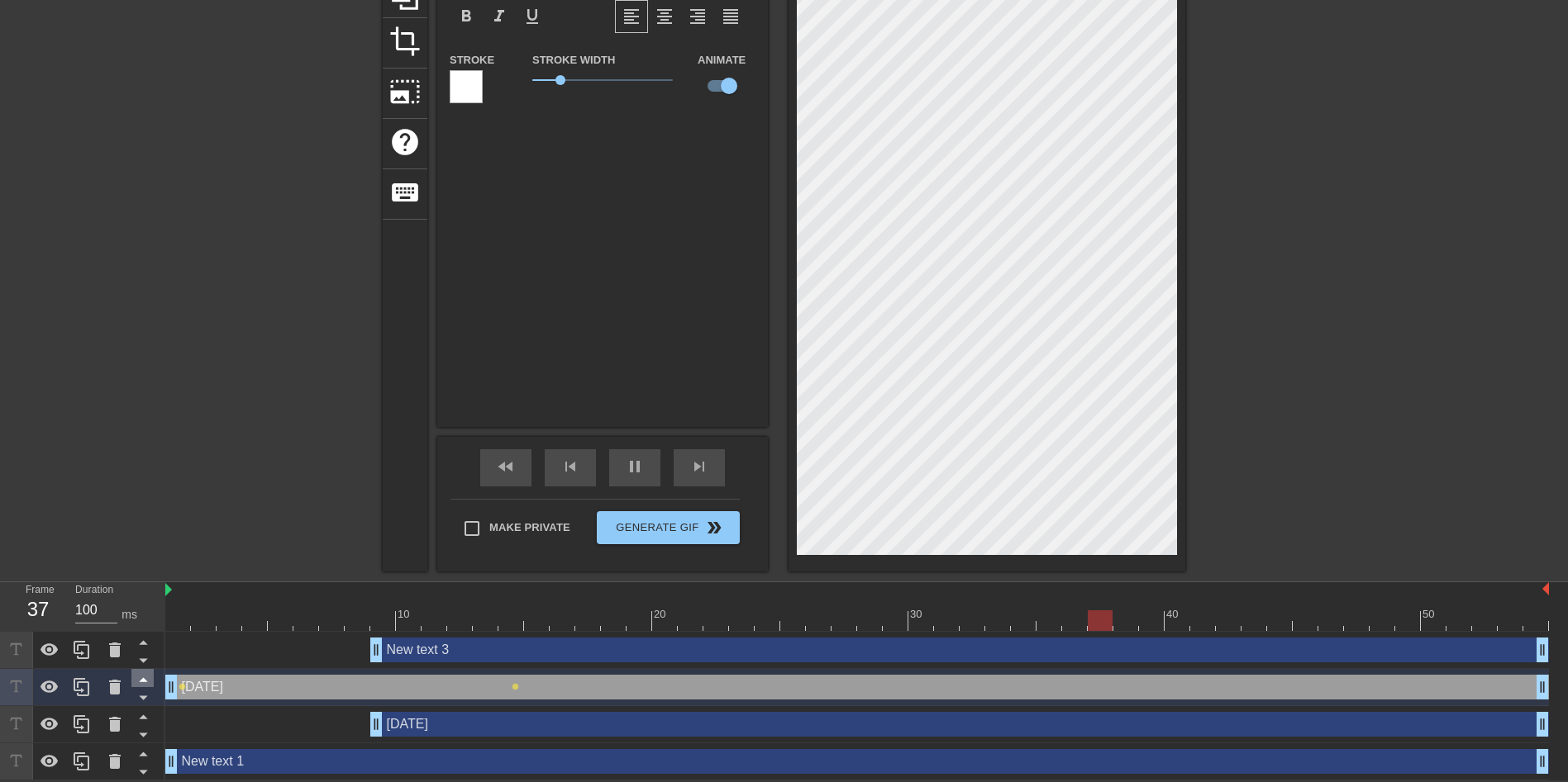
click at [147, 683] on icon at bounding box center [143, 679] width 21 height 21
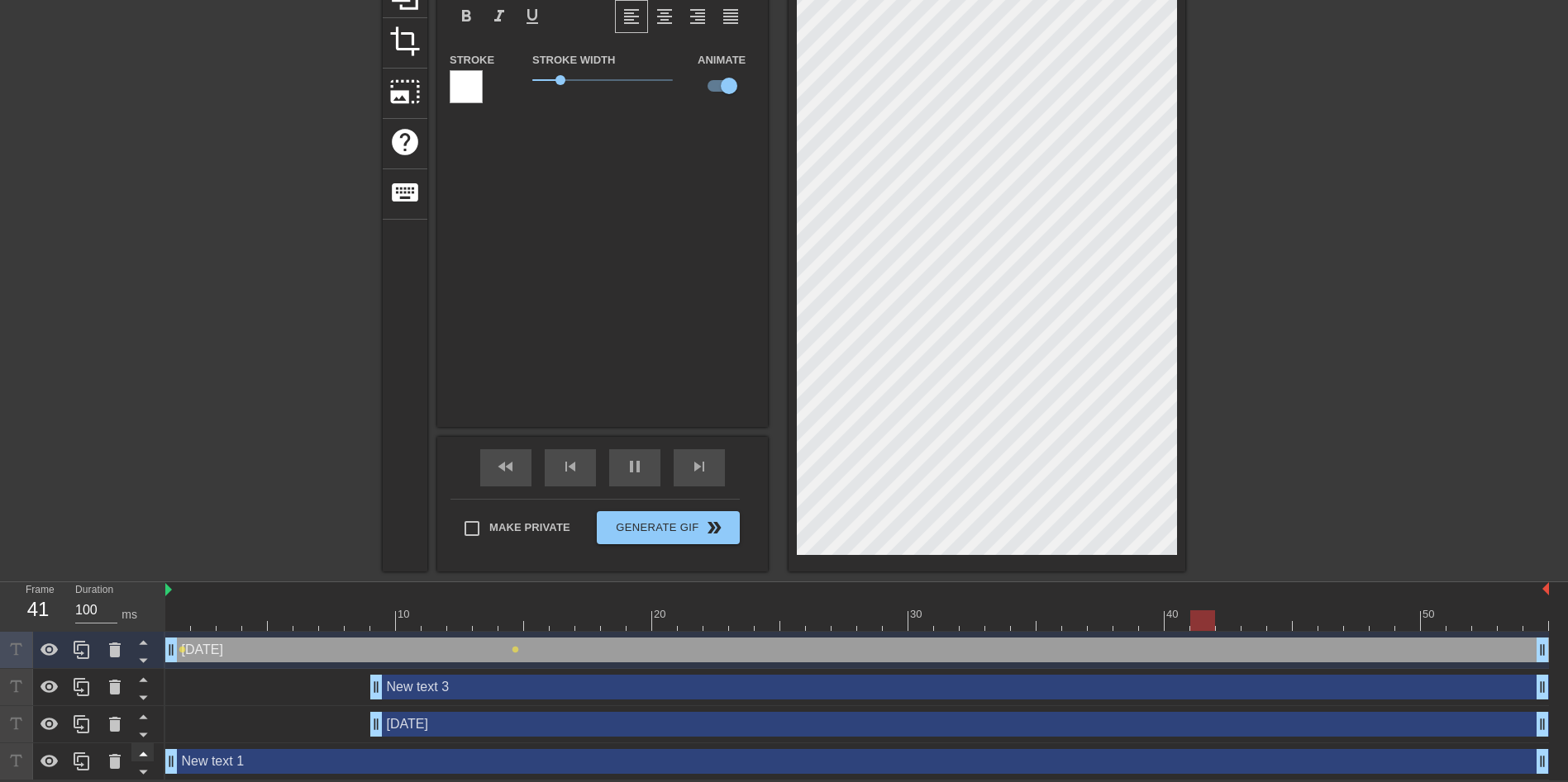
click at [138, 755] on icon at bounding box center [143, 754] width 21 height 21
type input "New text 1"
checkbox input "false"
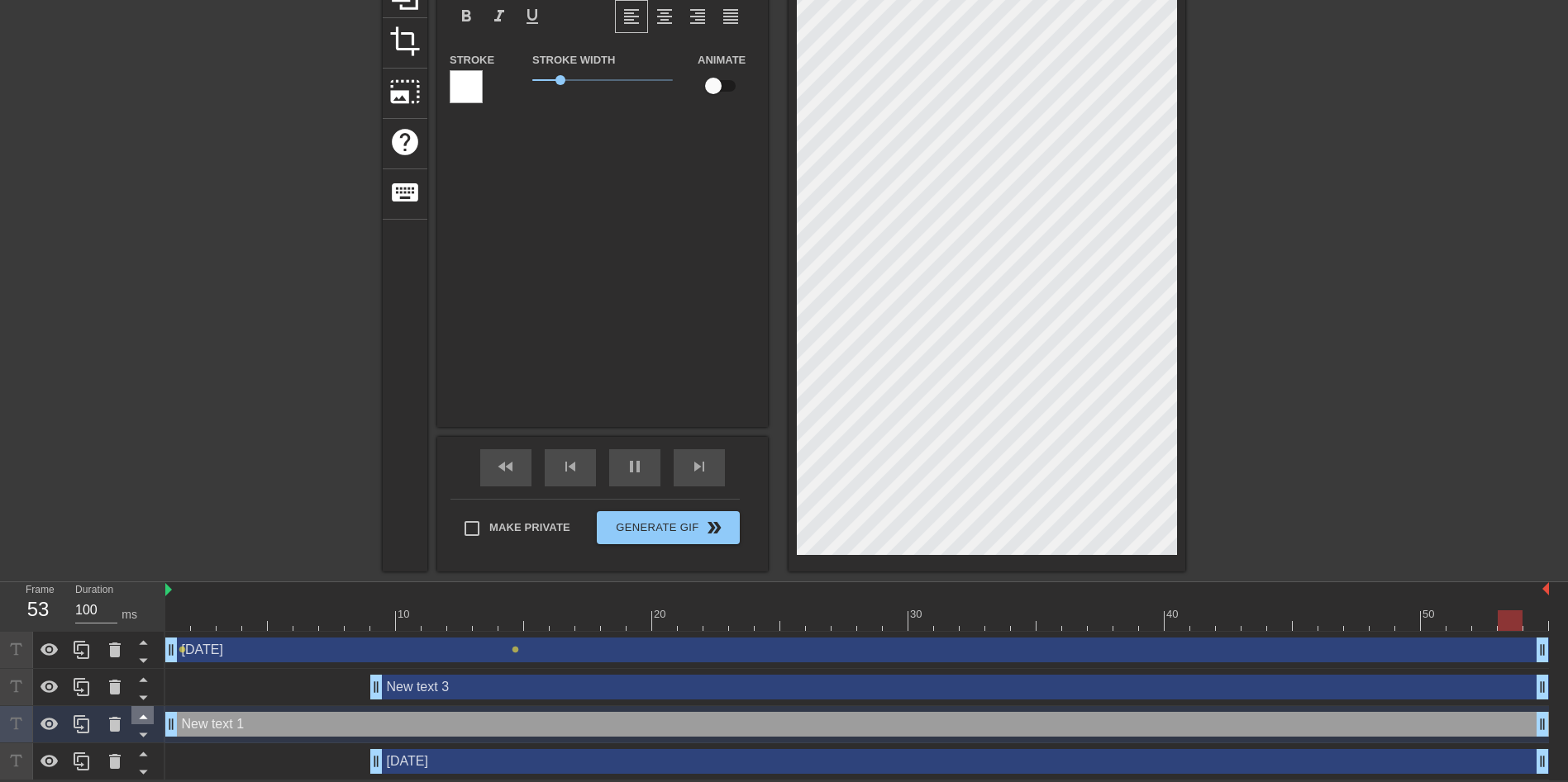
click at [145, 715] on icon at bounding box center [143, 717] width 21 height 21
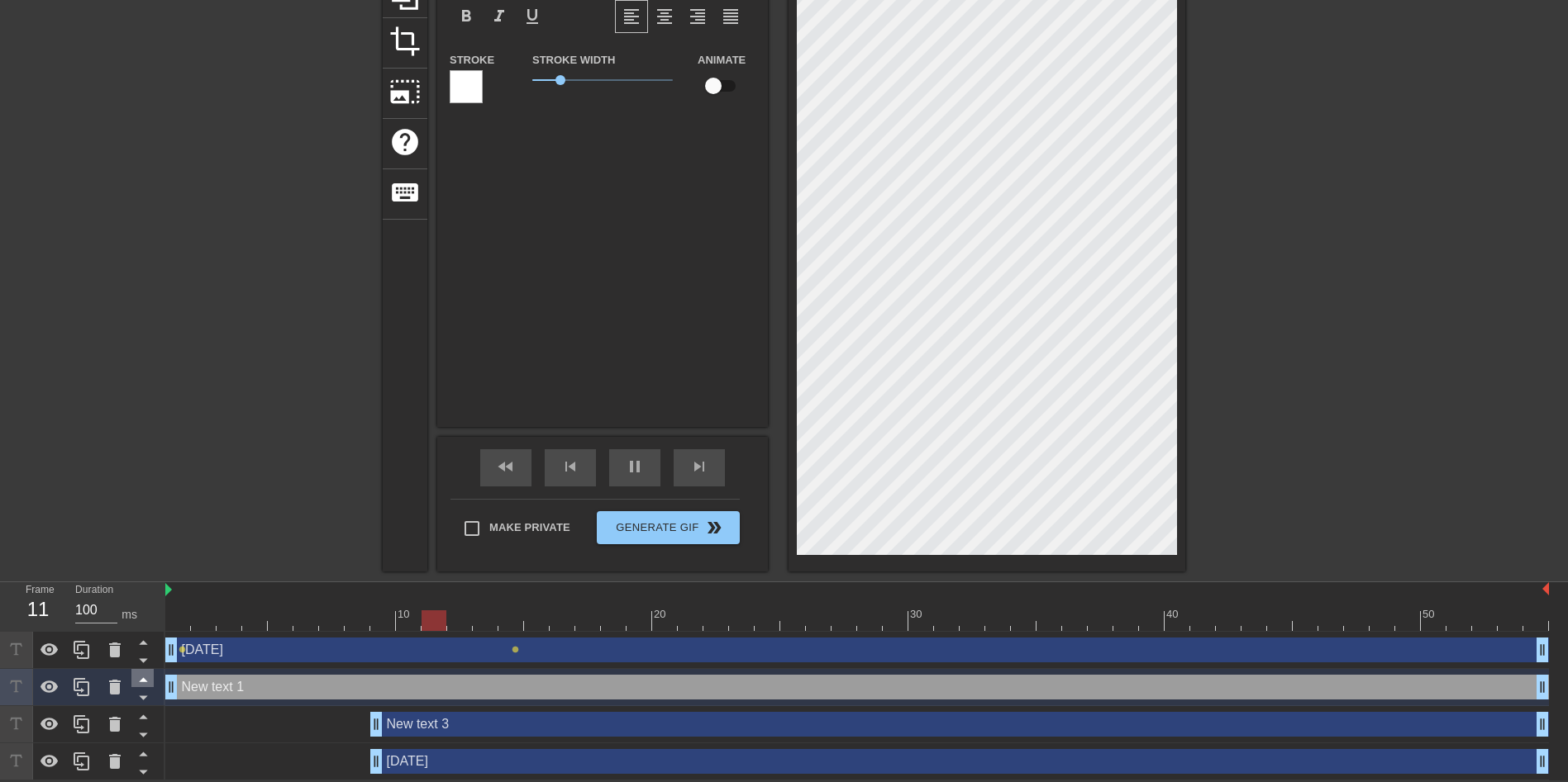
click at [143, 676] on icon at bounding box center [143, 679] width 21 height 21
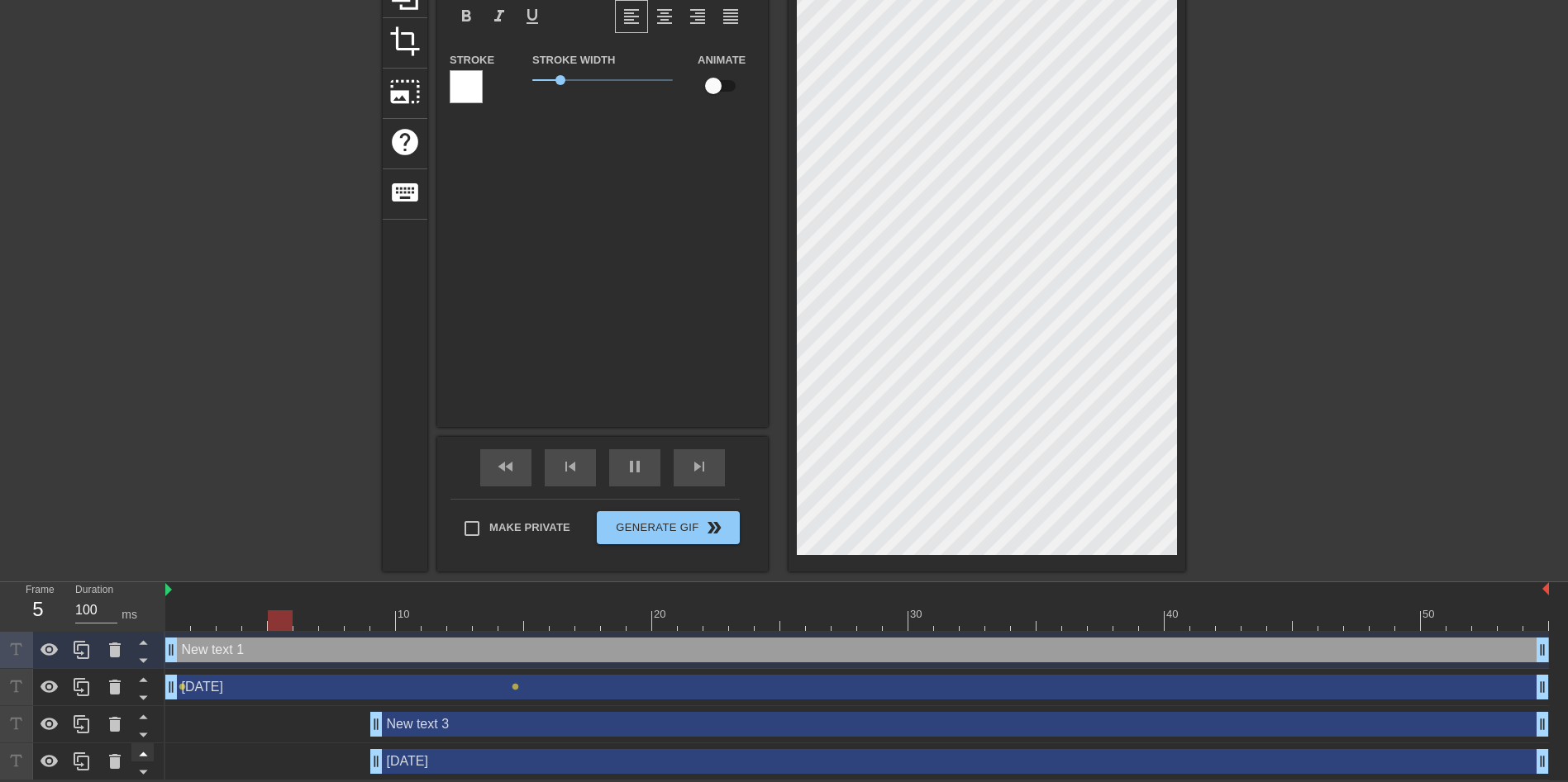
click at [140, 751] on icon at bounding box center [143, 754] width 21 height 21
type input "[DATE]"
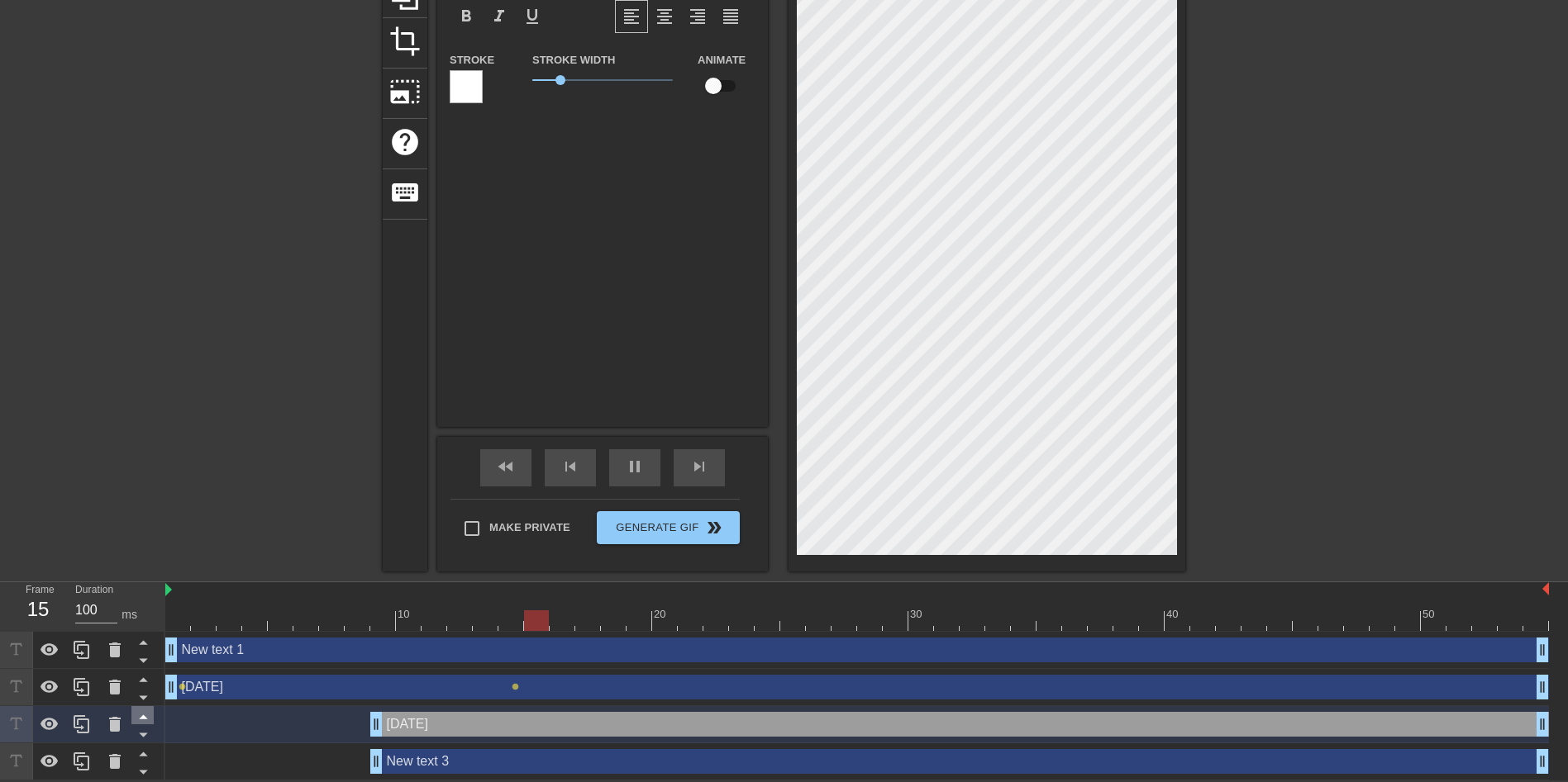
click at [144, 719] on icon at bounding box center [143, 717] width 9 height 4
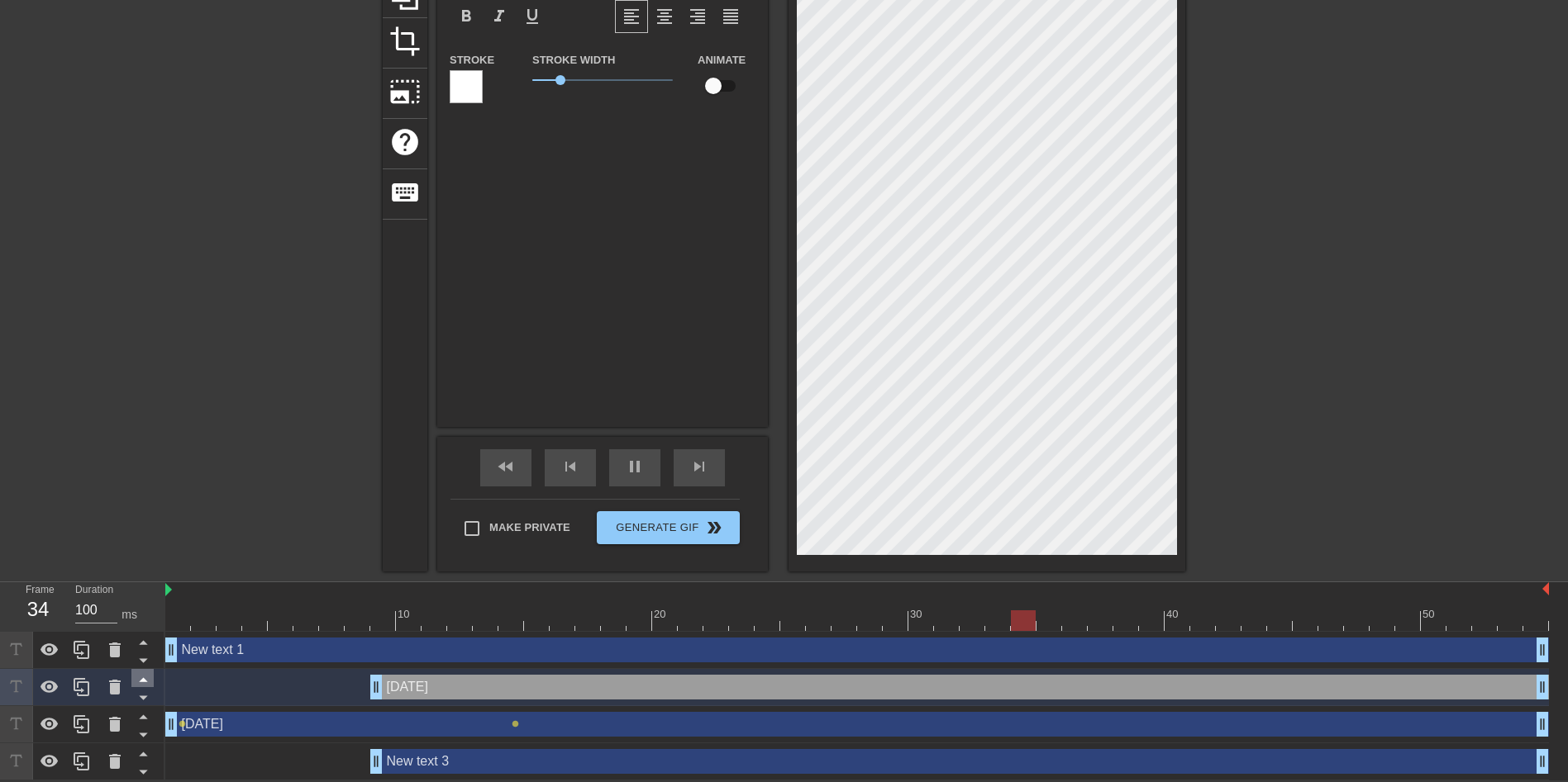
click at [147, 678] on icon at bounding box center [143, 679] width 21 height 21
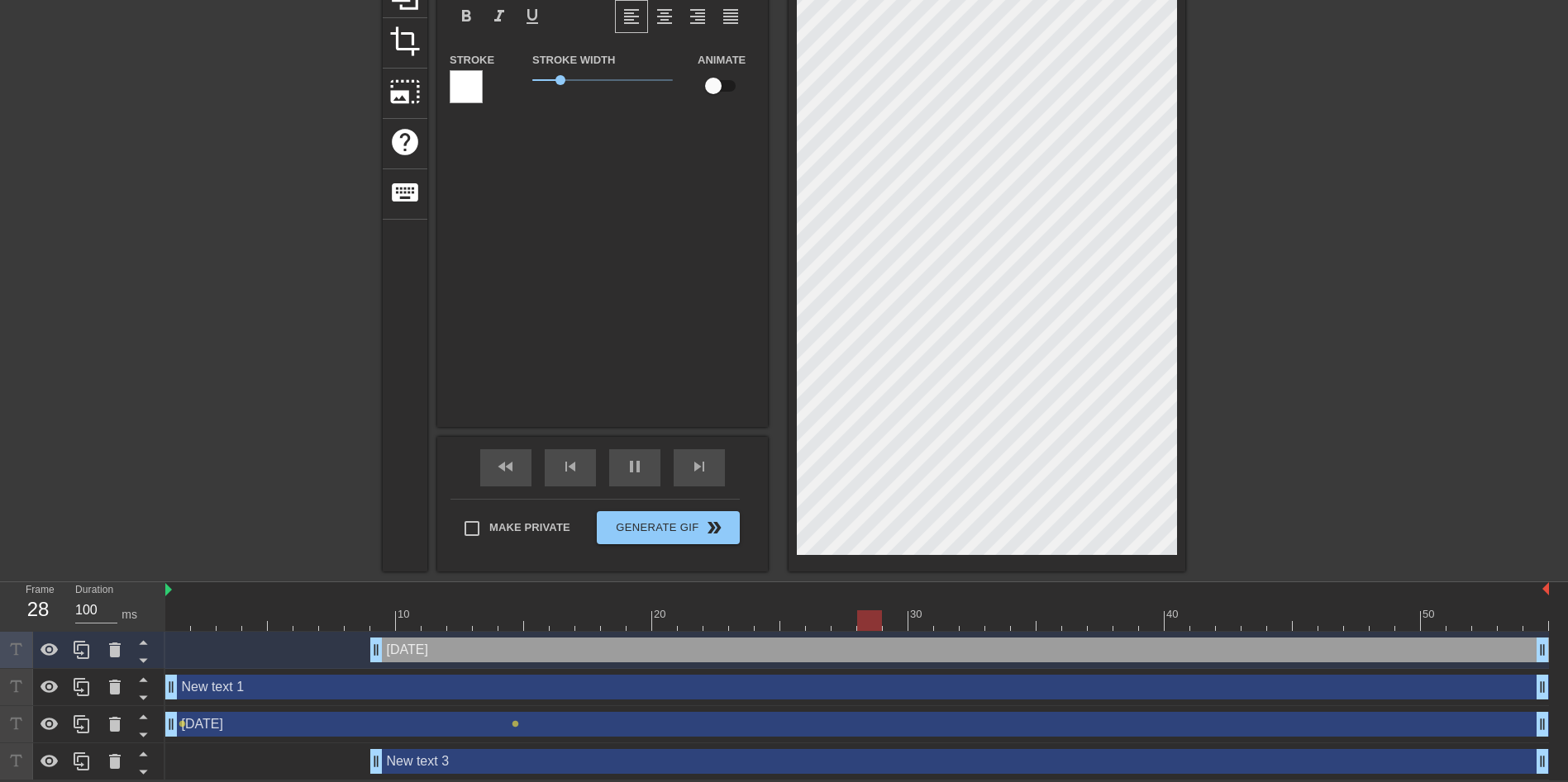
click at [416, 649] on div "[DATE] drag_handle drag_handle" at bounding box center [959, 649] width 1179 height 25
drag, startPoint x: 377, startPoint y: 649, endPoint x: 324, endPoint y: 650, distance: 53.0
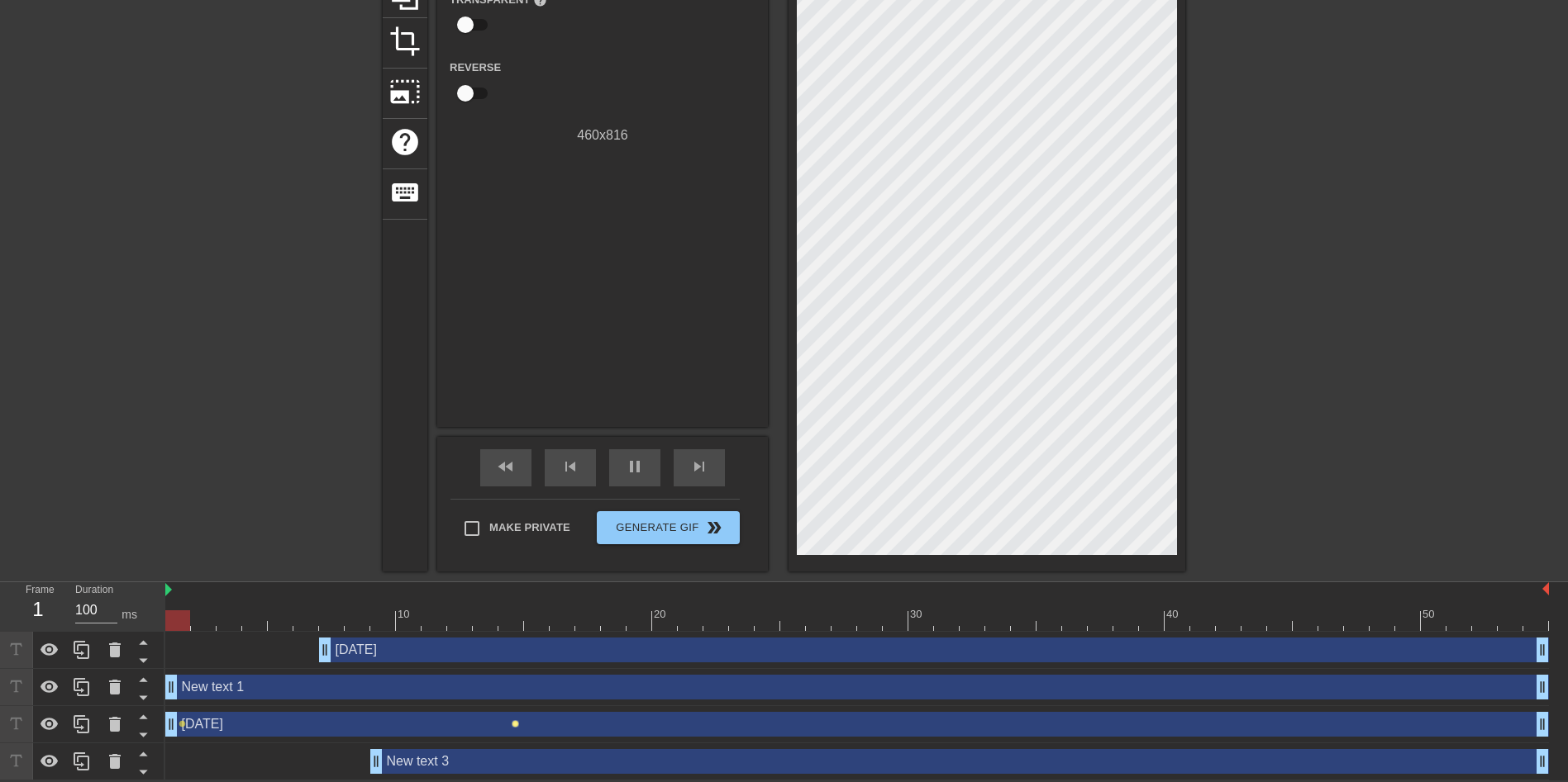
click at [515, 723] on span "lens" at bounding box center [515, 724] width 8 height 8
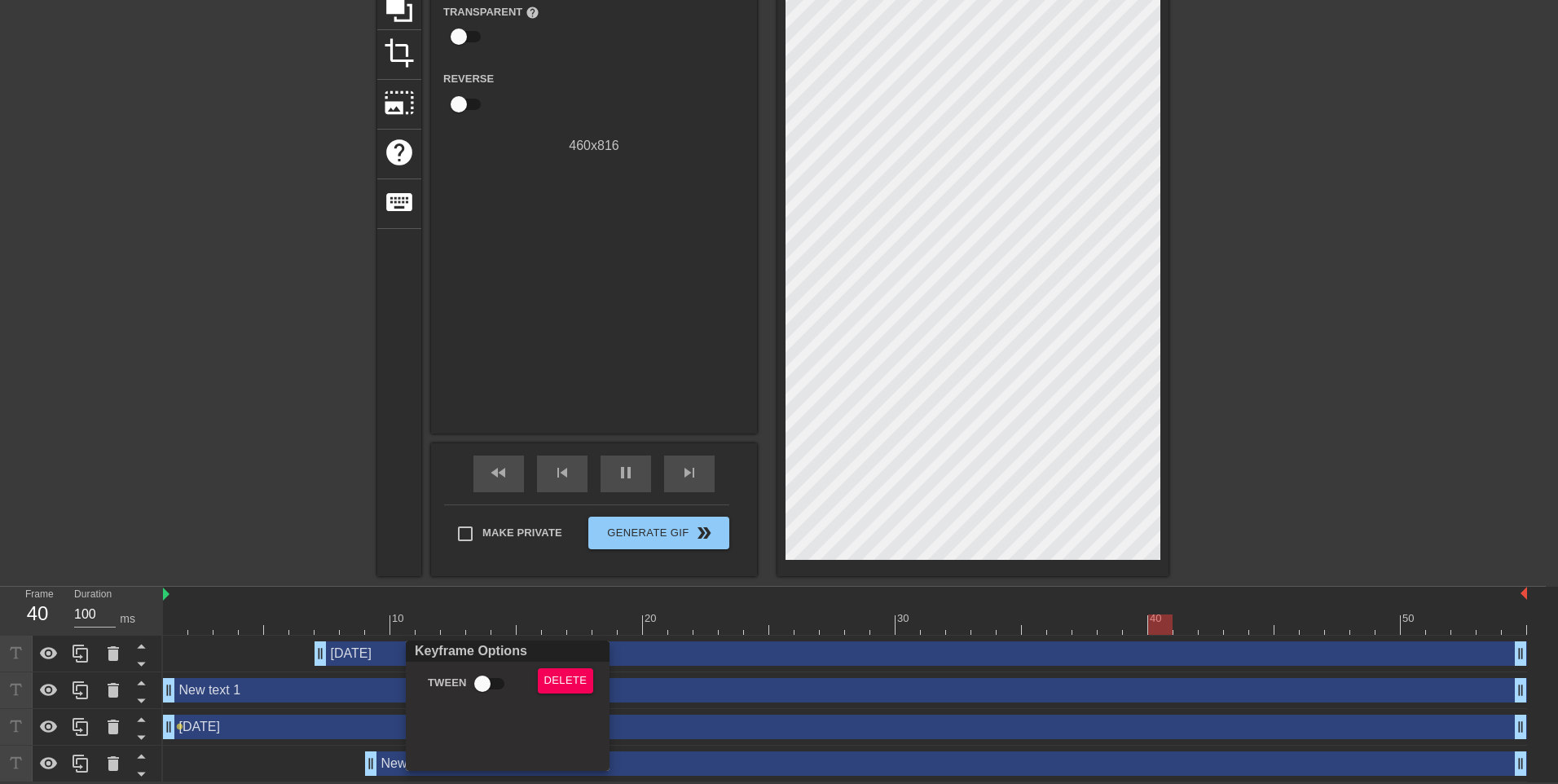
click at [672, 718] on div at bounding box center [779, 392] width 1558 height 784
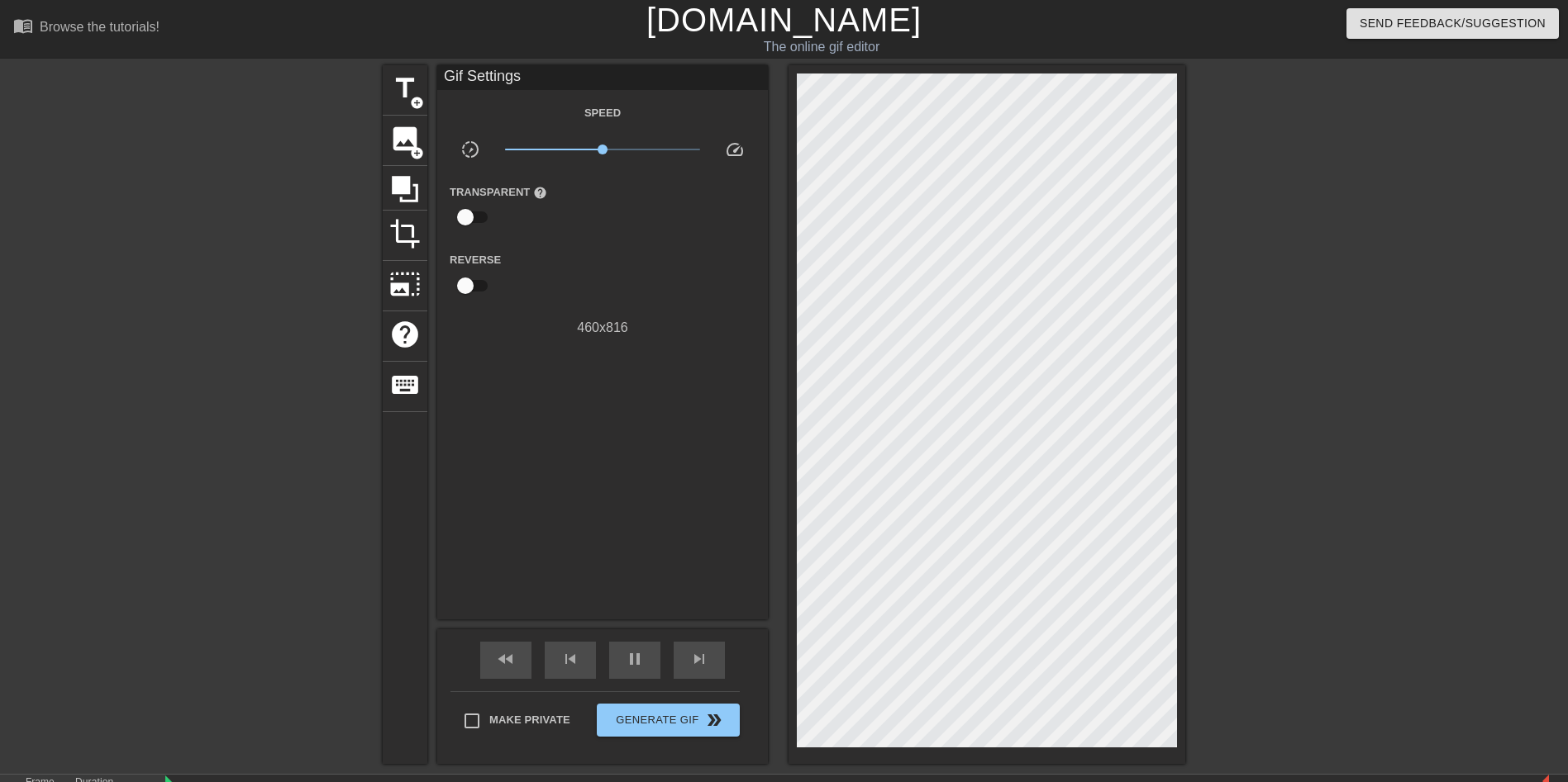
scroll to position [194, 0]
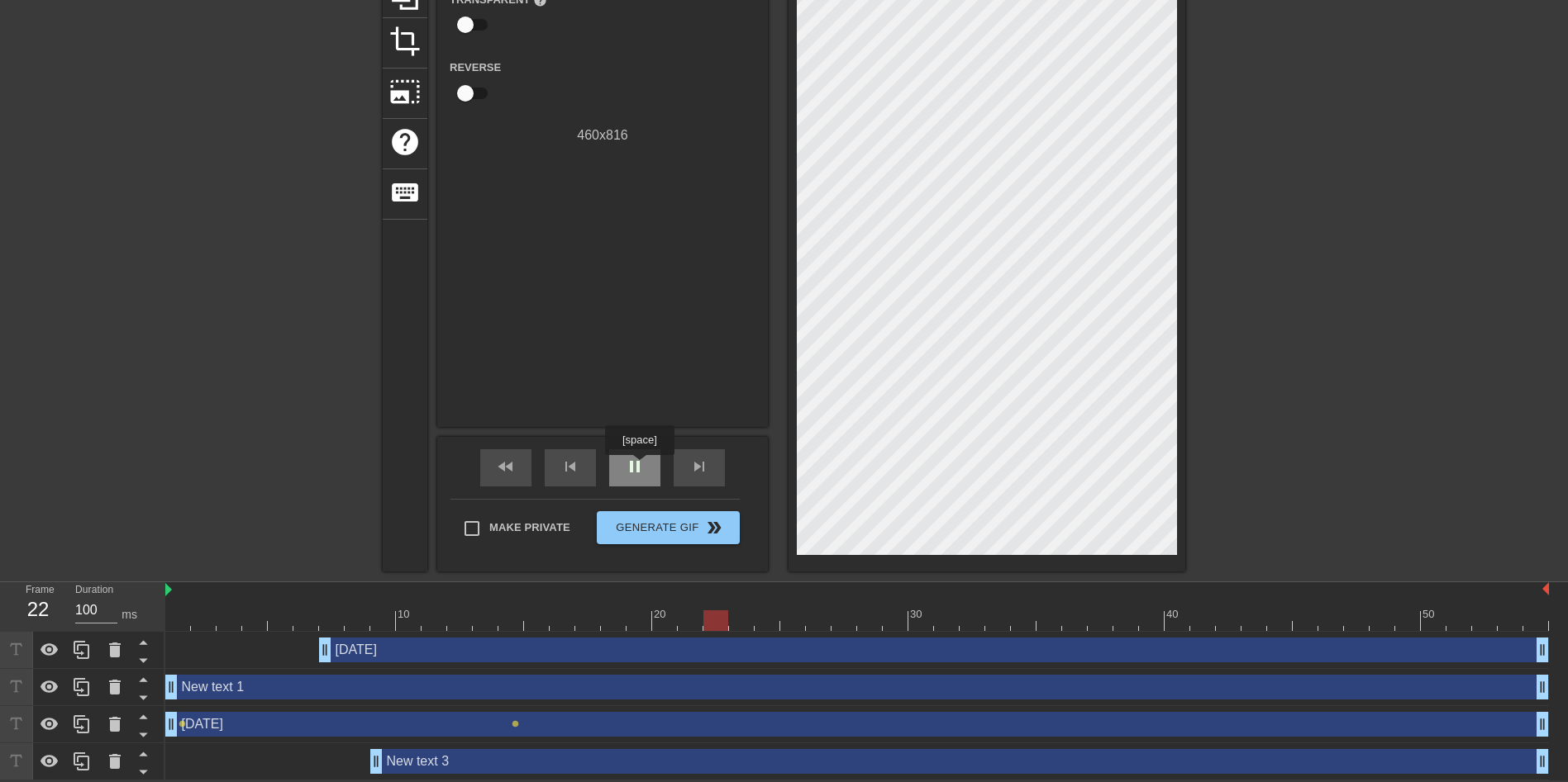
click at [638, 467] on span "pause" at bounding box center [634, 466] width 20 height 20
click at [763, 644] on div "[DATE] drag_handle drag_handle" at bounding box center [934, 649] width 1230 height 25
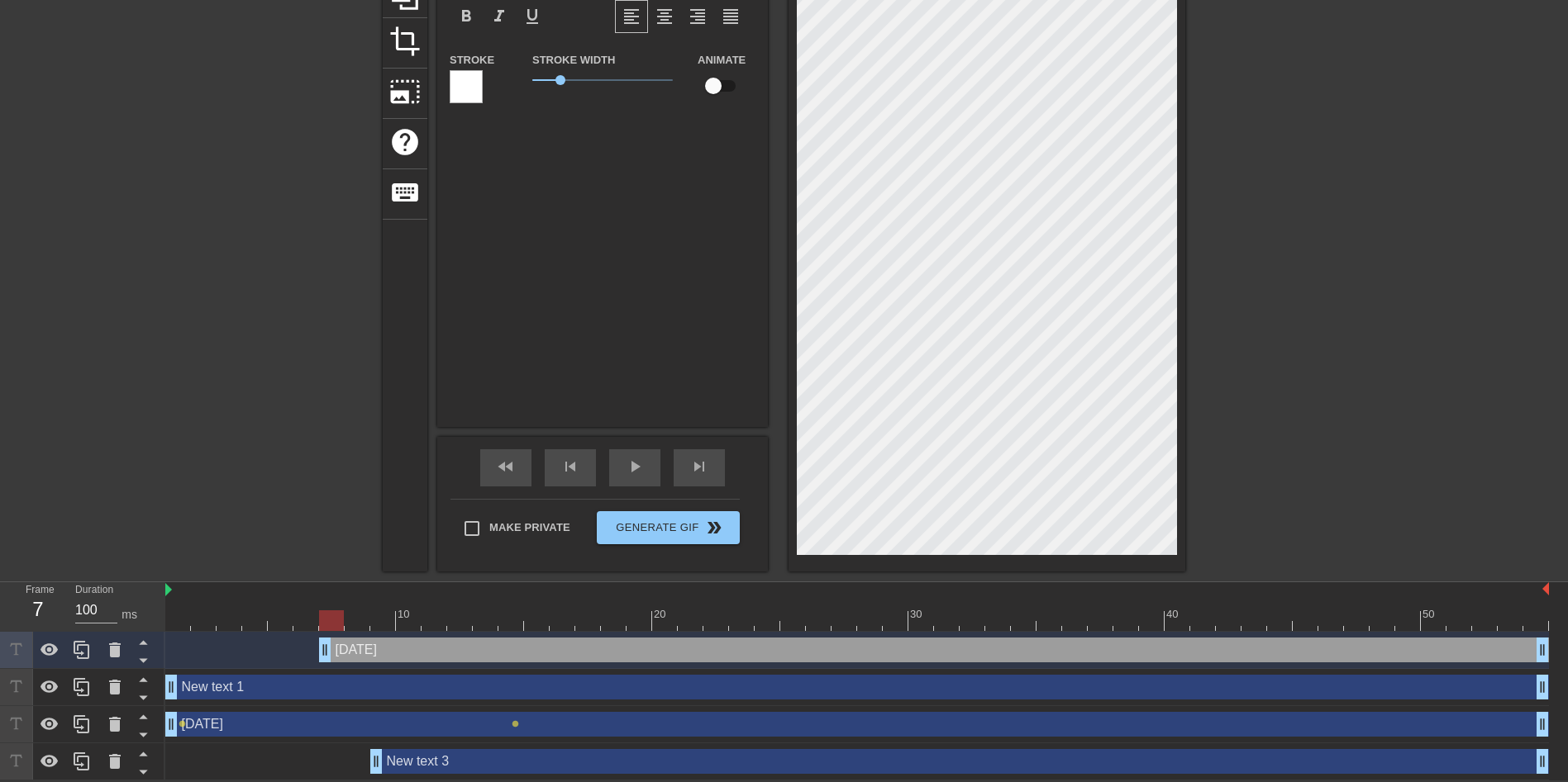
drag, startPoint x: 768, startPoint y: 646, endPoint x: 769, endPoint y: 609, distance: 37.0
click at [769, 609] on div "10 20 30 40 50 [DATE] drag_handle drag_handle New text 1 drag_handle drag_handl…" at bounding box center [866, 682] width 1402 height 198
click at [771, 679] on div "New text 1 drag_handle drag_handle" at bounding box center [857, 687] width 1383 height 25
type input "New text 1"
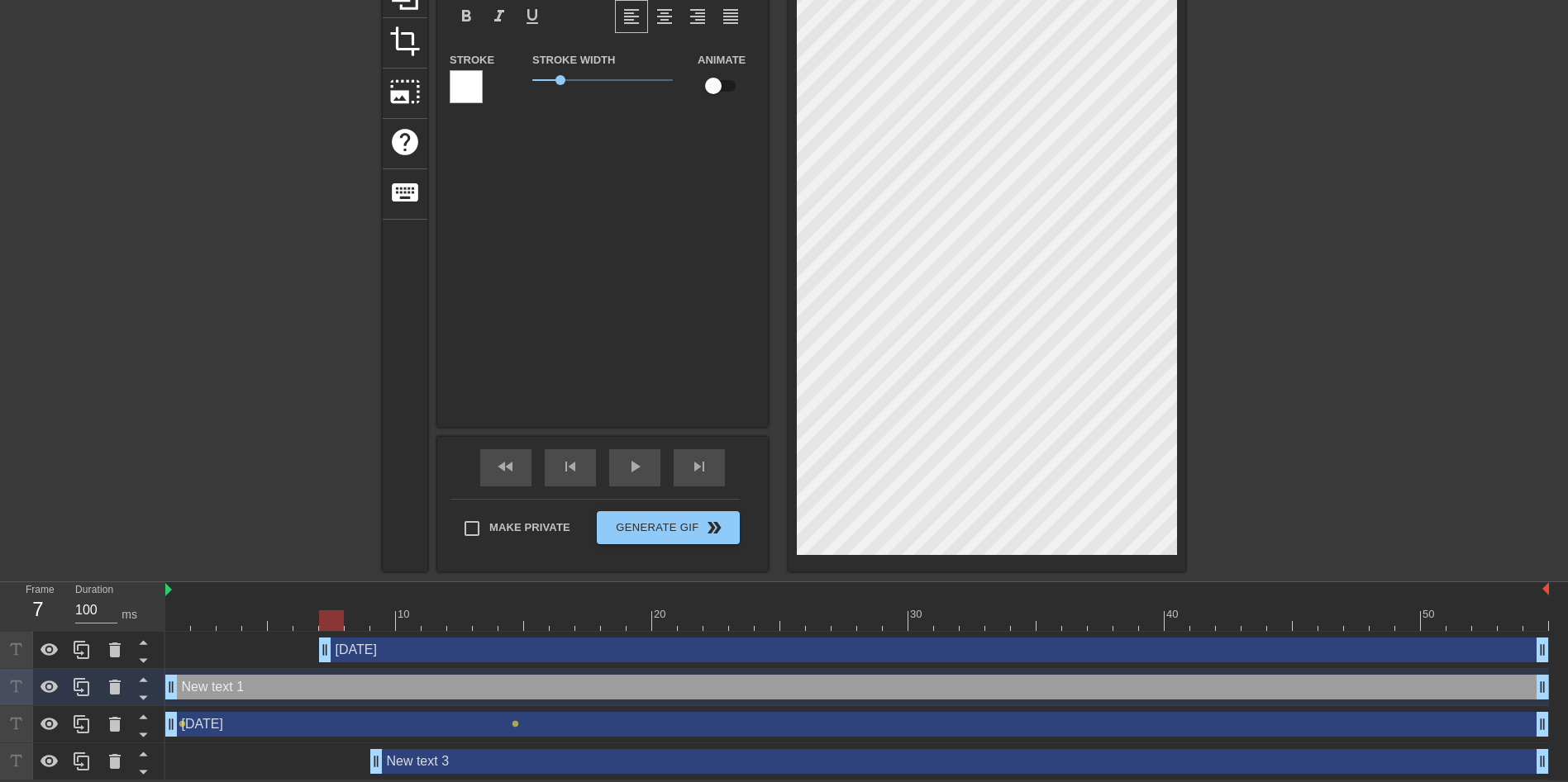
click at [772, 682] on div "New text 1 drag_handle drag_handle" at bounding box center [857, 687] width 1383 height 25
drag, startPoint x: 775, startPoint y: 684, endPoint x: 779, endPoint y: 618, distance: 66.1
click at [779, 618] on div "10 20 30 40 50 [DATE] drag_handle drag_handle New text 1 drag_handle drag_handl…" at bounding box center [866, 682] width 1402 height 198
click at [638, 466] on span "play_arrow" at bounding box center [634, 466] width 20 height 20
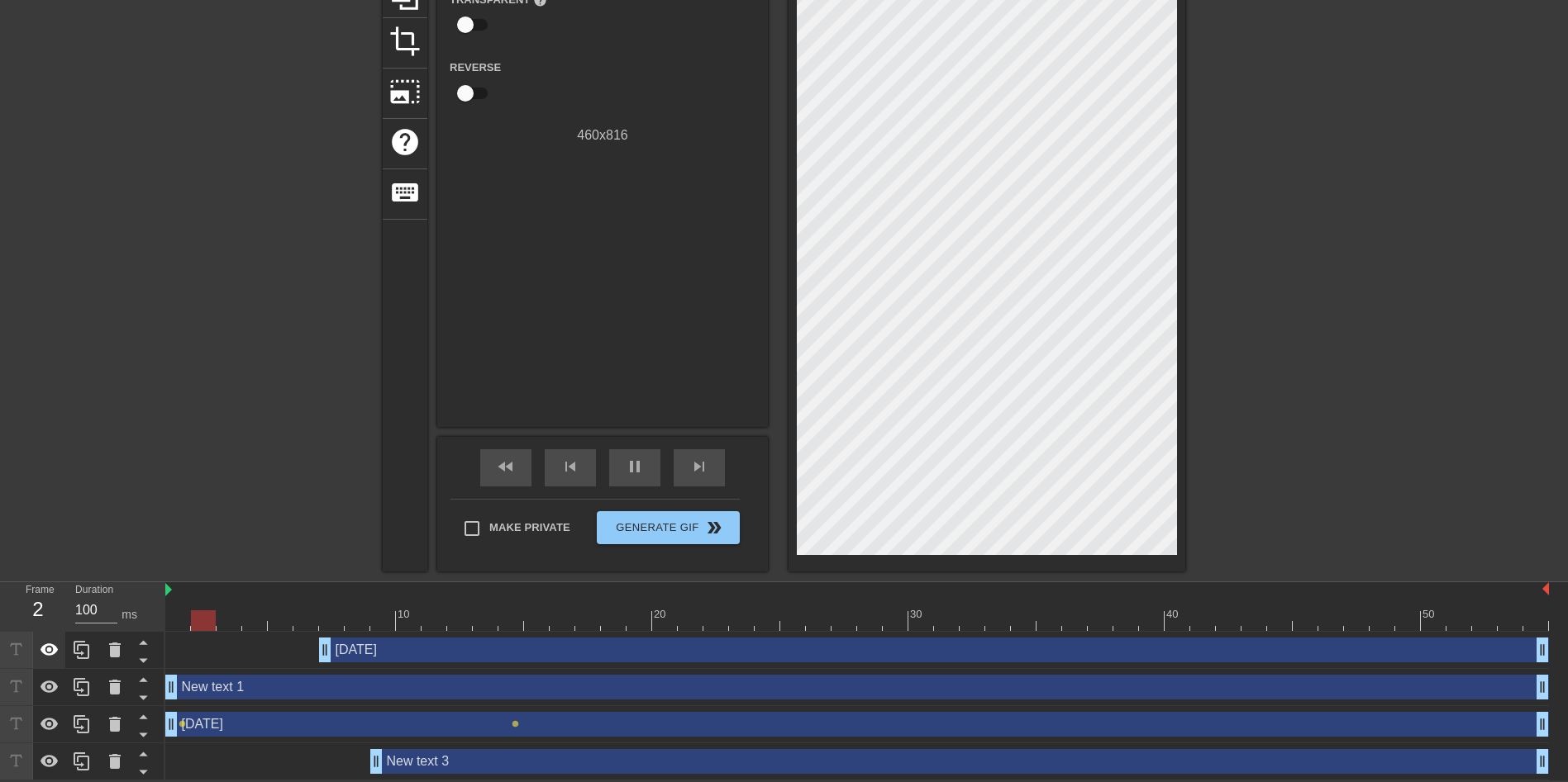
click at [50, 657] on icon at bounding box center [49, 649] width 20 height 20
click at [49, 655] on icon at bounding box center [49, 650] width 18 height 15
click at [54, 679] on icon at bounding box center [49, 687] width 20 height 20
click at [51, 680] on icon at bounding box center [49, 687] width 20 height 20
click at [45, 719] on icon at bounding box center [49, 724] width 18 height 12
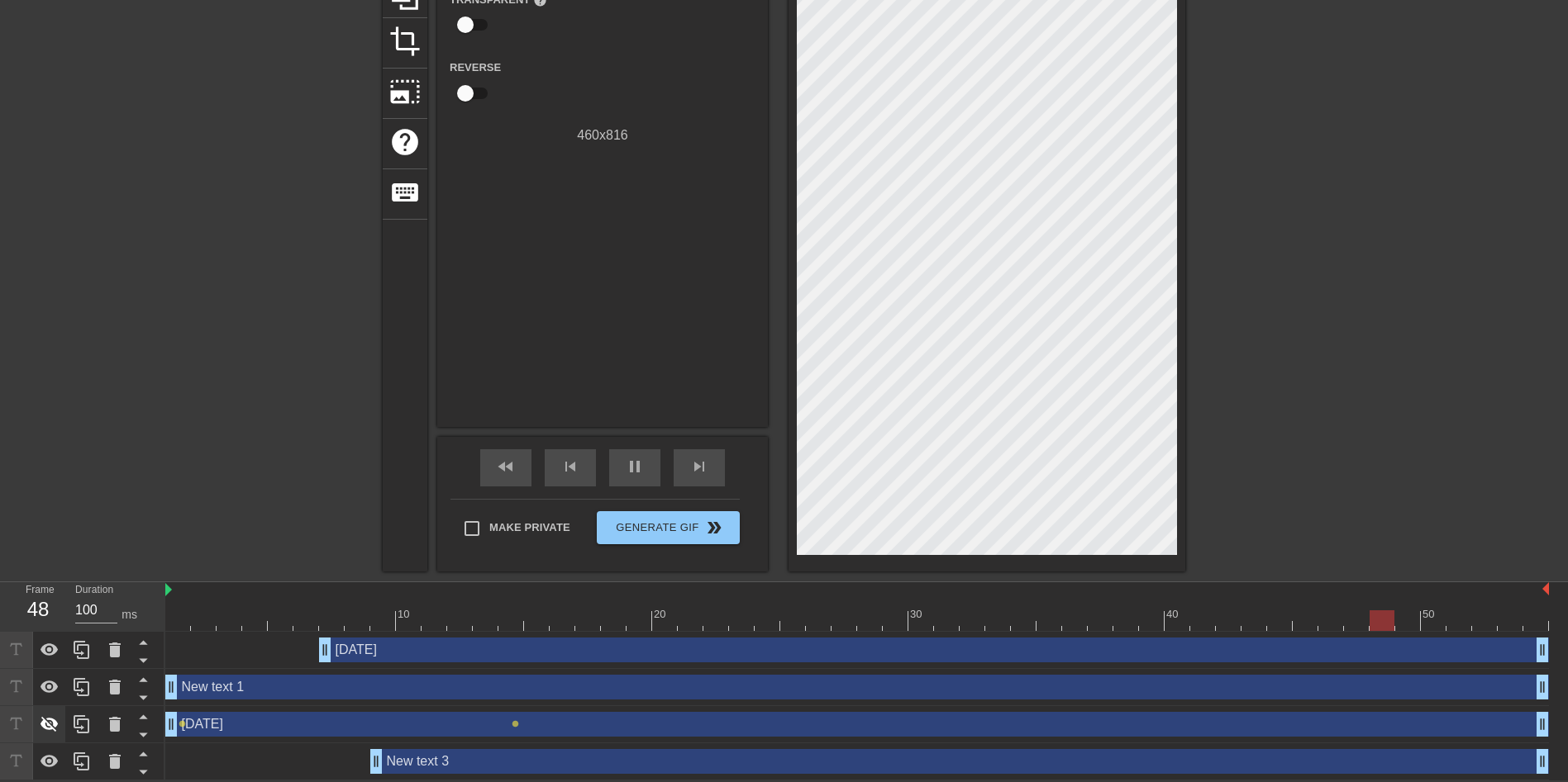
click at [49, 719] on icon at bounding box center [49, 725] width 18 height 15
click at [50, 767] on icon at bounding box center [49, 761] width 20 height 20
click at [18, 682] on icon at bounding box center [16, 687] width 12 height 12
click at [41, 676] on div at bounding box center [50, 687] width 33 height 36
click at [46, 679] on icon at bounding box center [49, 687] width 20 height 20
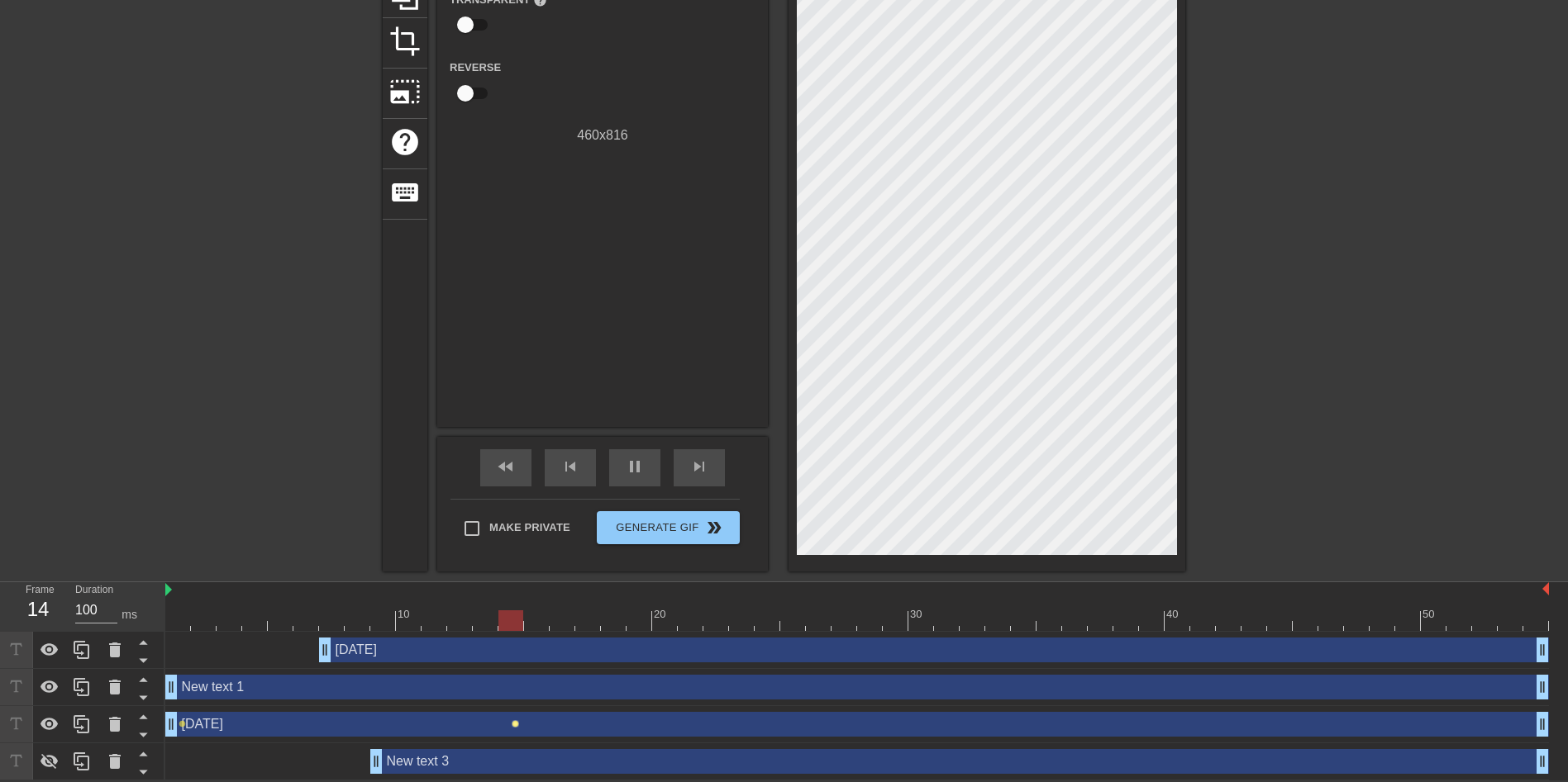
click at [514, 722] on span "lens" at bounding box center [515, 724] width 8 height 8
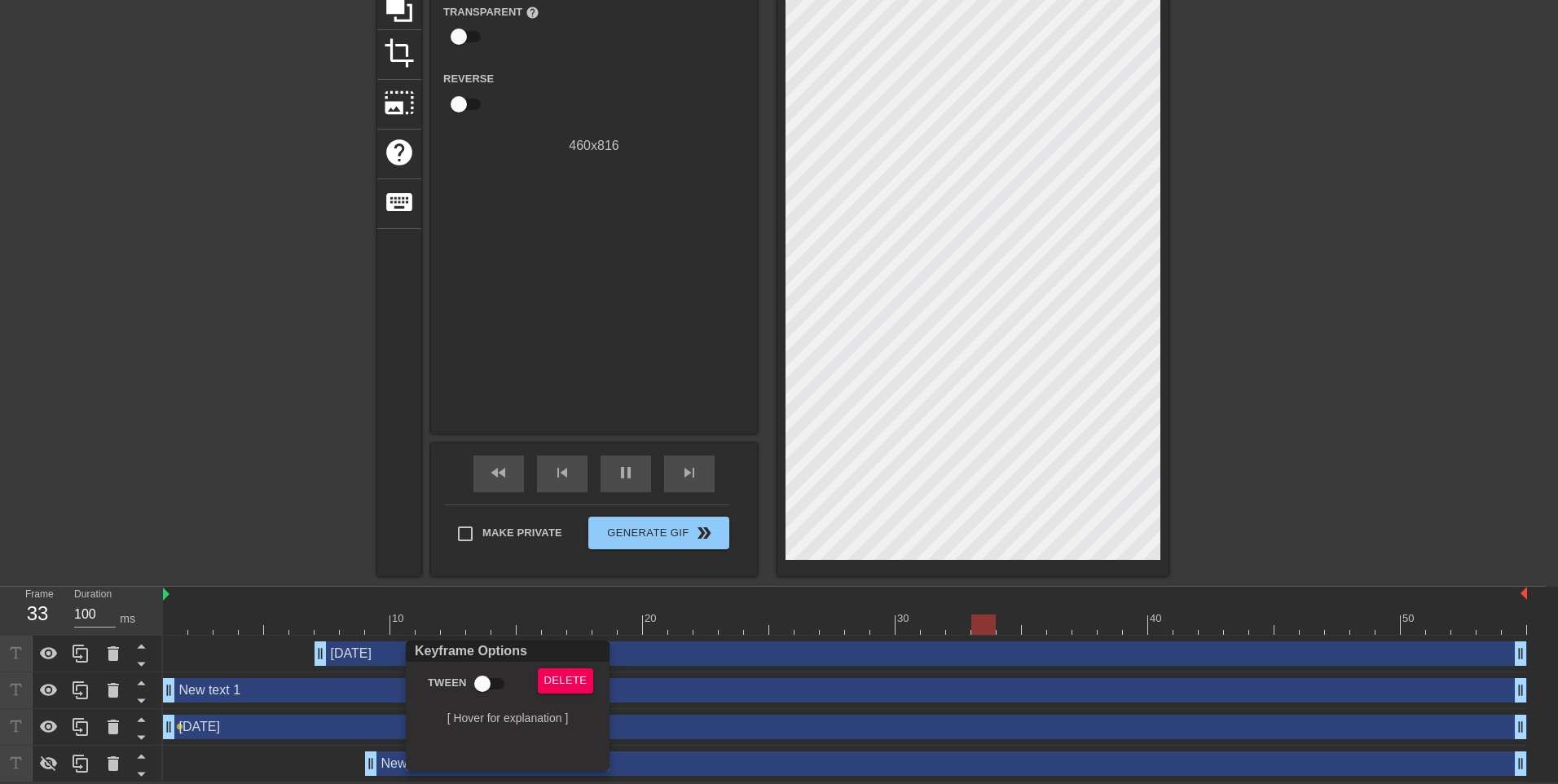
click at [755, 697] on div at bounding box center [779, 392] width 1558 height 784
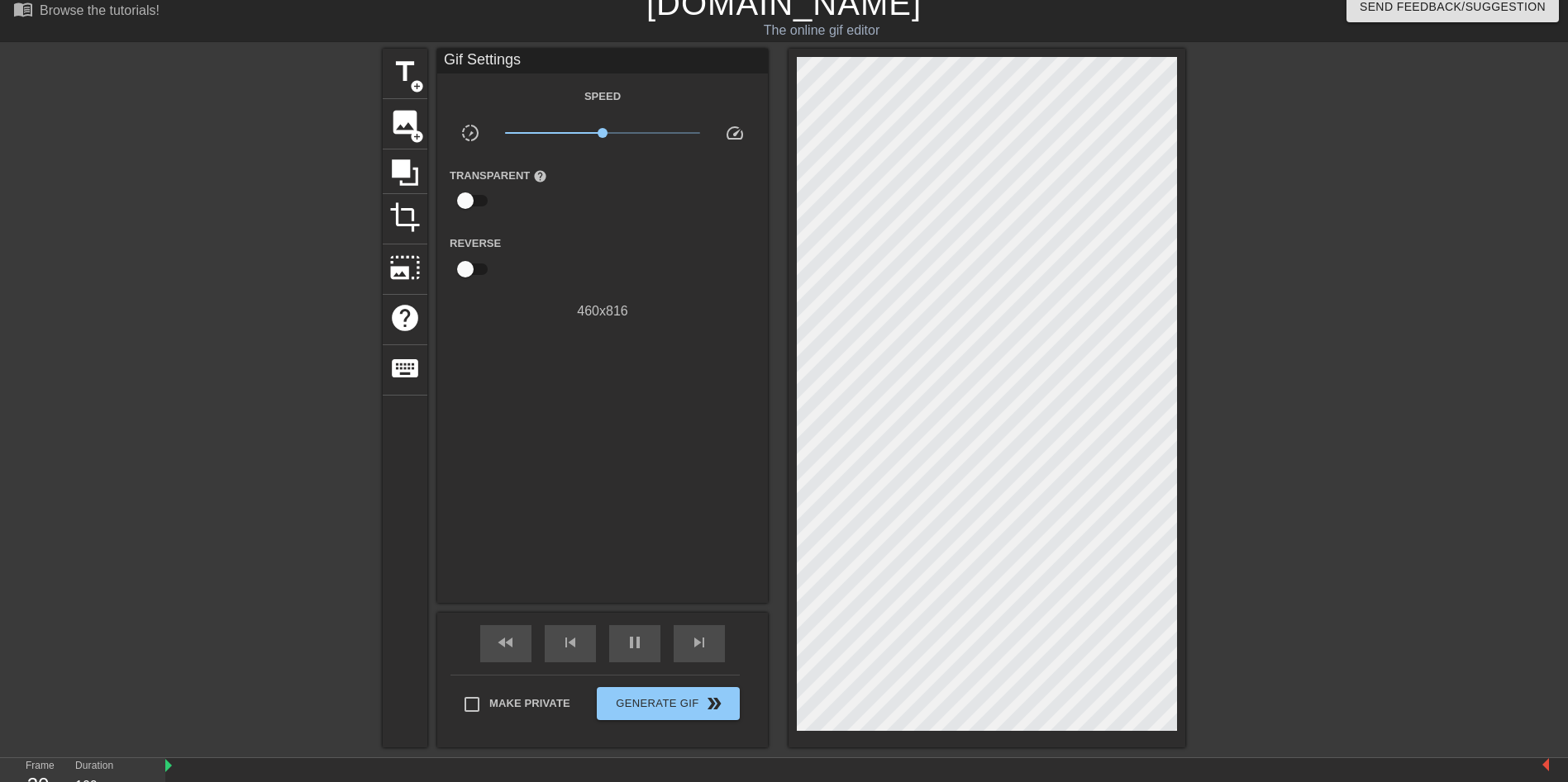
scroll to position [99, 0]
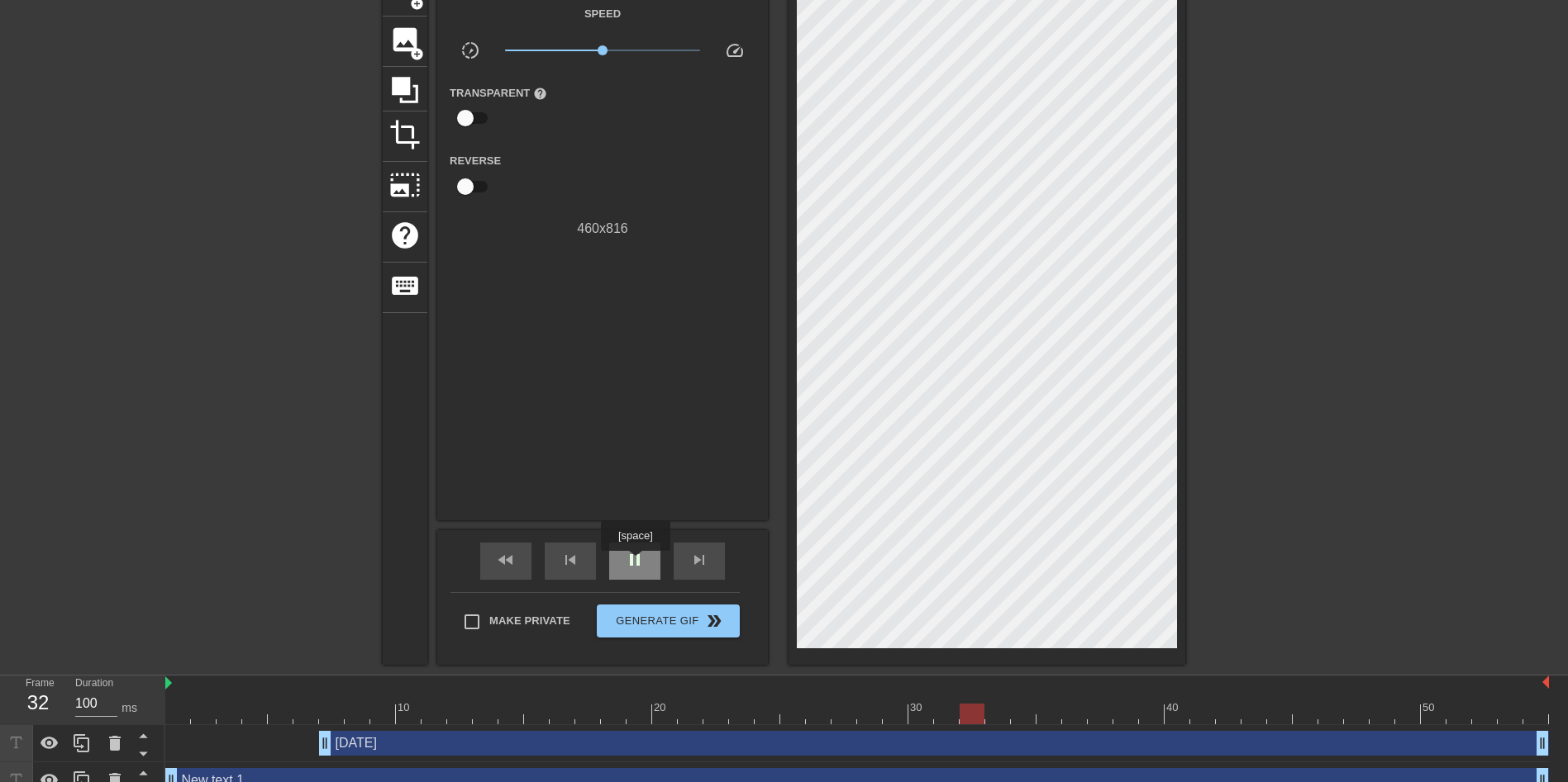
click at [635, 563] on span "pause" at bounding box center [634, 560] width 20 height 20
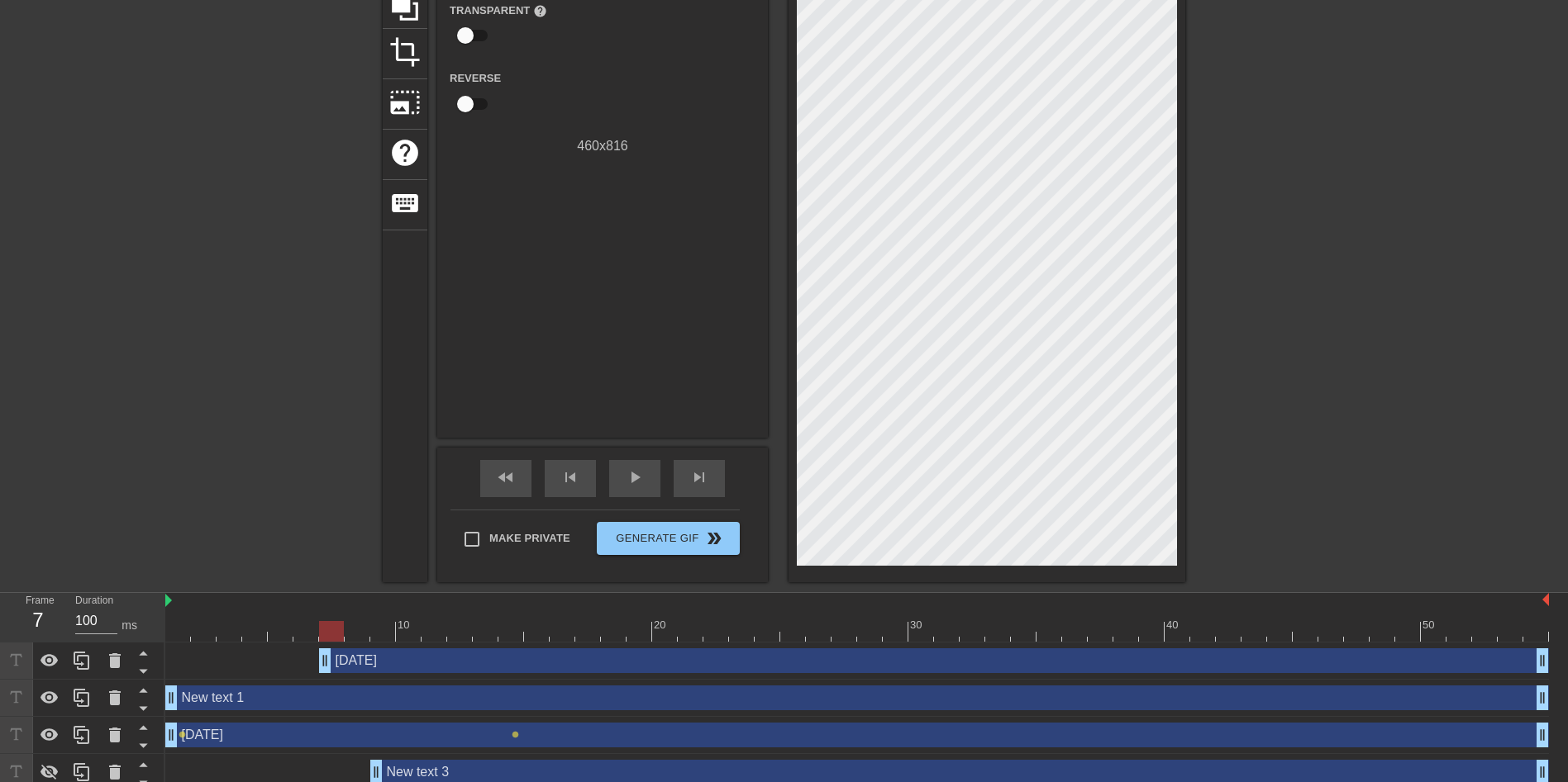
drag, startPoint x: 428, startPoint y: 653, endPoint x: 435, endPoint y: 617, distance: 36.7
click at [435, 617] on div "10 20 30 40 50 [DATE] drag_handle drag_handle New text 1 drag_handle drag_handl…" at bounding box center [866, 692] width 1402 height 198
click at [436, 661] on div "[DATE] drag_handle drag_handle" at bounding box center [934, 661] width 1230 height 25
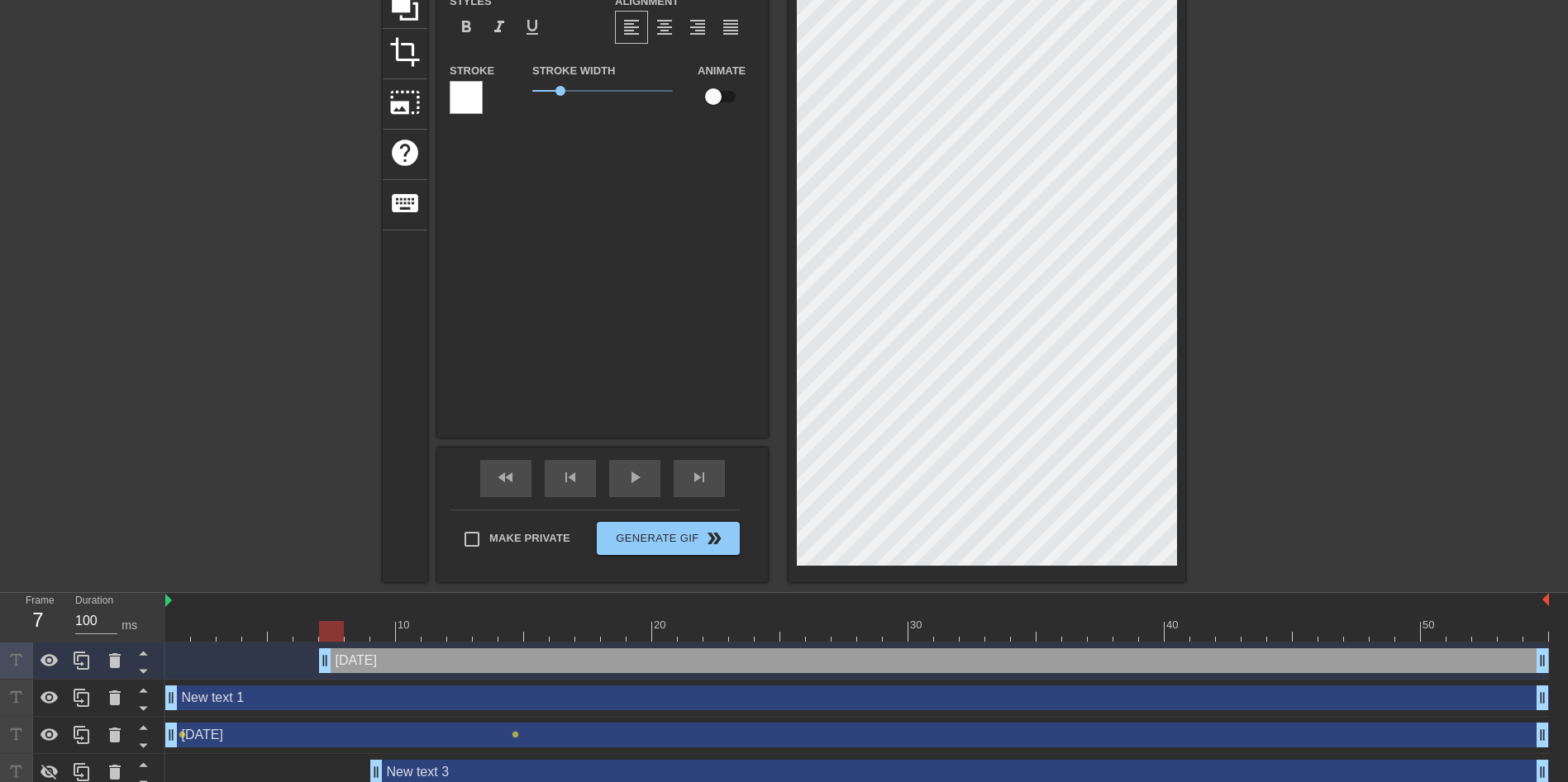
click at [436, 661] on div "[DATE] drag_handle drag_handle" at bounding box center [934, 661] width 1230 height 25
click at [720, 97] on input "checkbox" at bounding box center [713, 97] width 94 height 32
checkbox input "true"
click at [483, 731] on div "[DATE] drag_handle drag_handle" at bounding box center [857, 735] width 1383 height 25
type input "[DATE]"
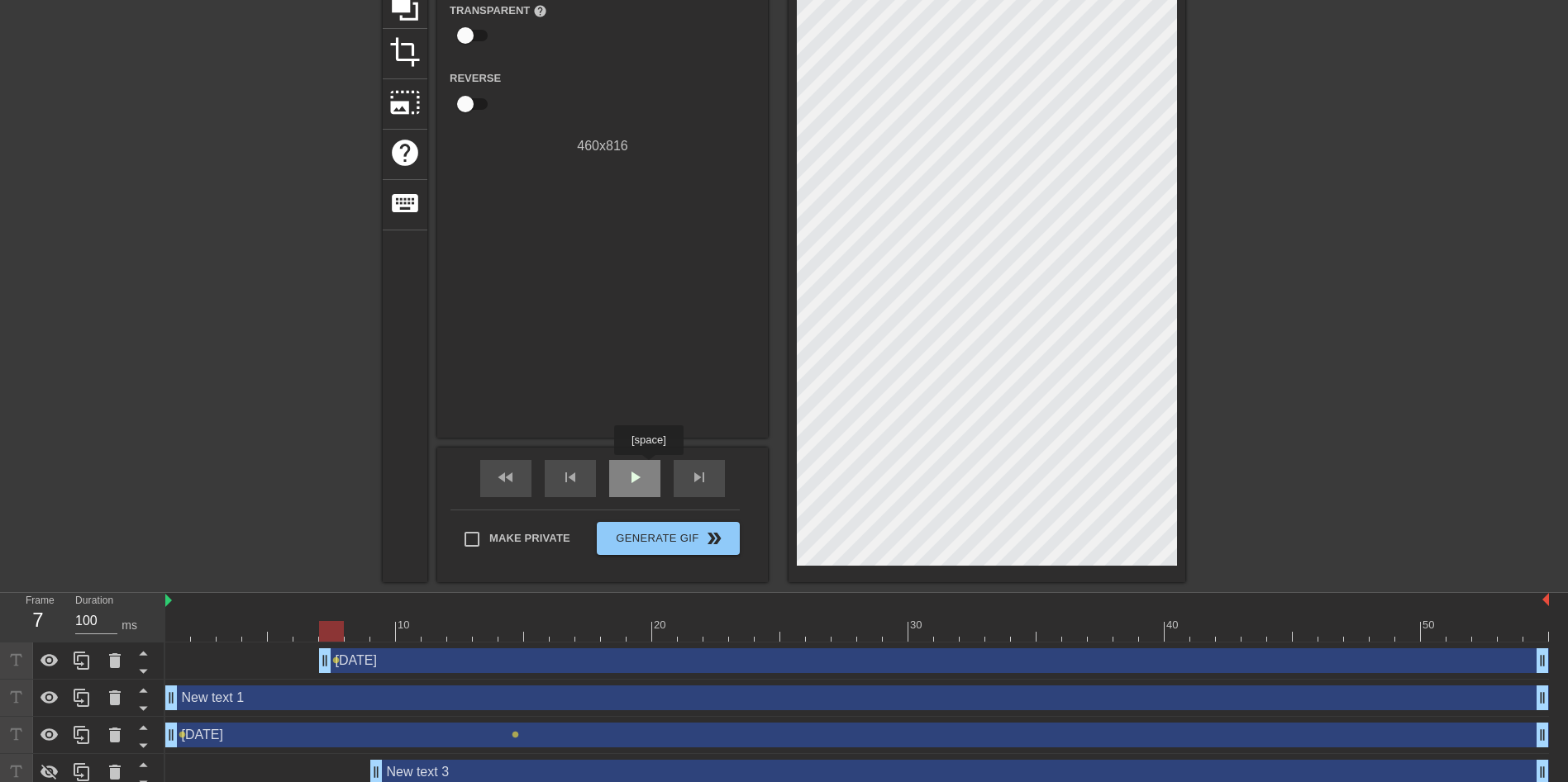
click at [648, 467] on div "play_arrow" at bounding box center [635, 478] width 51 height 37
click at [489, 659] on div "[DATE] drag_handle drag_handle" at bounding box center [934, 661] width 1230 height 25
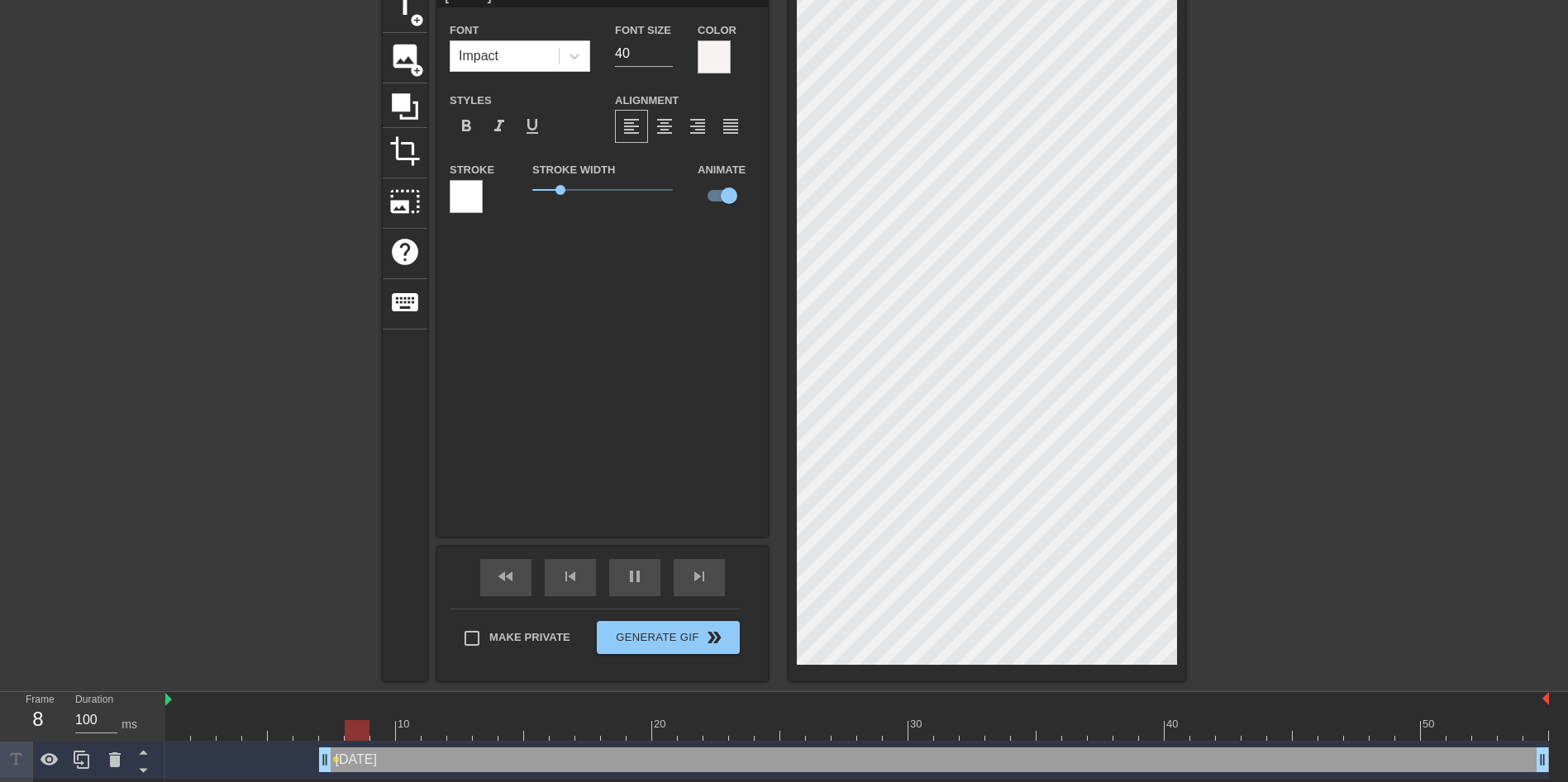
scroll to position [194, 0]
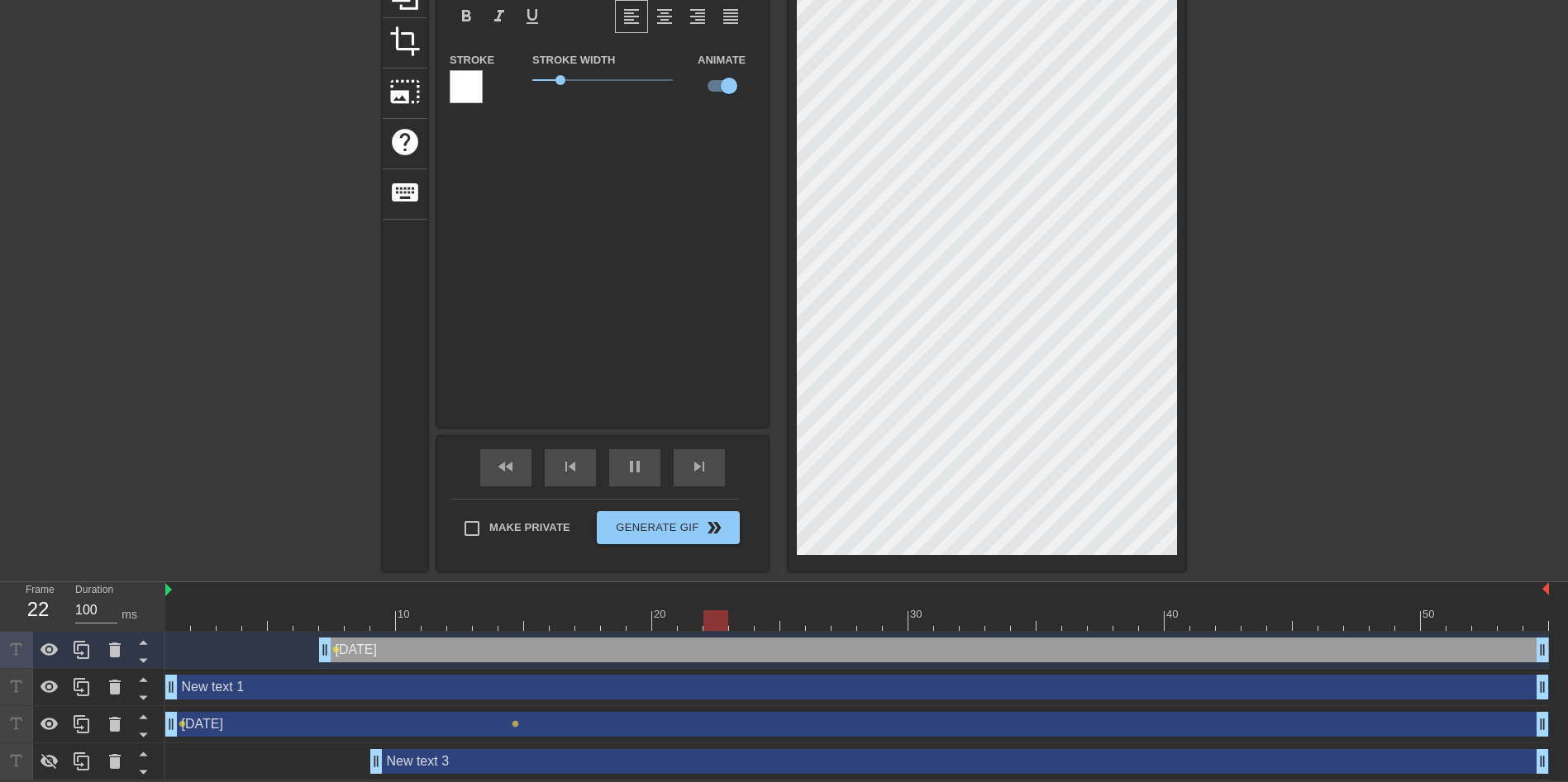
click at [526, 758] on div "New text 3 drag_handle drag_handle" at bounding box center [959, 761] width 1179 height 25
type input "New text 3"
checkbox input "false"
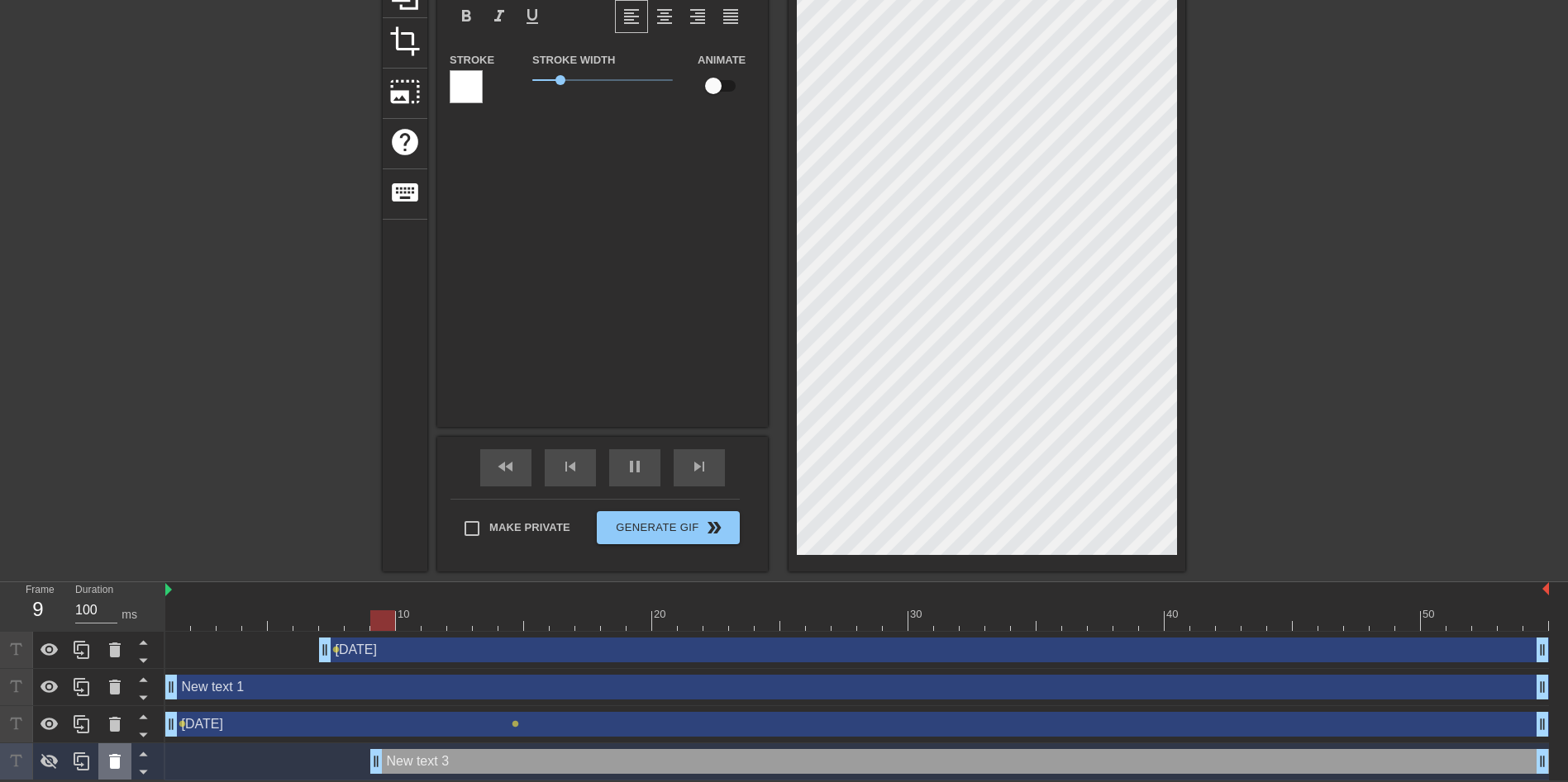
click at [116, 761] on icon at bounding box center [115, 761] width 12 height 15
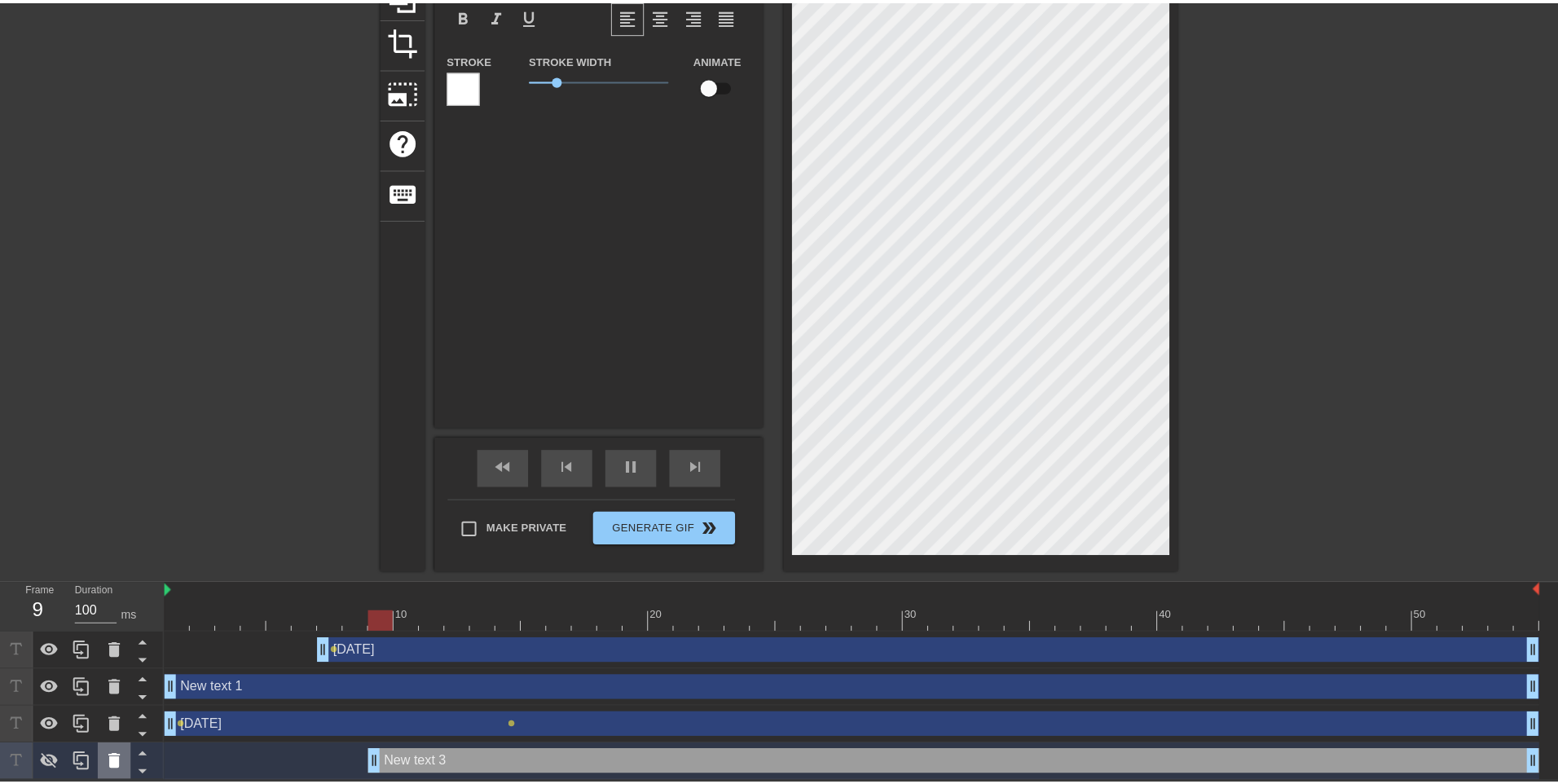
scroll to position [179, 0]
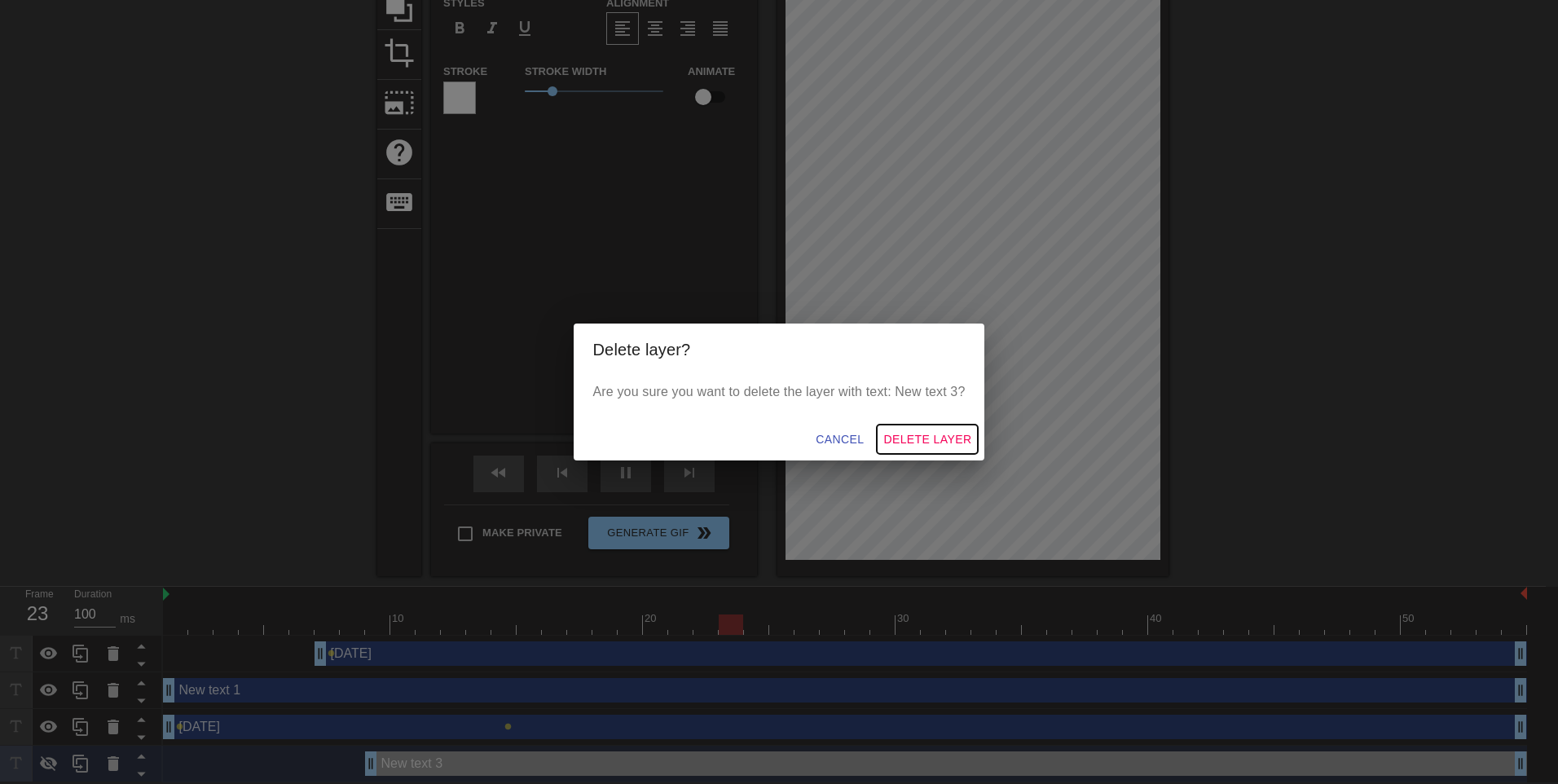
click at [912, 427] on button "Delete Layer" at bounding box center [928, 440] width 101 height 30
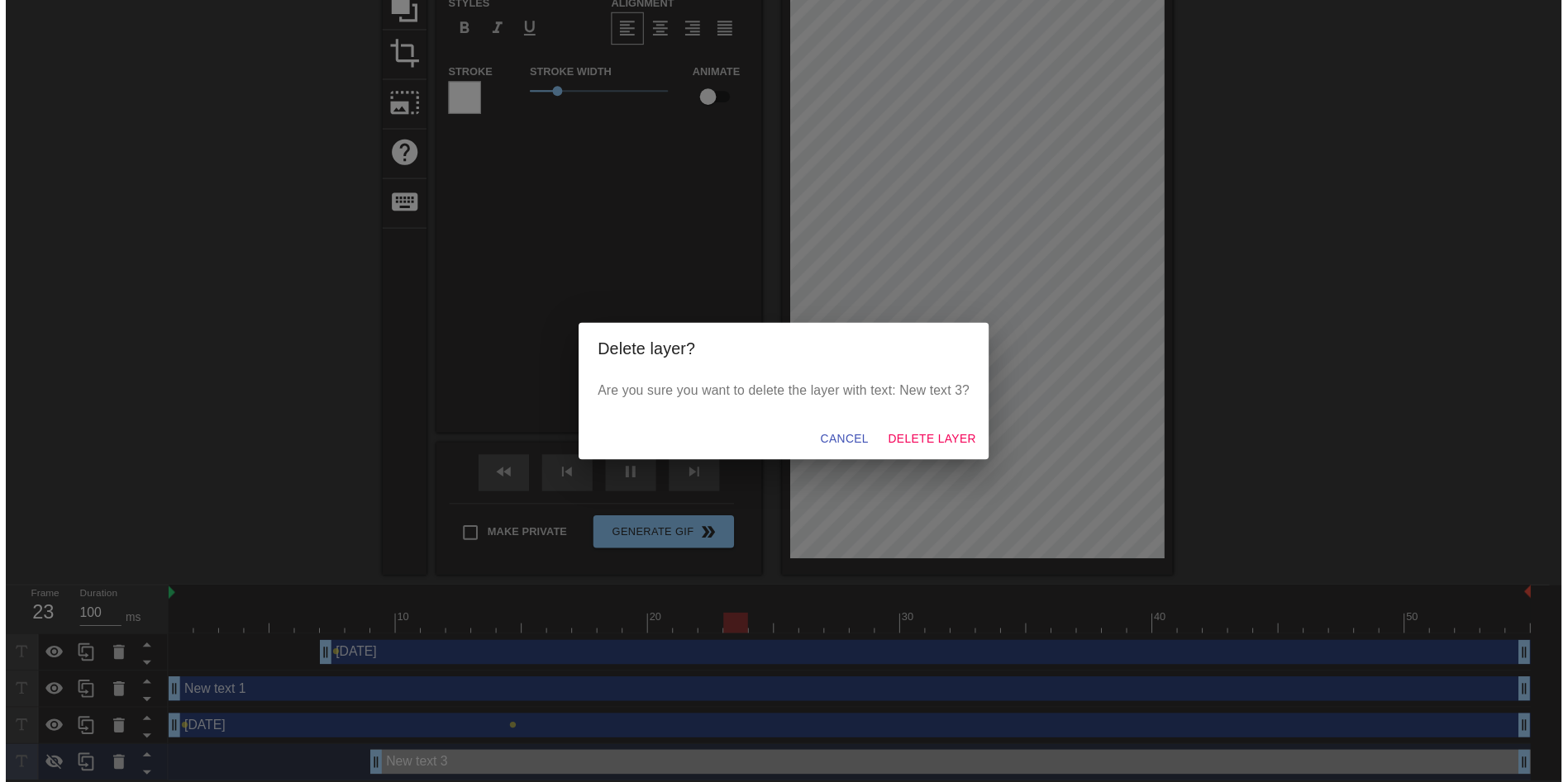
scroll to position [157, 0]
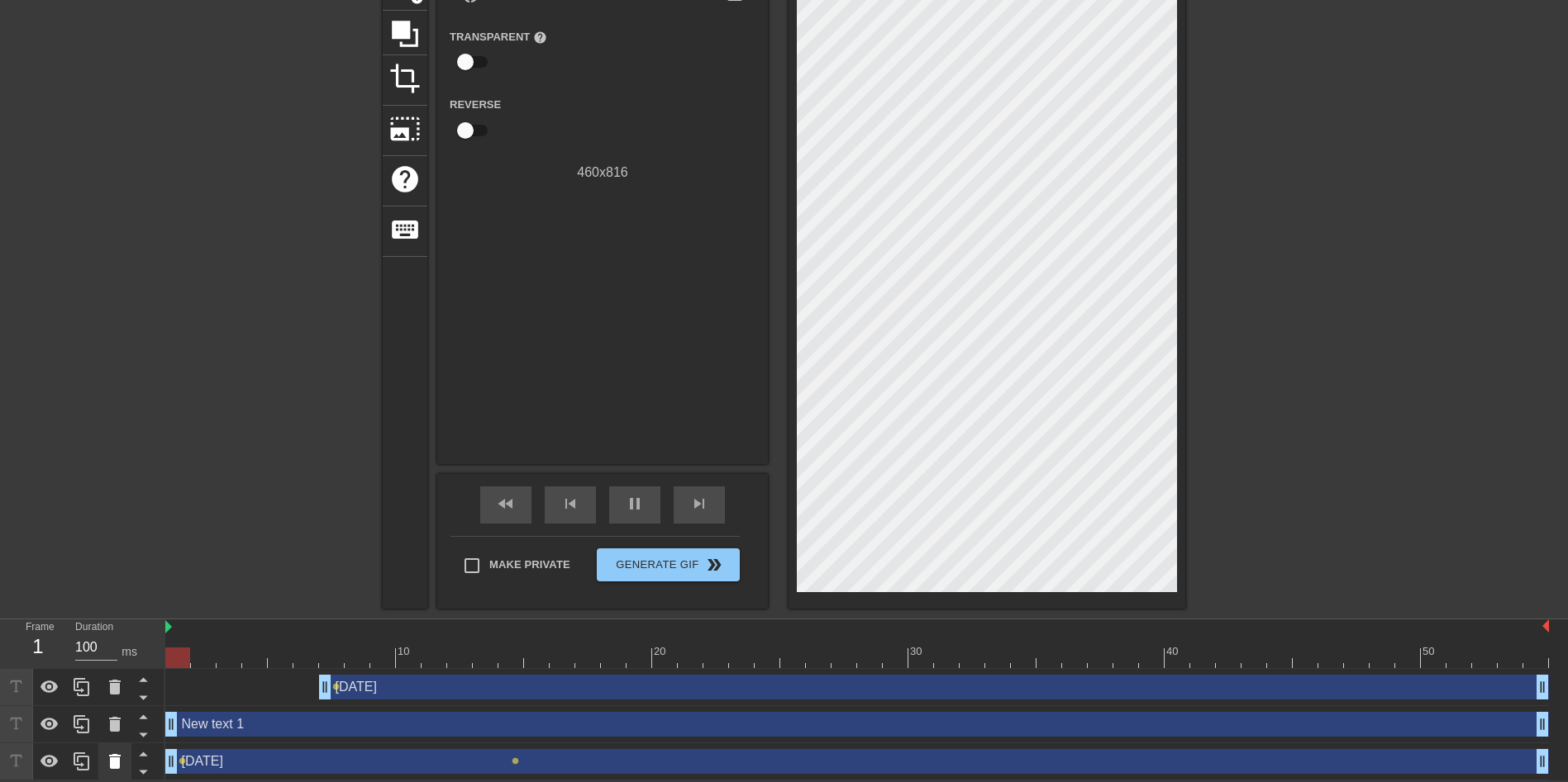
click at [108, 755] on icon at bounding box center [115, 761] width 20 height 20
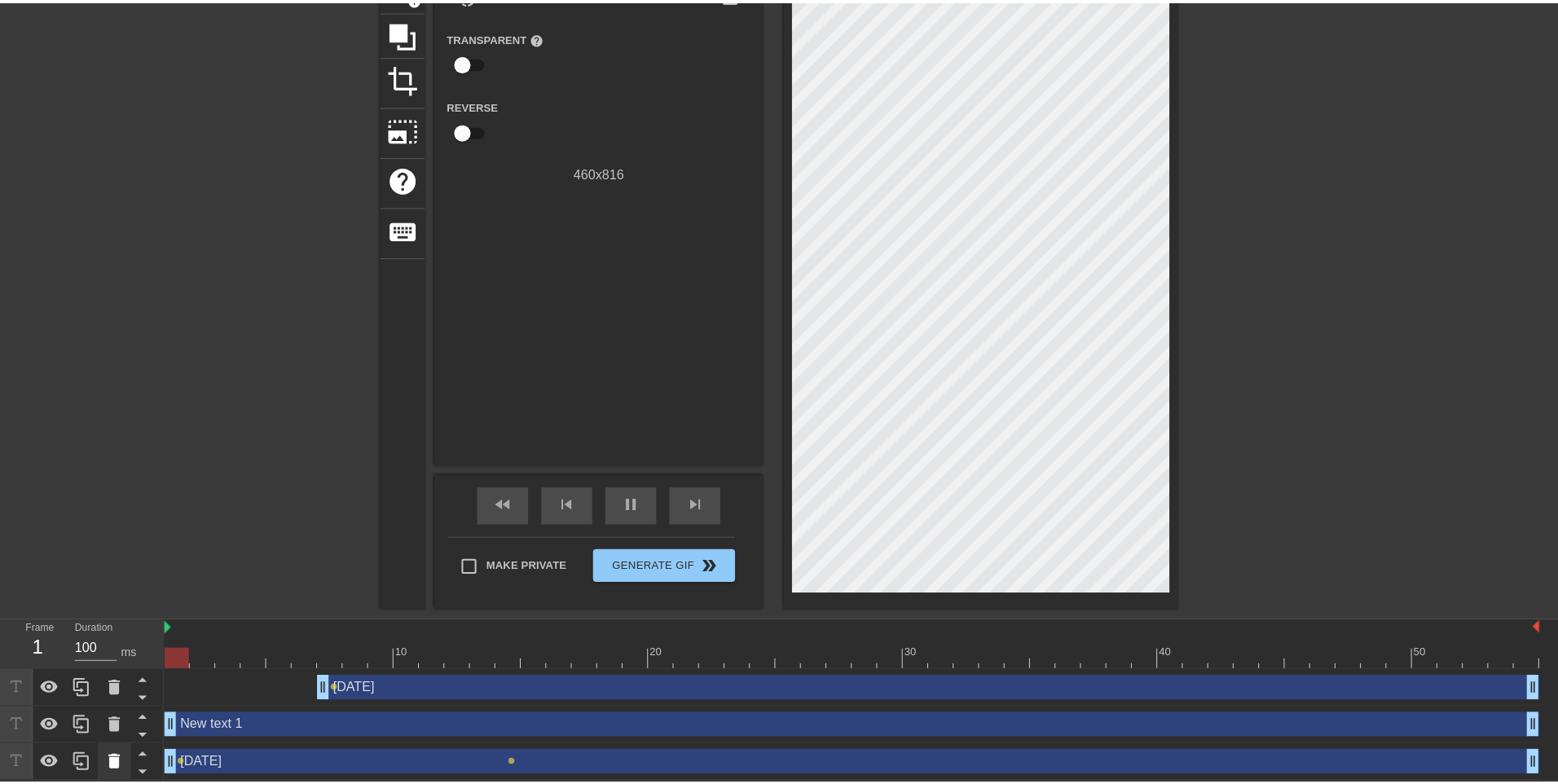
scroll to position [143, 0]
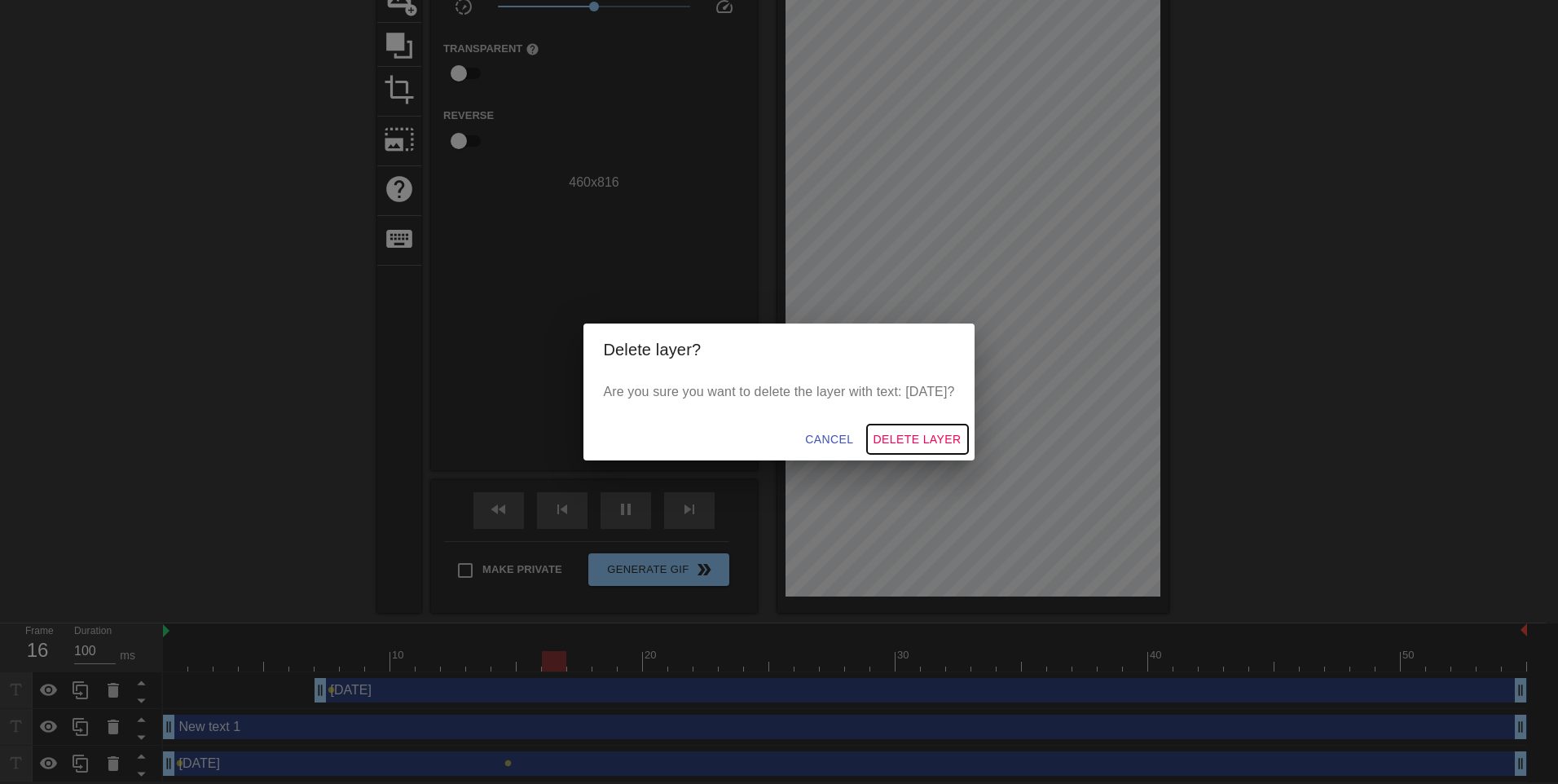
click at [927, 441] on span "Delete Layer" at bounding box center [917, 440] width 88 height 20
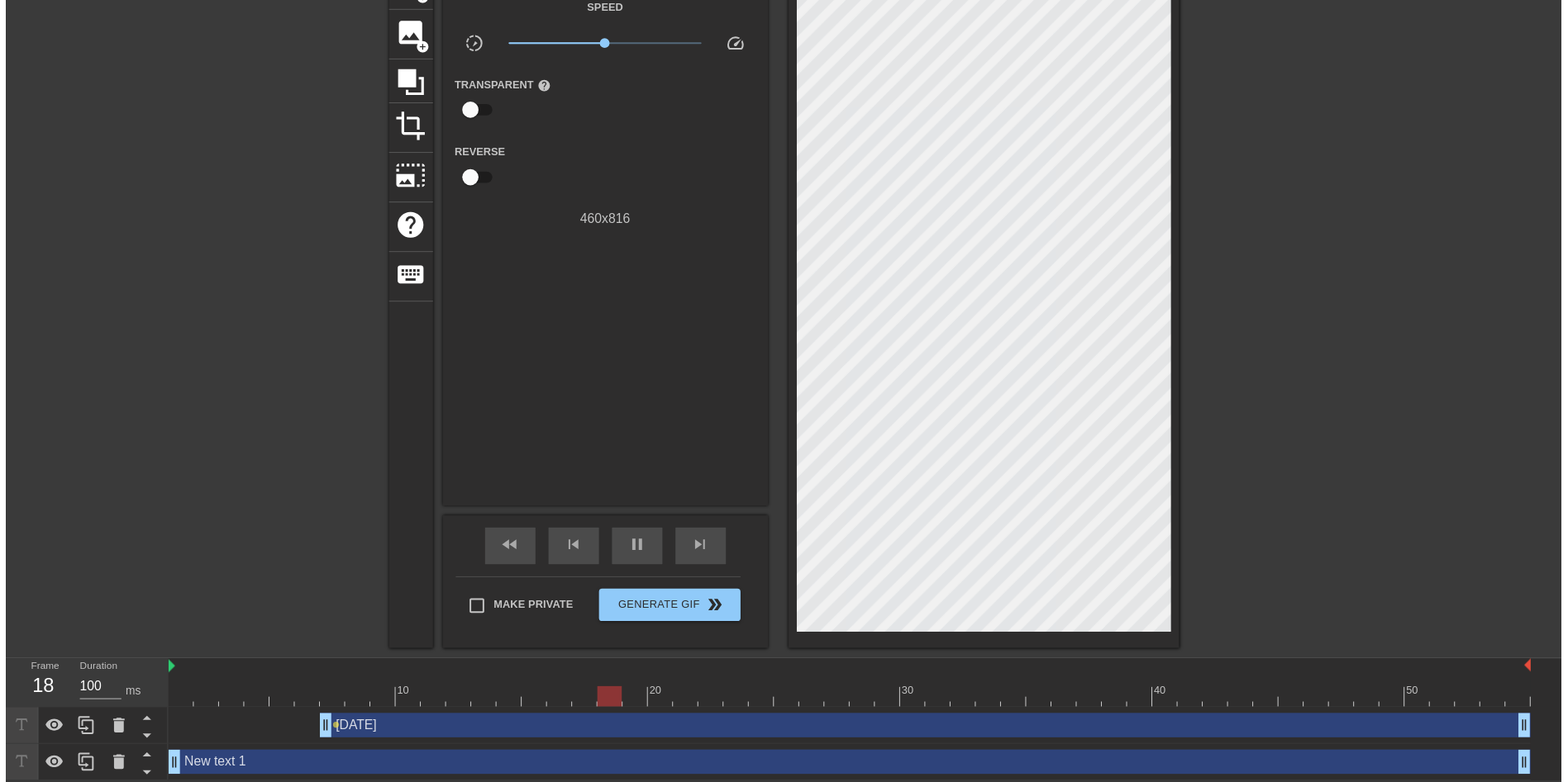
scroll to position [120, 0]
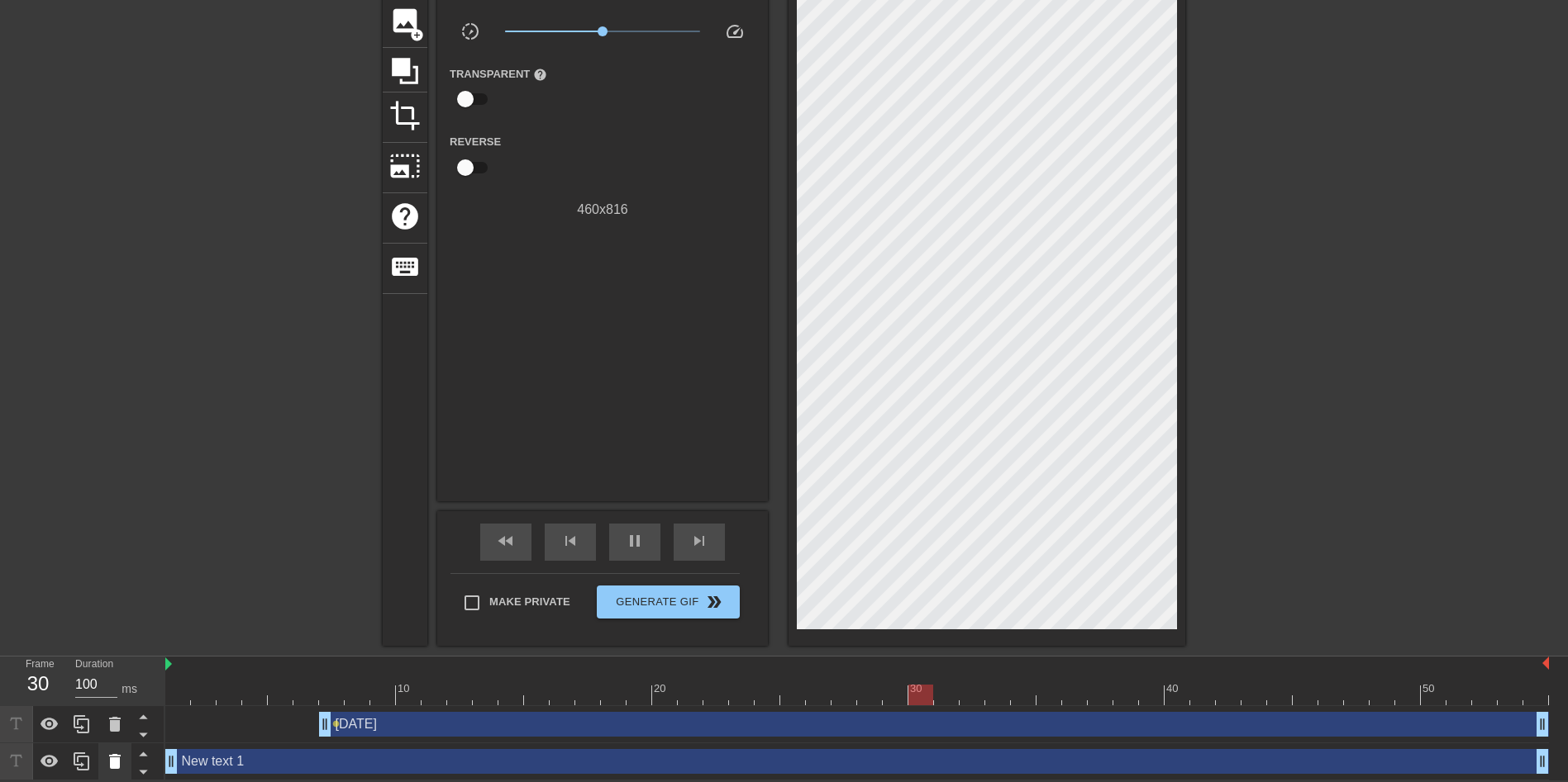
click at [120, 758] on icon at bounding box center [115, 761] width 20 height 20
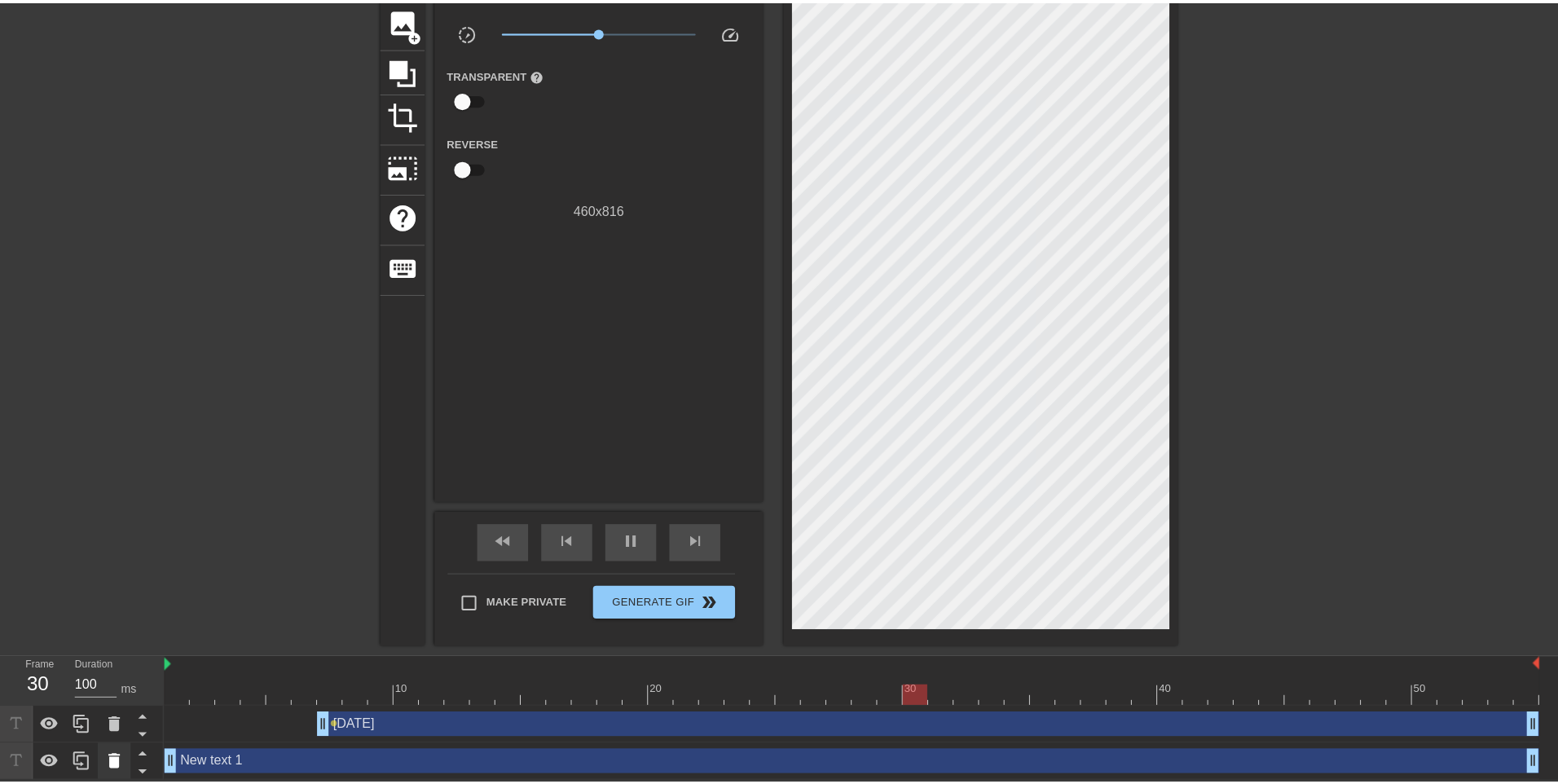
scroll to position [106, 0]
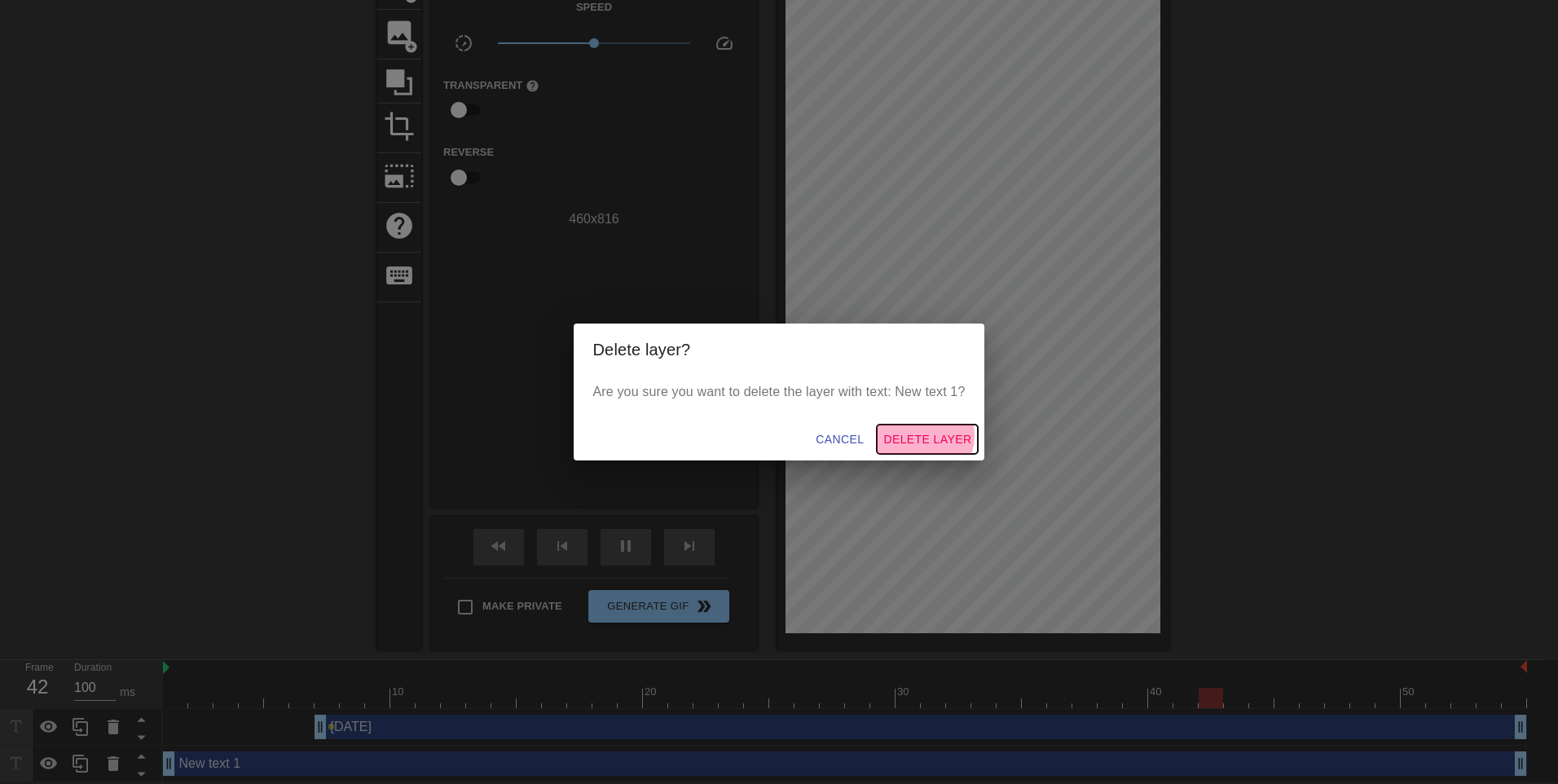
click at [927, 435] on span "Delete Layer" at bounding box center [928, 440] width 88 height 20
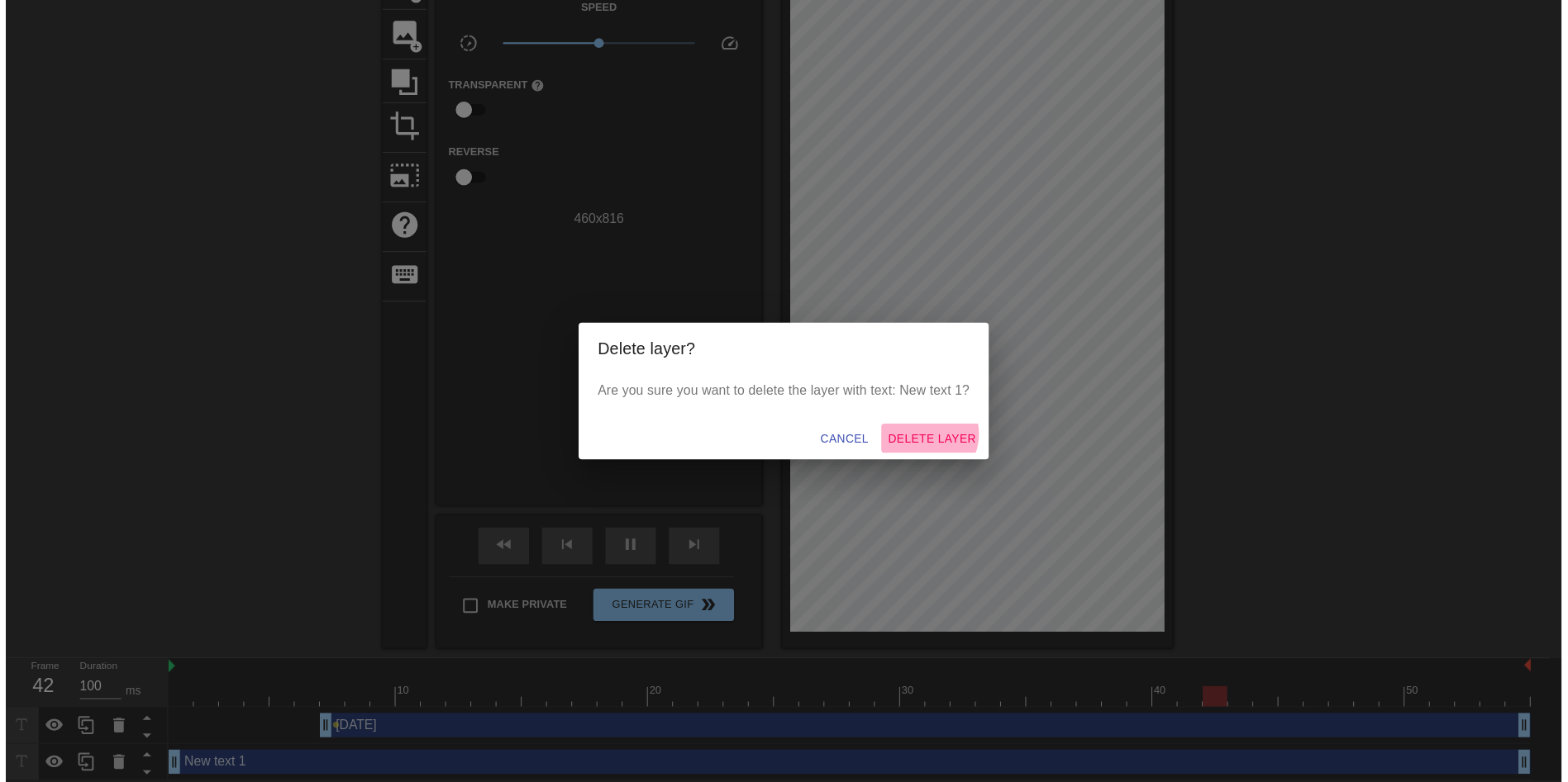
scroll to position [83, 0]
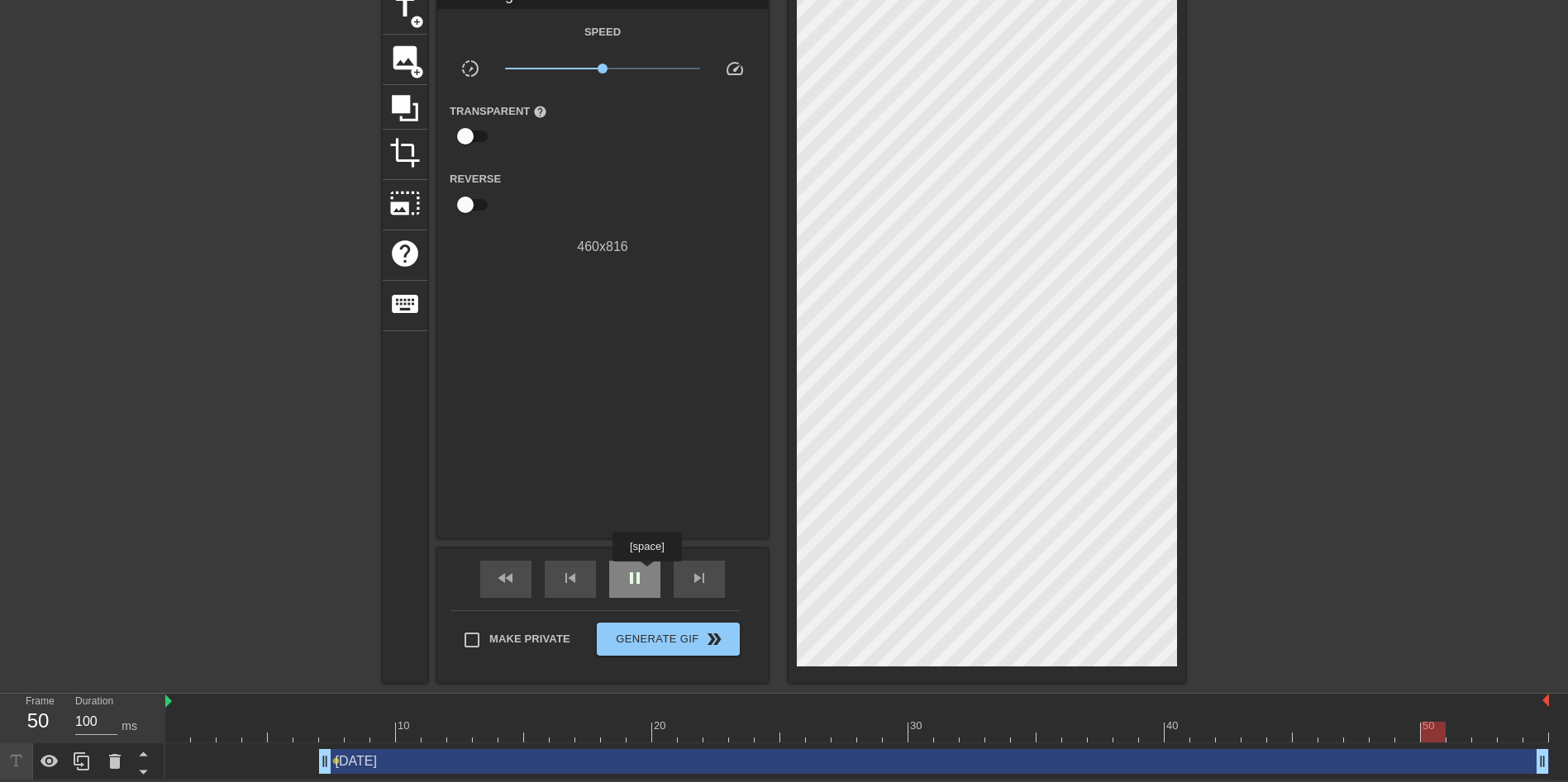
click at [645, 574] on div "pause" at bounding box center [635, 579] width 51 height 37
click at [111, 753] on icon at bounding box center [115, 761] width 20 height 20
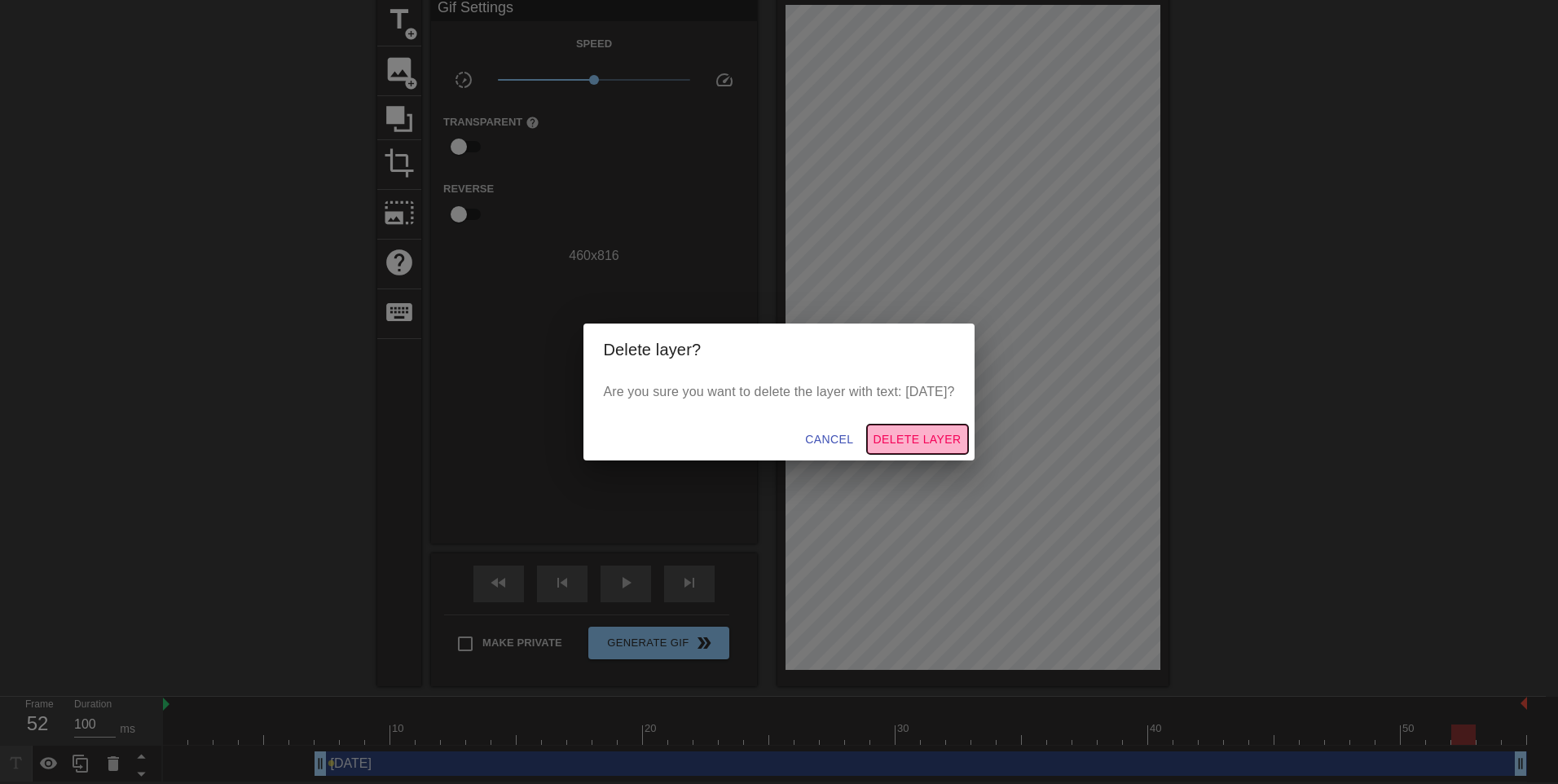
click at [951, 447] on span "Delete Layer" at bounding box center [917, 440] width 88 height 20
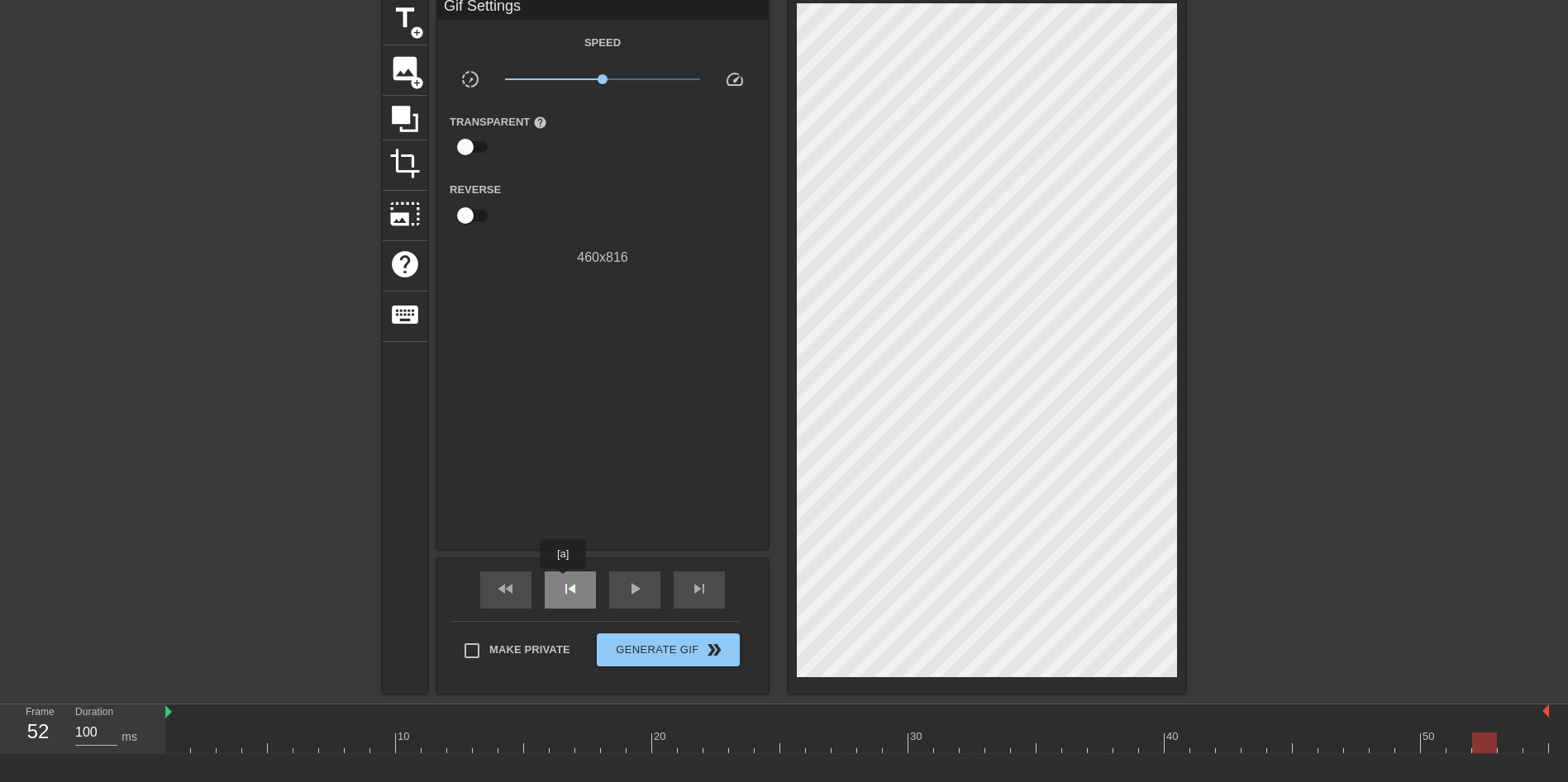
click at [563, 581] on span "skip_previous" at bounding box center [570, 589] width 20 height 20
click at [513, 590] on span "fast_rewind" at bounding box center [505, 589] width 20 height 20
click at [412, 21] on span "title" at bounding box center [405, 18] width 32 height 32
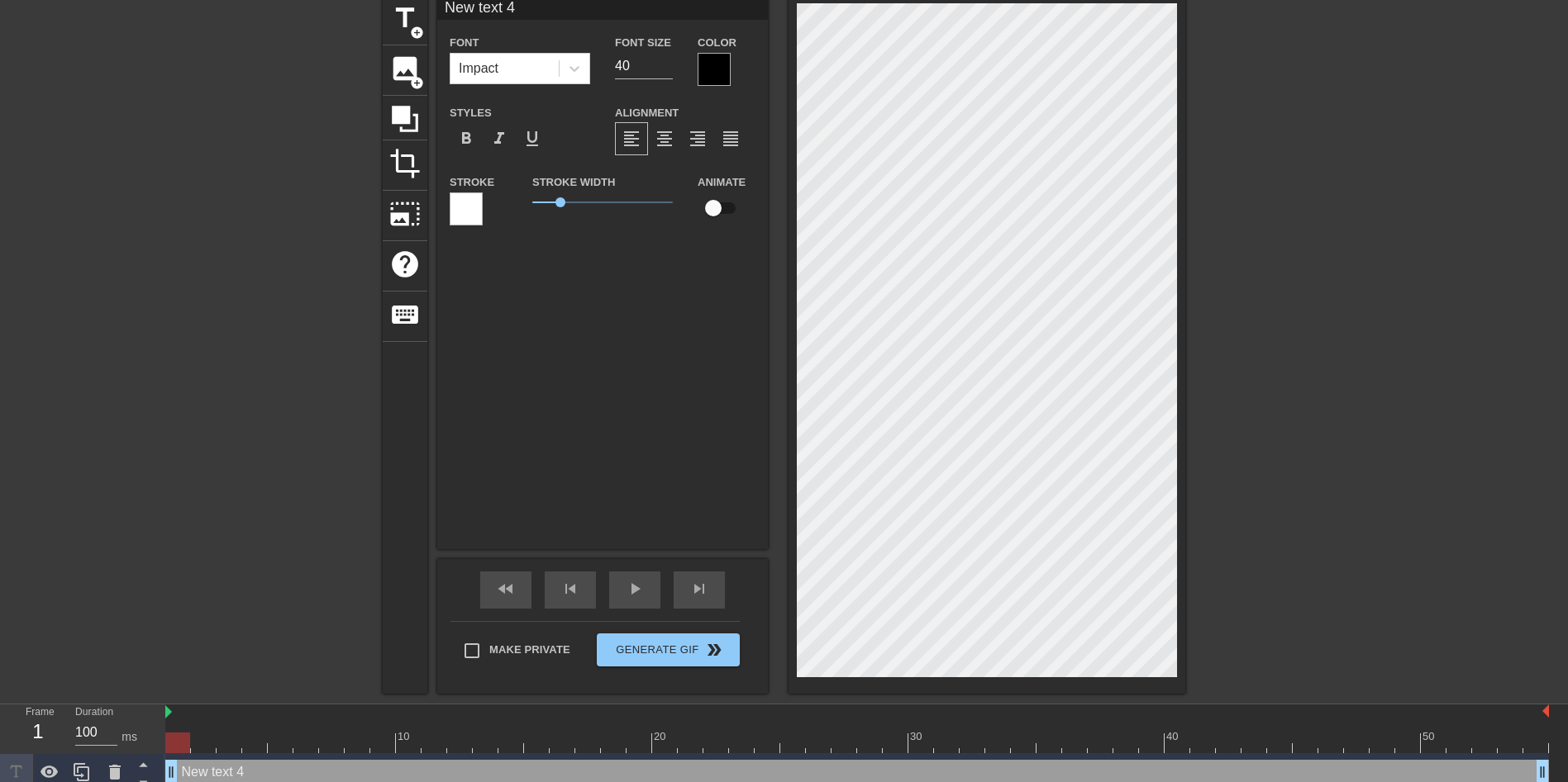
scroll to position [3, 4]
type input "T"
type textarea "T"
type input "Th"
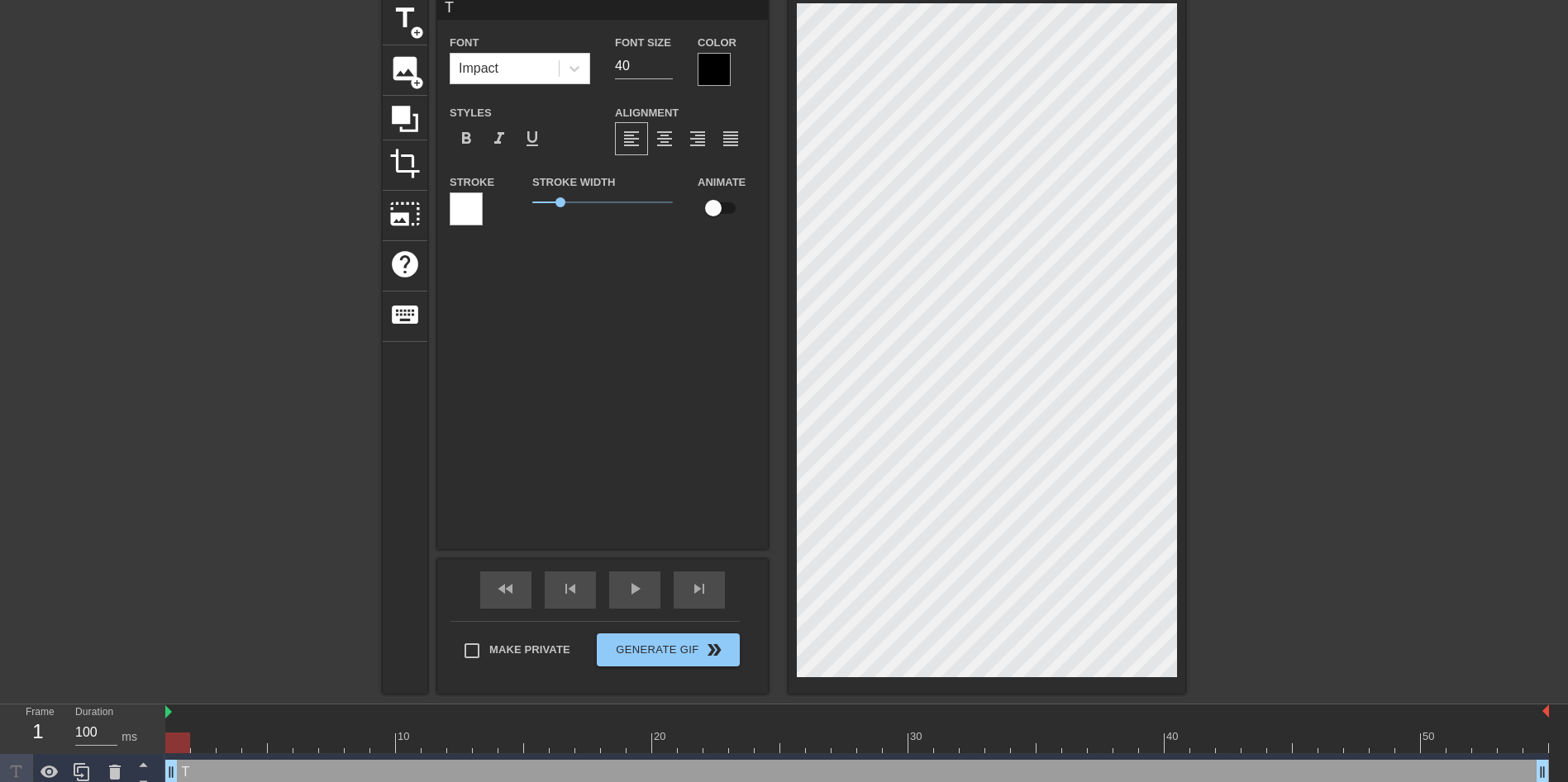
type textarea "Th"
type input "Thu"
type textarea "Thu"
type input "Thur"
type textarea "Thur"
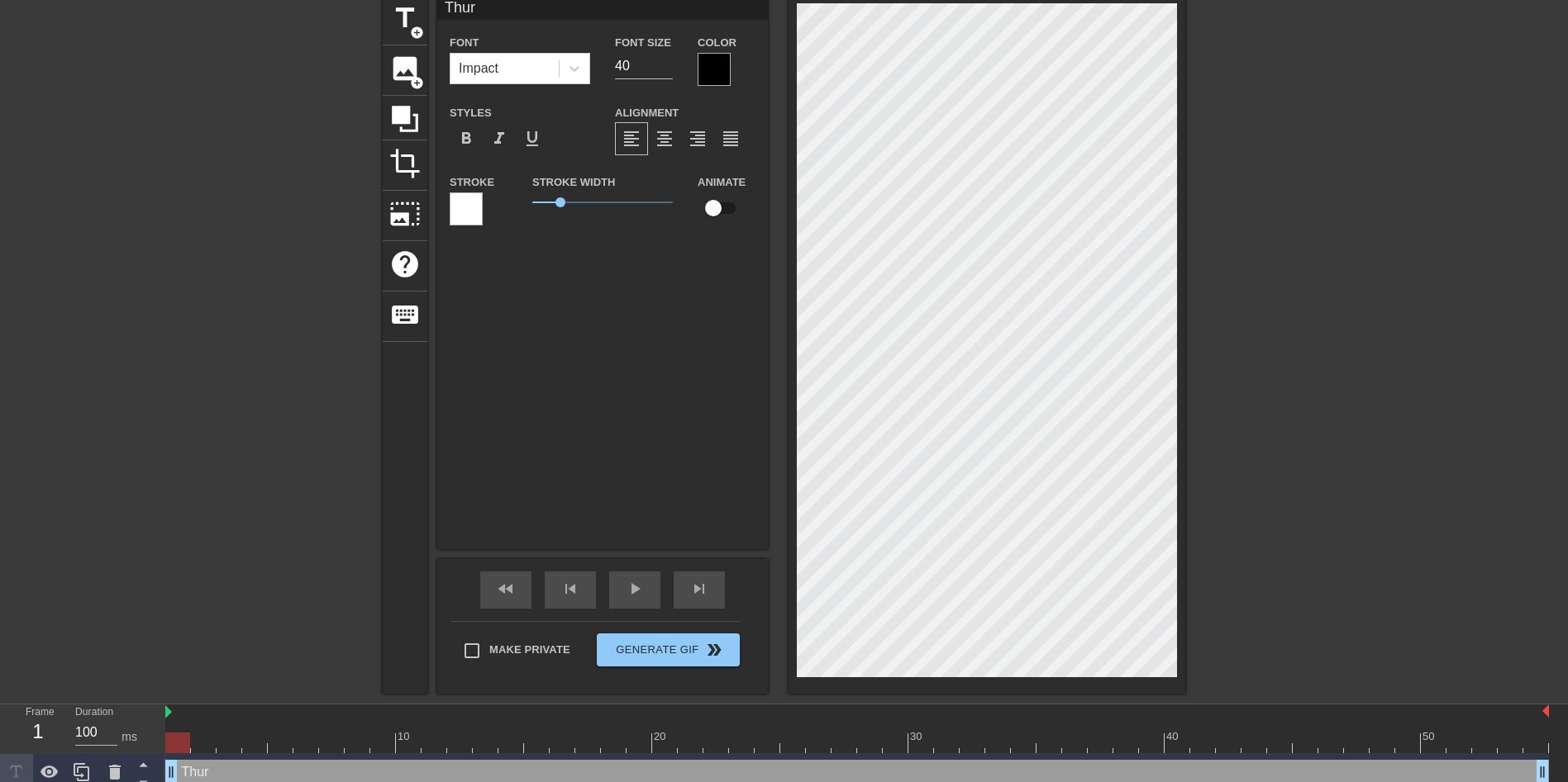
type input "Thurs"
type textarea "Thurs"
type input "Thursd"
type textarea "Thursd"
type input "Thursda"
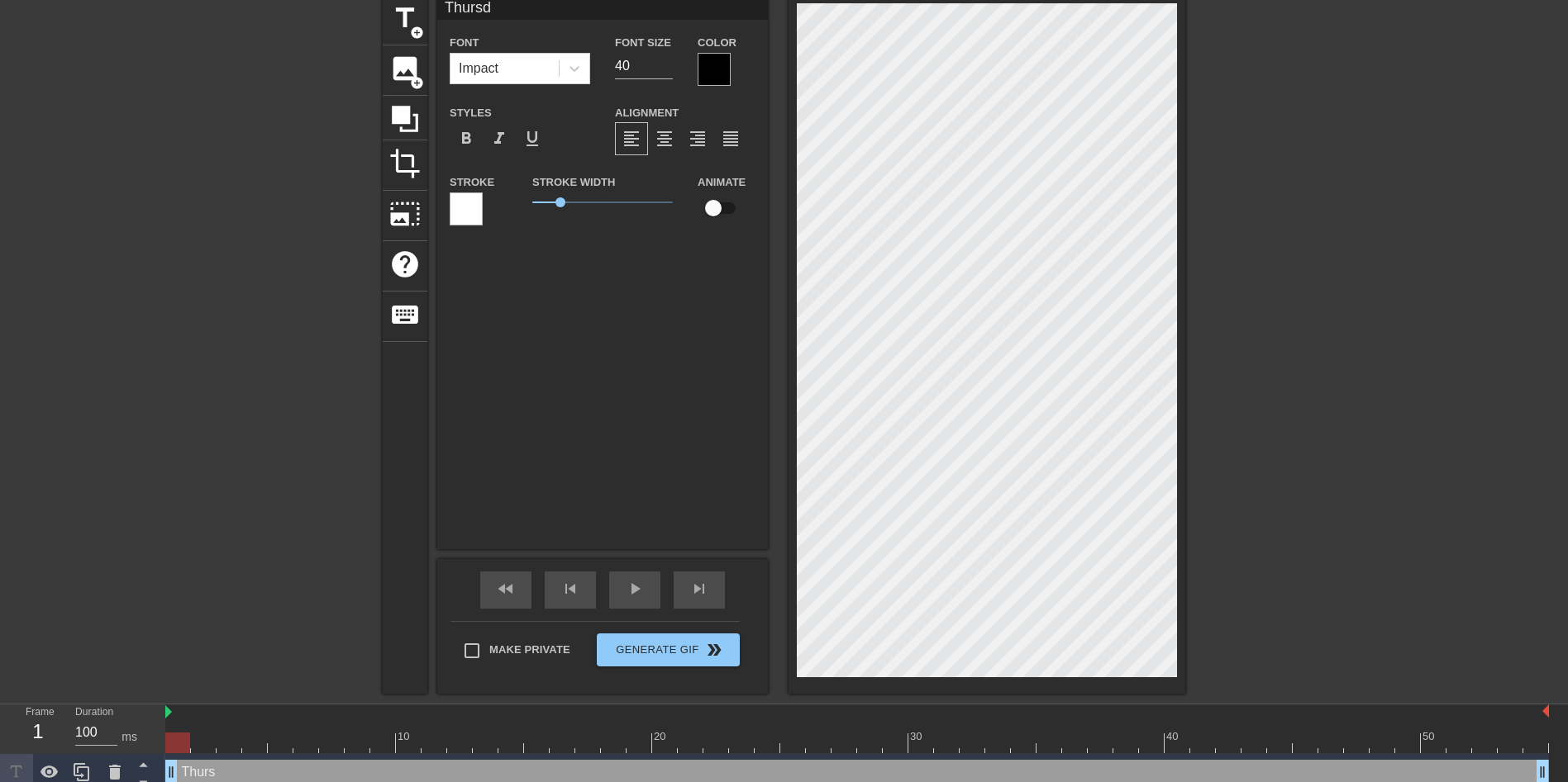
type textarea "Thursda"
type input "[DATE]"
type textarea "[DATE]"
click at [711, 65] on div at bounding box center [714, 69] width 33 height 33
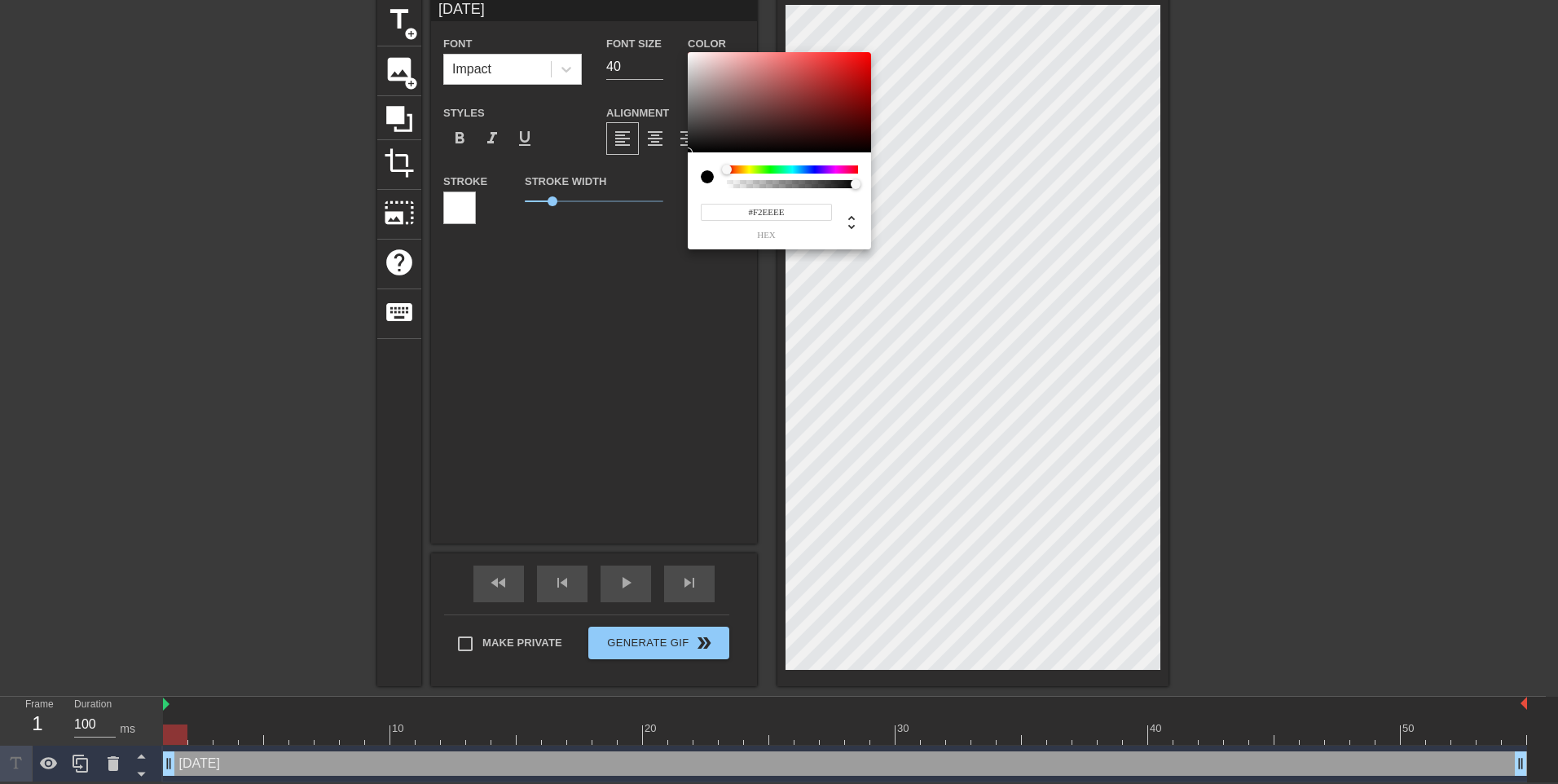
type input "#F4F0F0"
click at [690, 57] on div at bounding box center [779, 103] width 183 height 101
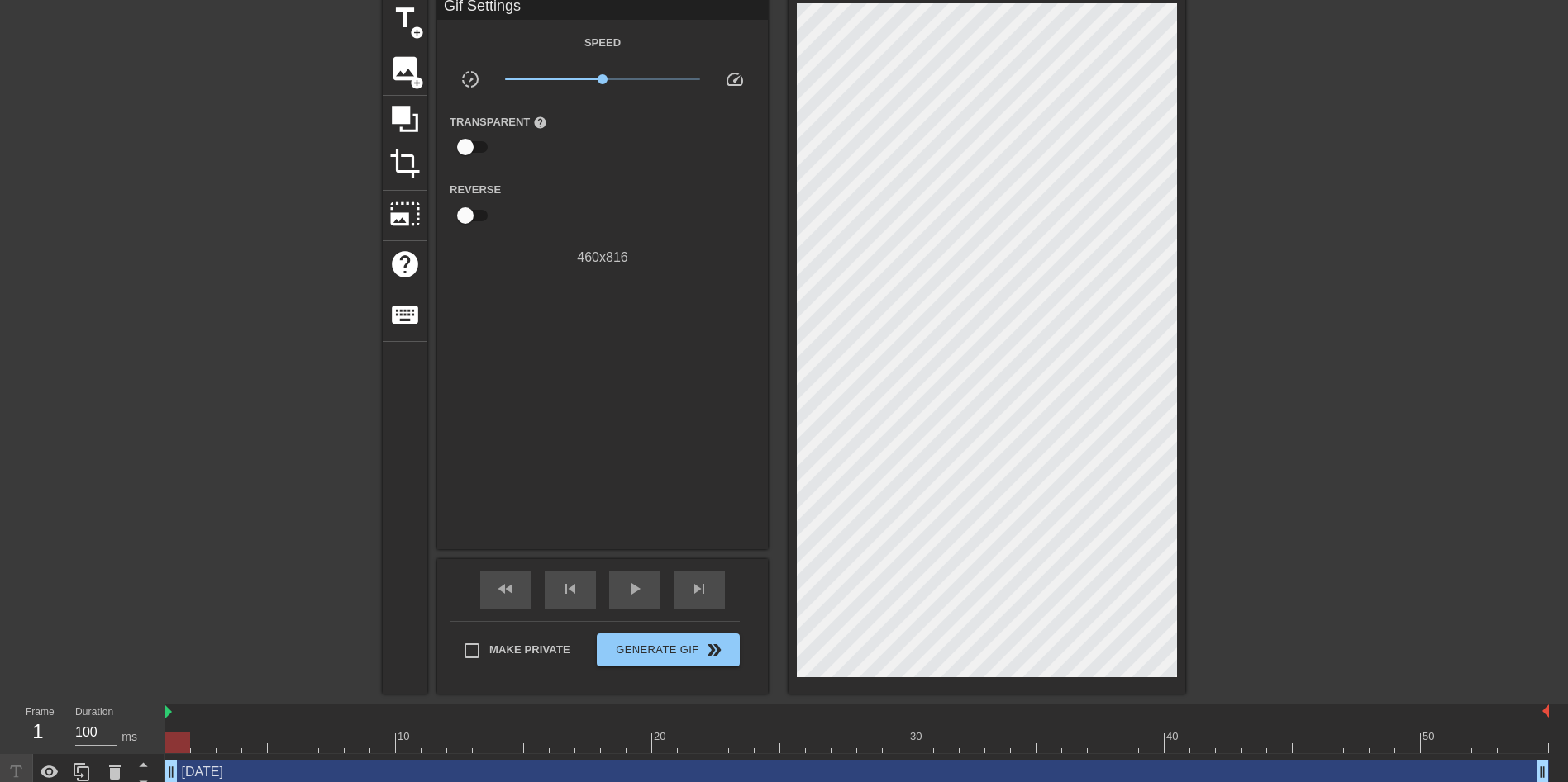
scroll to position [0, 0]
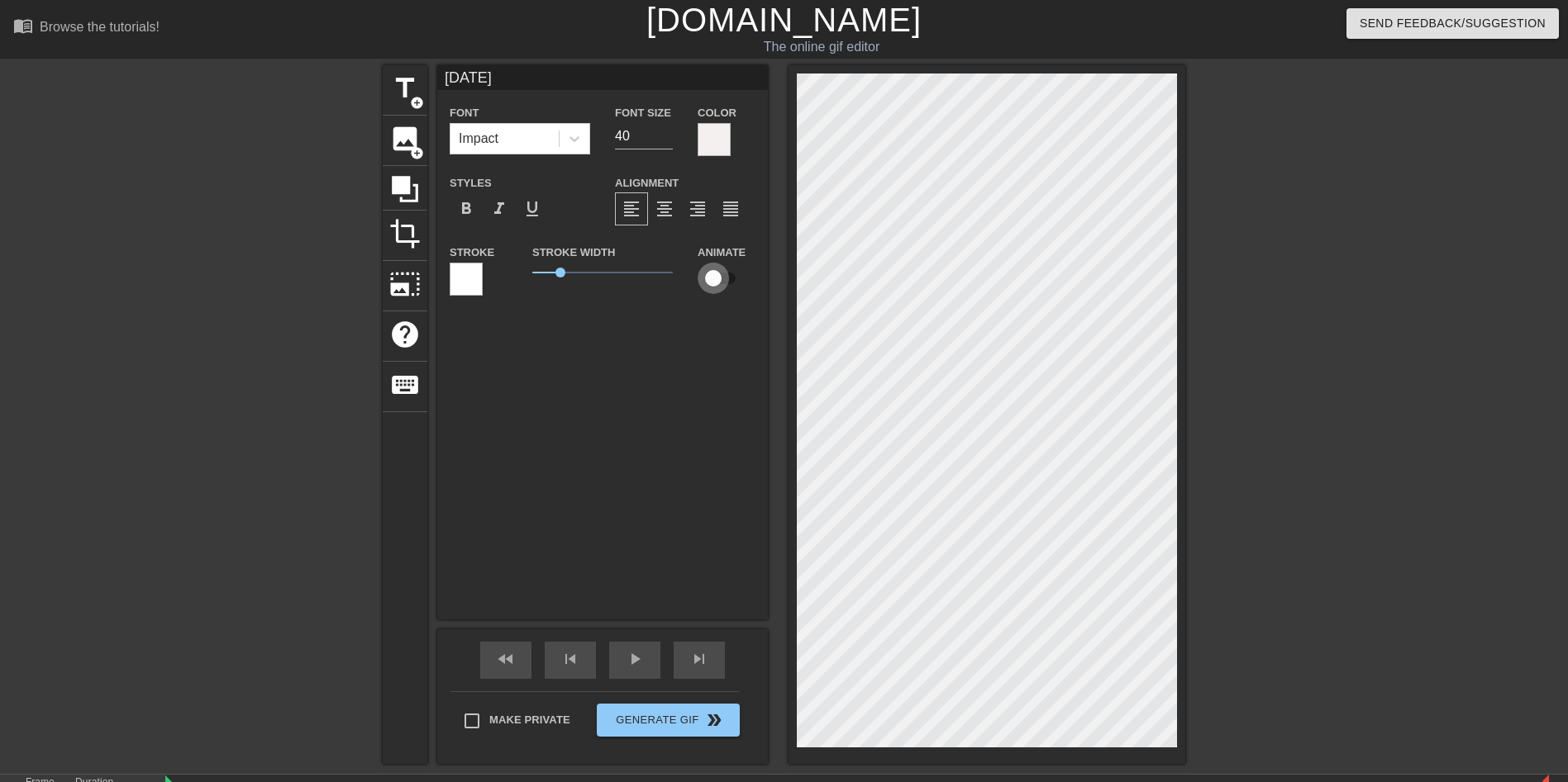
click at [716, 283] on input "checkbox" at bounding box center [713, 278] width 94 height 32
checkbox input "true"
click at [794, 366] on div at bounding box center [986, 414] width 396 height 699
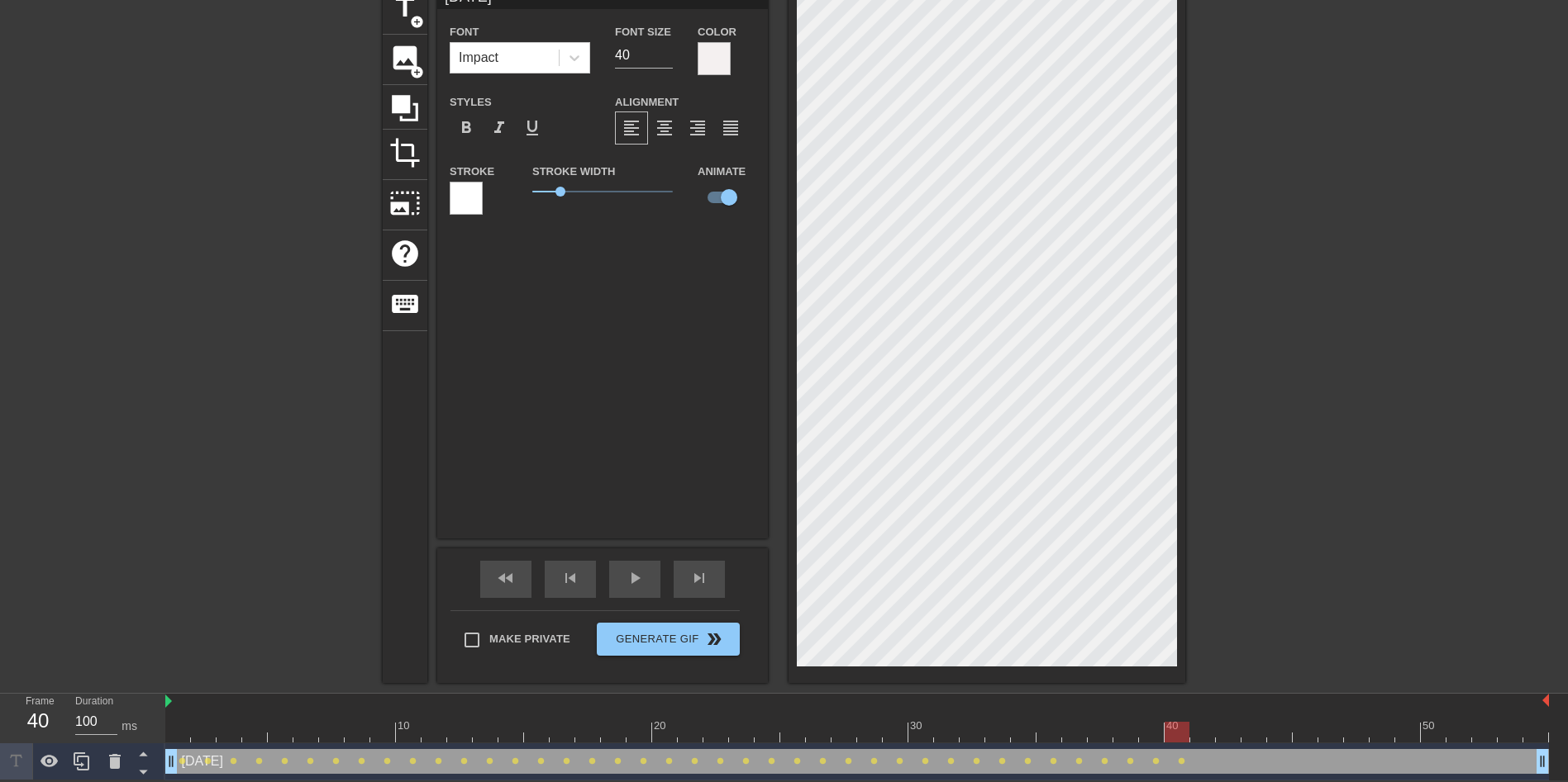
click at [795, 172] on div at bounding box center [986, 334] width 396 height 699
click at [782, 164] on div "title add_circle image add_circle crop photo_size_select_large help keyboard [D…" at bounding box center [784, 334] width 803 height 699
click at [647, 571] on div "play_arrow" at bounding box center [635, 579] width 51 height 37
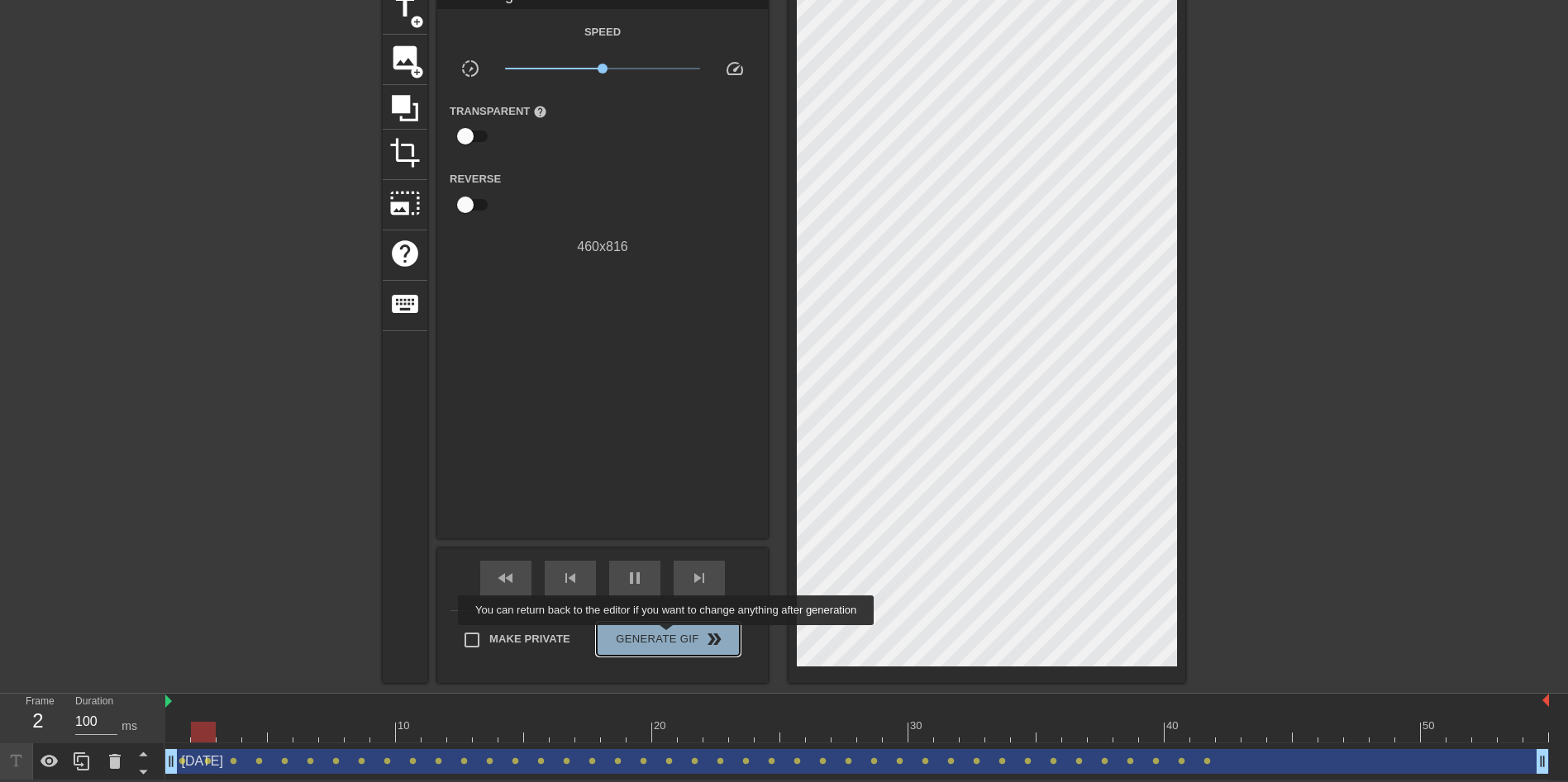
click at [668, 637] on span "Generate Gif double_arrow" at bounding box center [668, 639] width 130 height 20
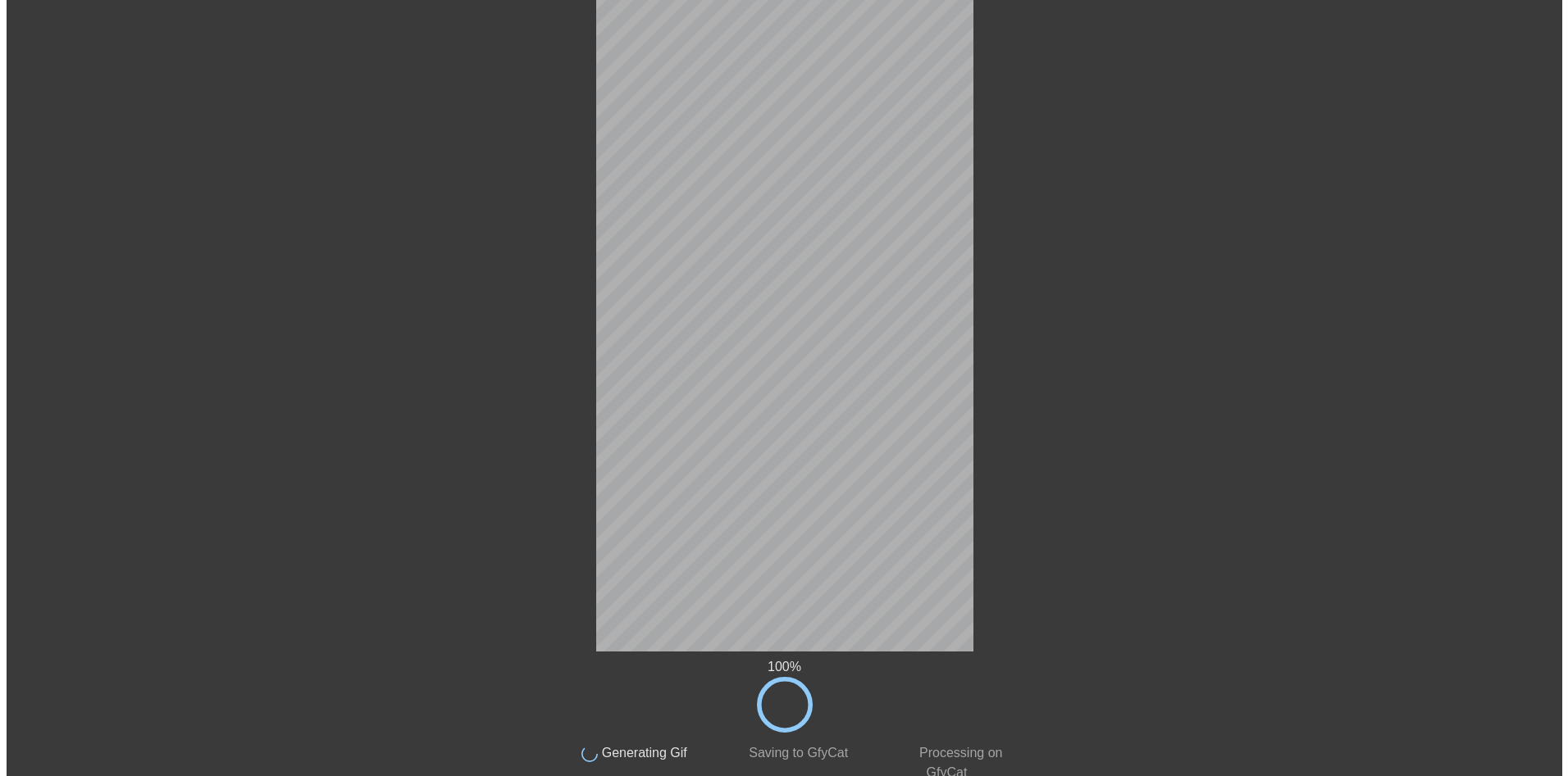
scroll to position [0, 0]
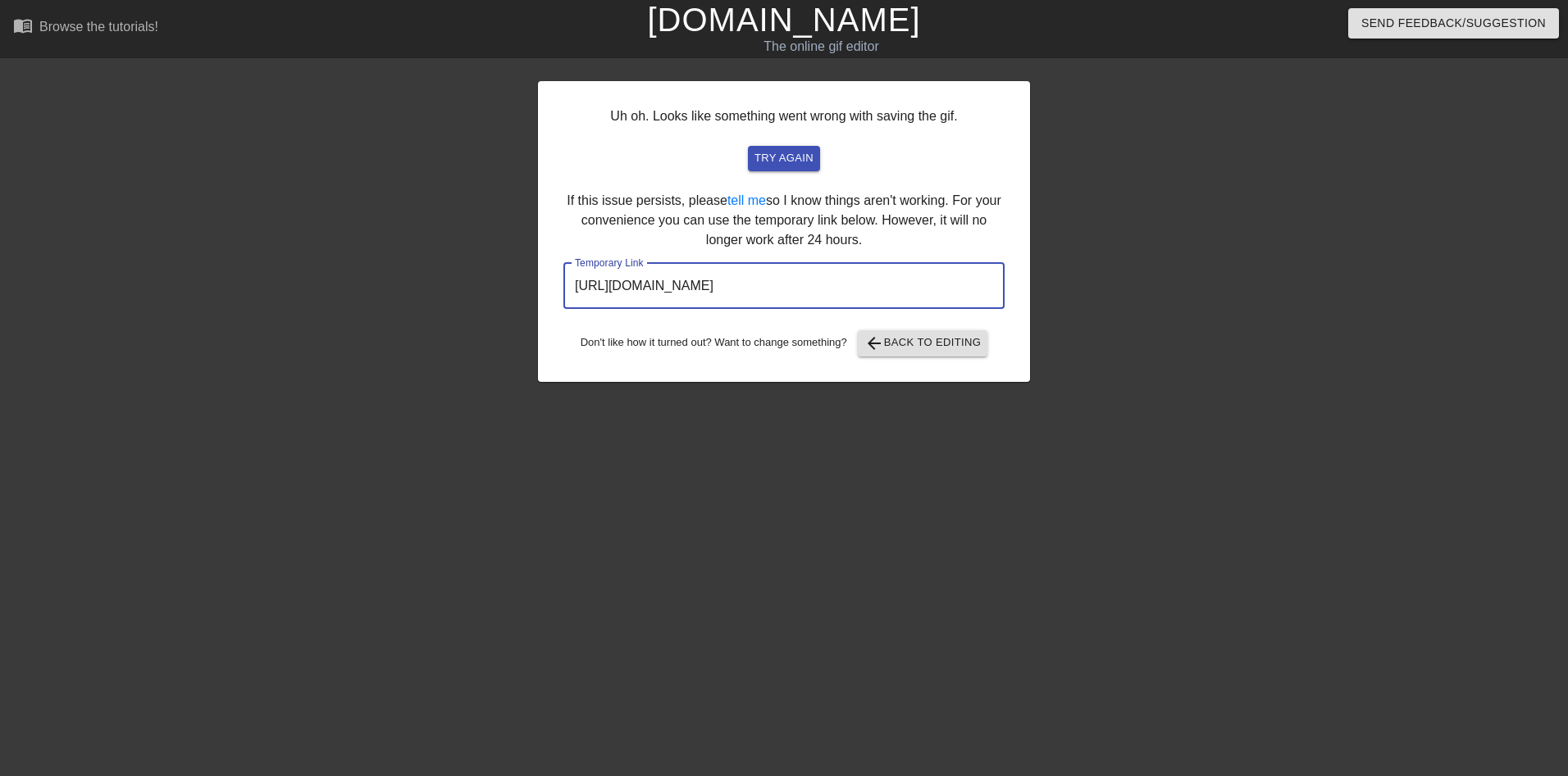
drag, startPoint x: 942, startPoint y: 285, endPoint x: 492, endPoint y: 270, distance: 450.2
click at [492, 270] on div "Uh oh. Looks like something went wrong with saving the gif. try again If this i…" at bounding box center [784, 310] width 1568 height 492
